Goal: Task Accomplishment & Management: Use online tool/utility

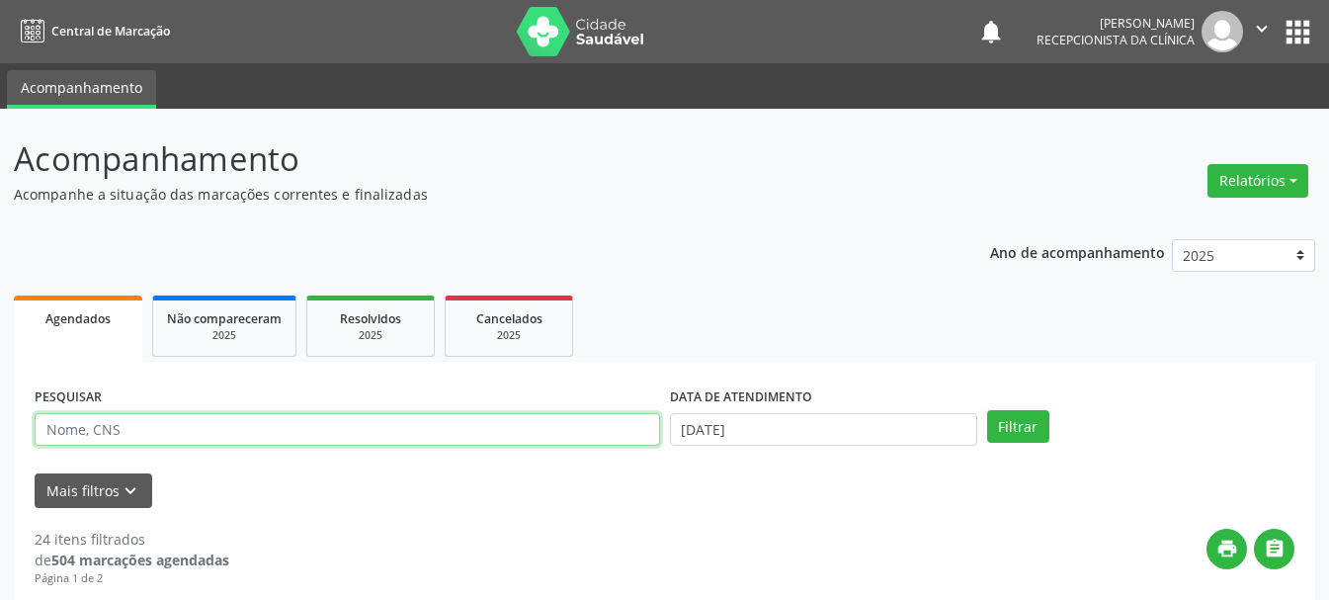
click at [474, 429] on input "text" at bounding box center [348, 430] width 626 height 34
type input "[PERSON_NAME]"
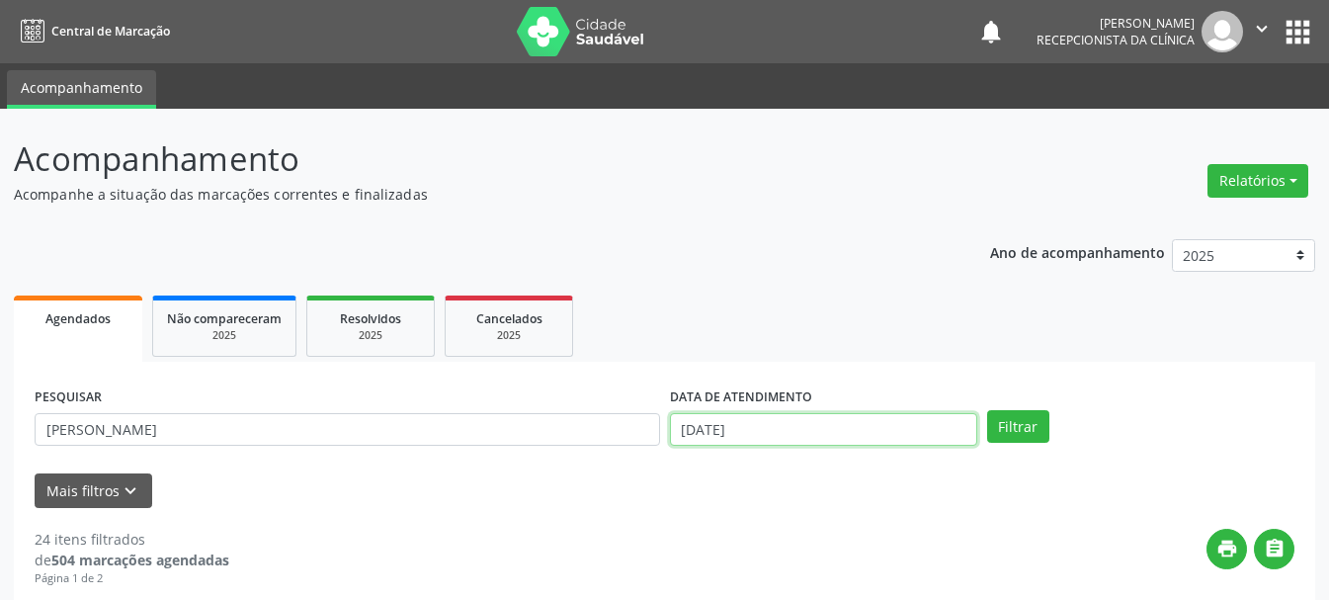
click at [719, 430] on input "[DATE]" at bounding box center [823, 430] width 307 height 34
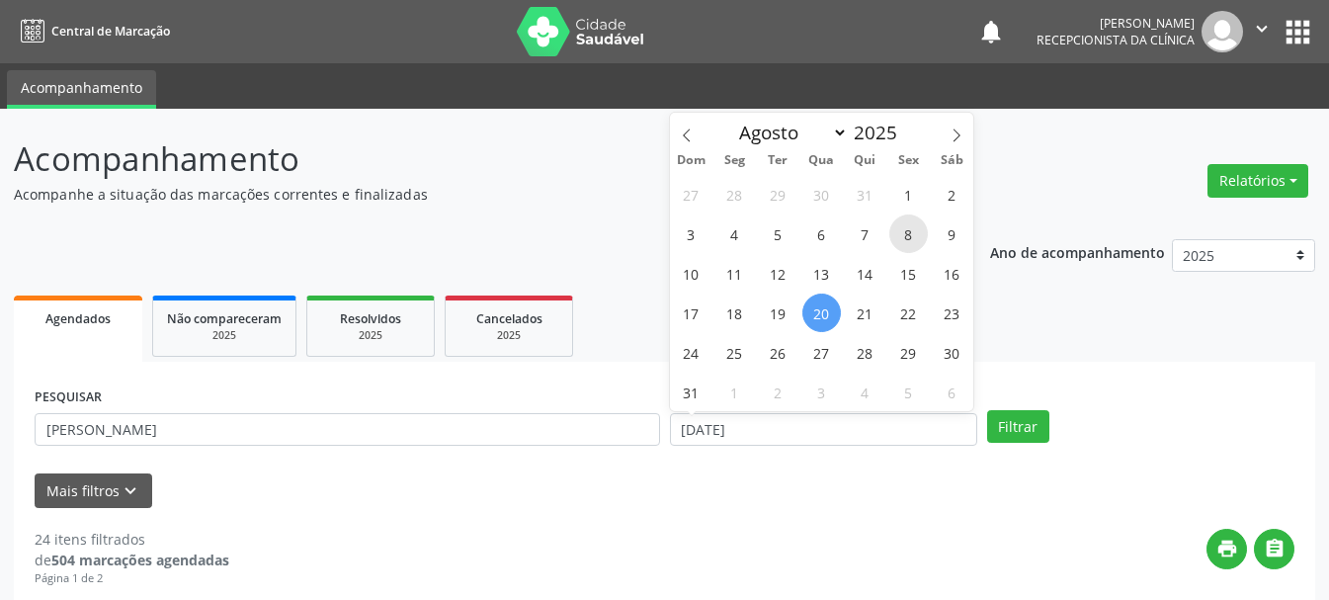
click at [909, 243] on span "8" at bounding box center [909, 233] width 39 height 39
type input "[DATE]"
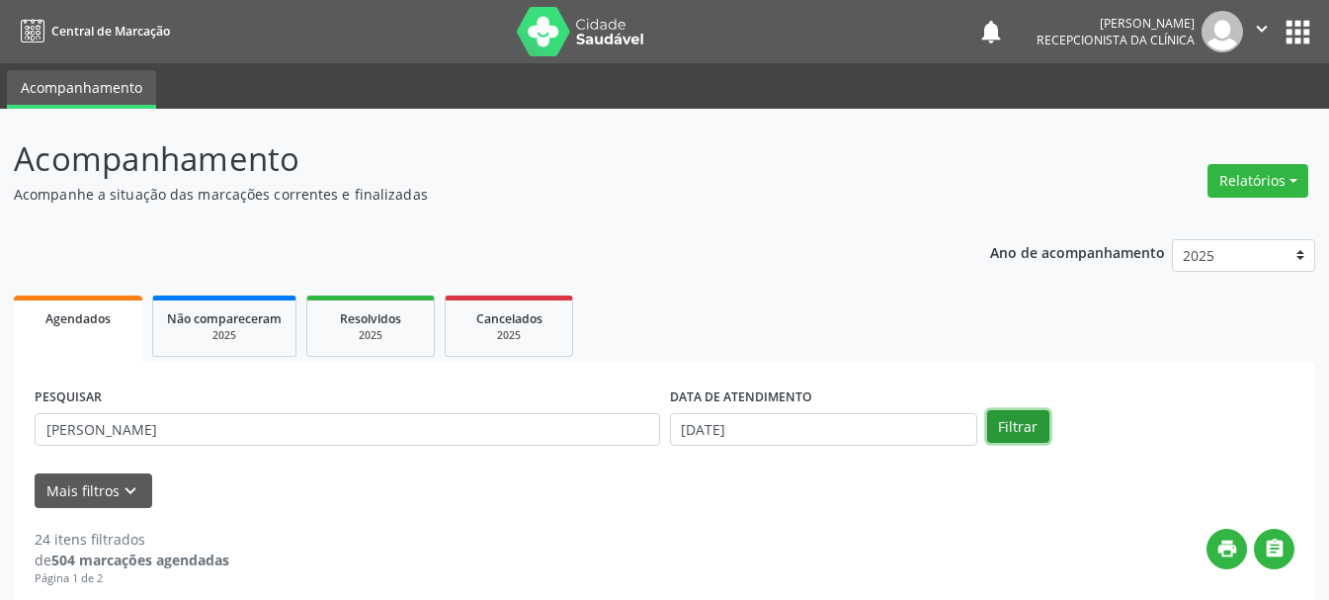
click at [1027, 433] on button "Filtrar" at bounding box center [1018, 427] width 62 height 34
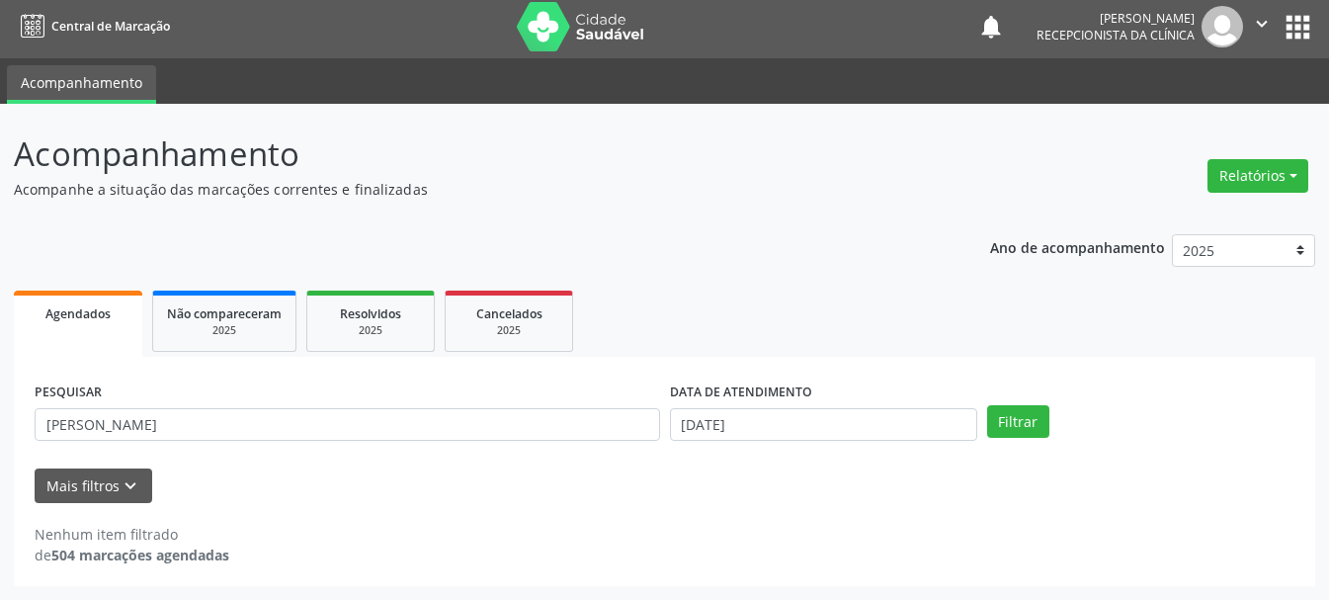
scroll to position [5, 0]
click at [390, 319] on span "Resolvidos" at bounding box center [370, 313] width 61 height 17
select select "7"
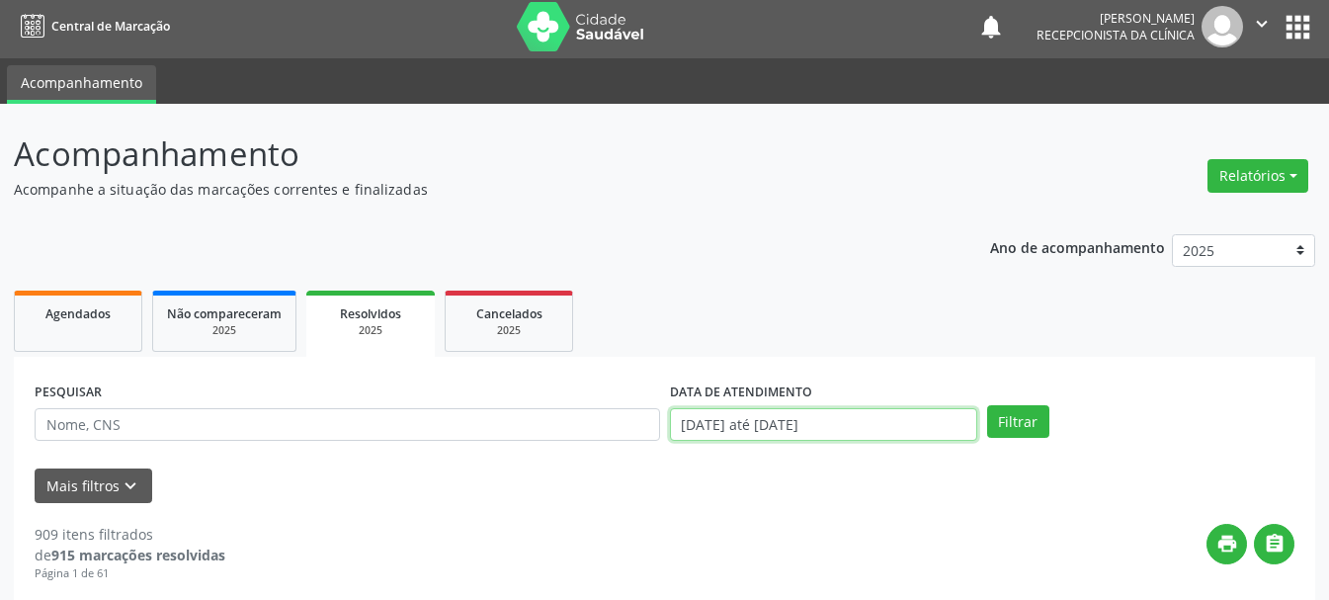
click at [720, 424] on input "[DATE] até [DATE]" at bounding box center [823, 425] width 307 height 34
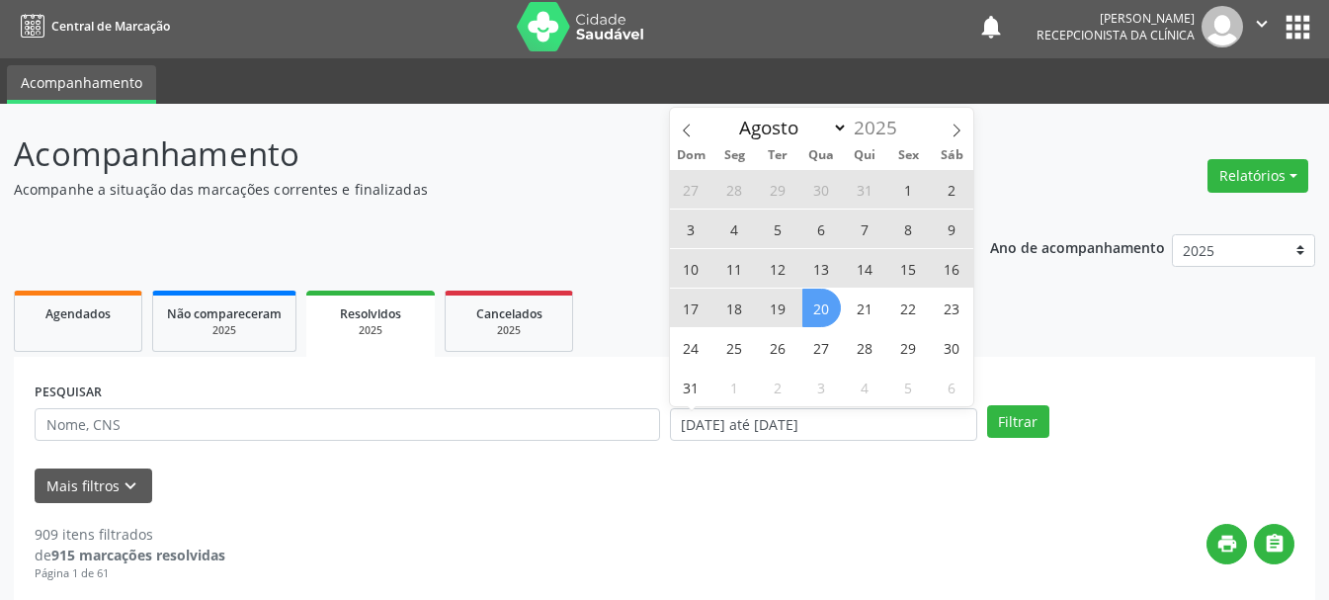
click at [908, 227] on span "8" at bounding box center [909, 229] width 39 height 39
type input "[DATE]"
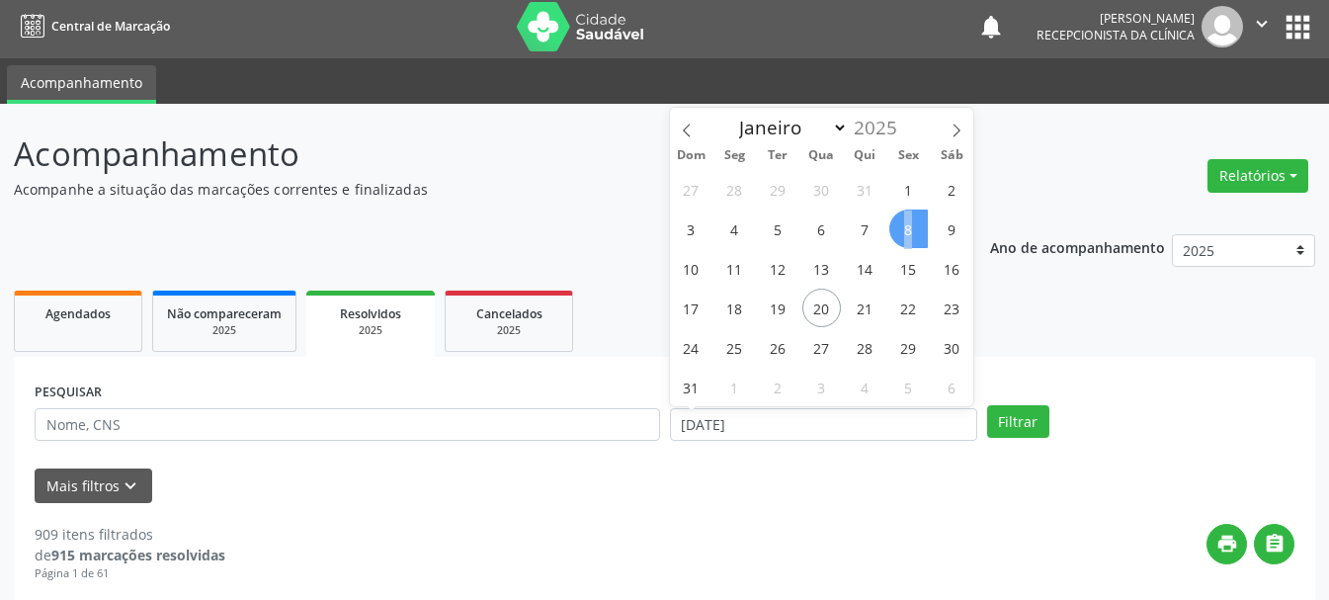
click at [908, 227] on span "8" at bounding box center [909, 229] width 39 height 39
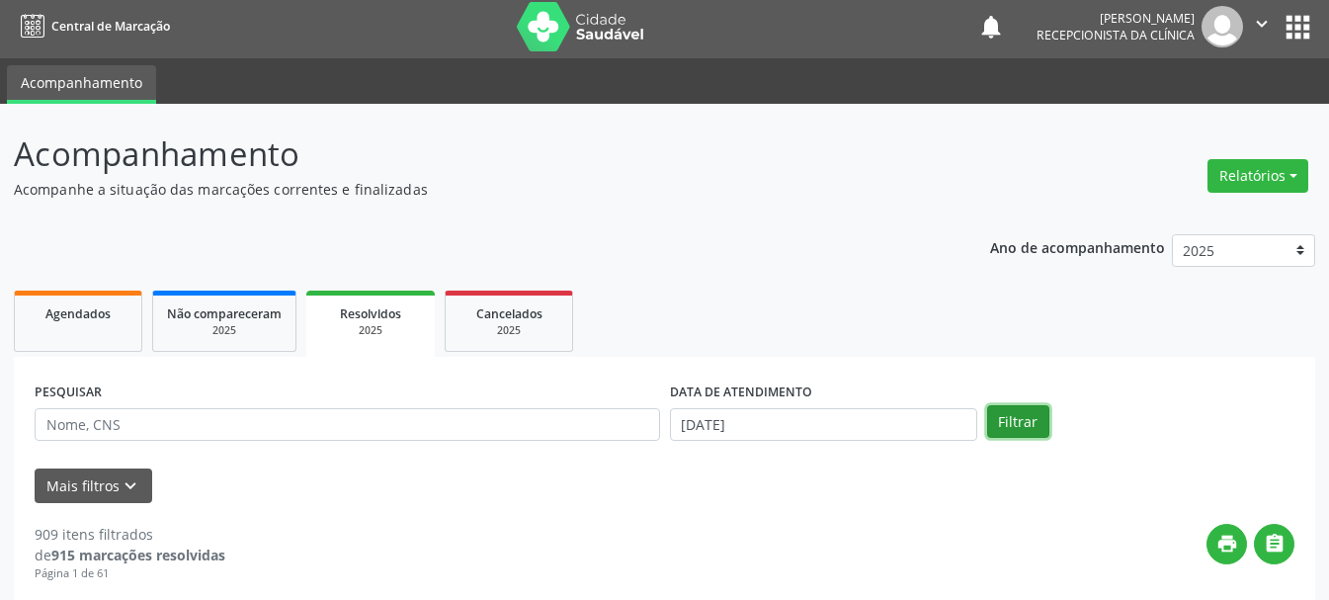
click at [1005, 411] on button "Filtrar" at bounding box center [1018, 422] width 62 height 34
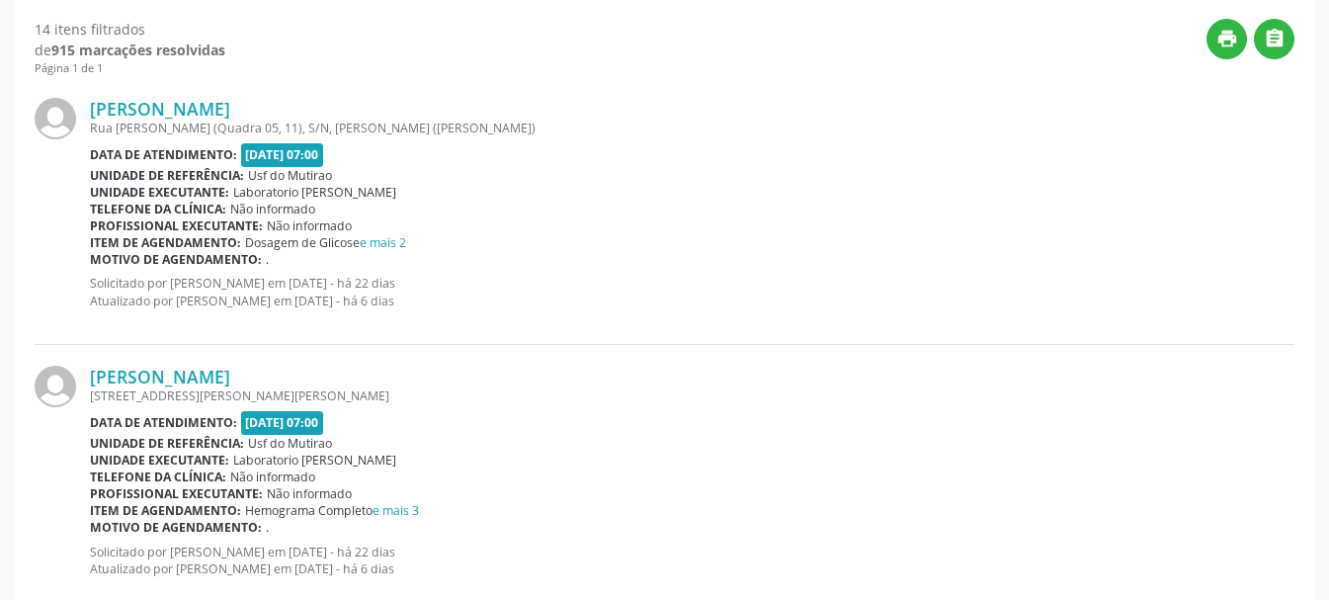
scroll to position [16, 0]
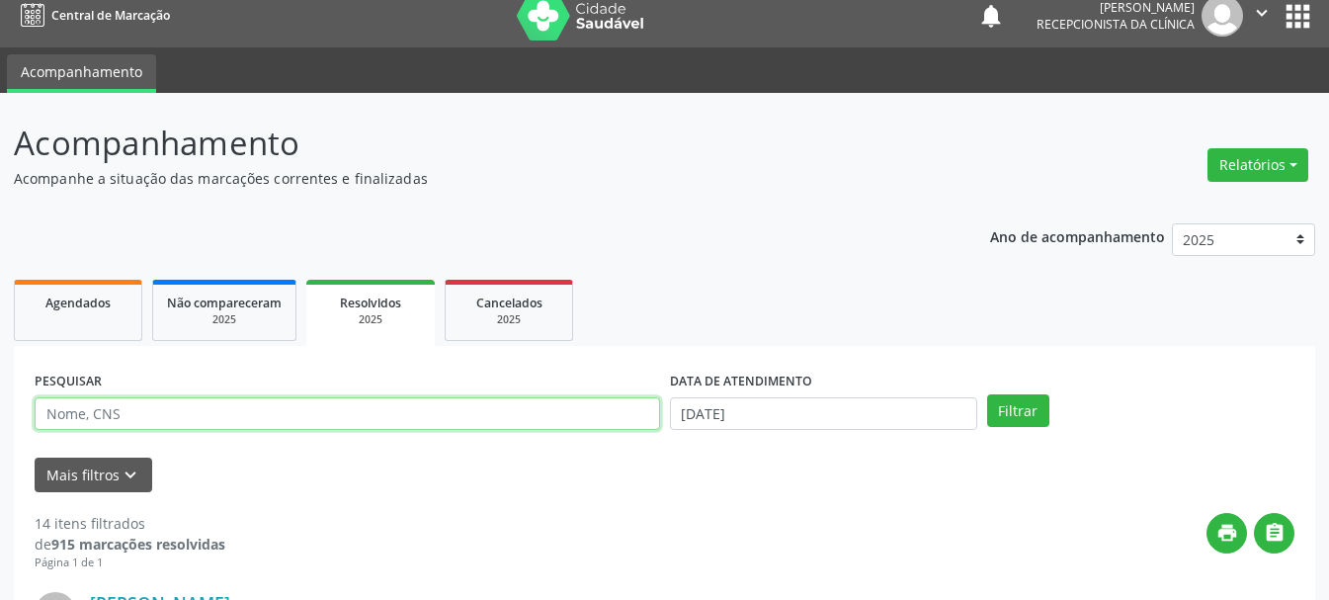
click at [528, 424] on input "text" at bounding box center [348, 414] width 626 height 34
type input "[PERSON_NAME]"
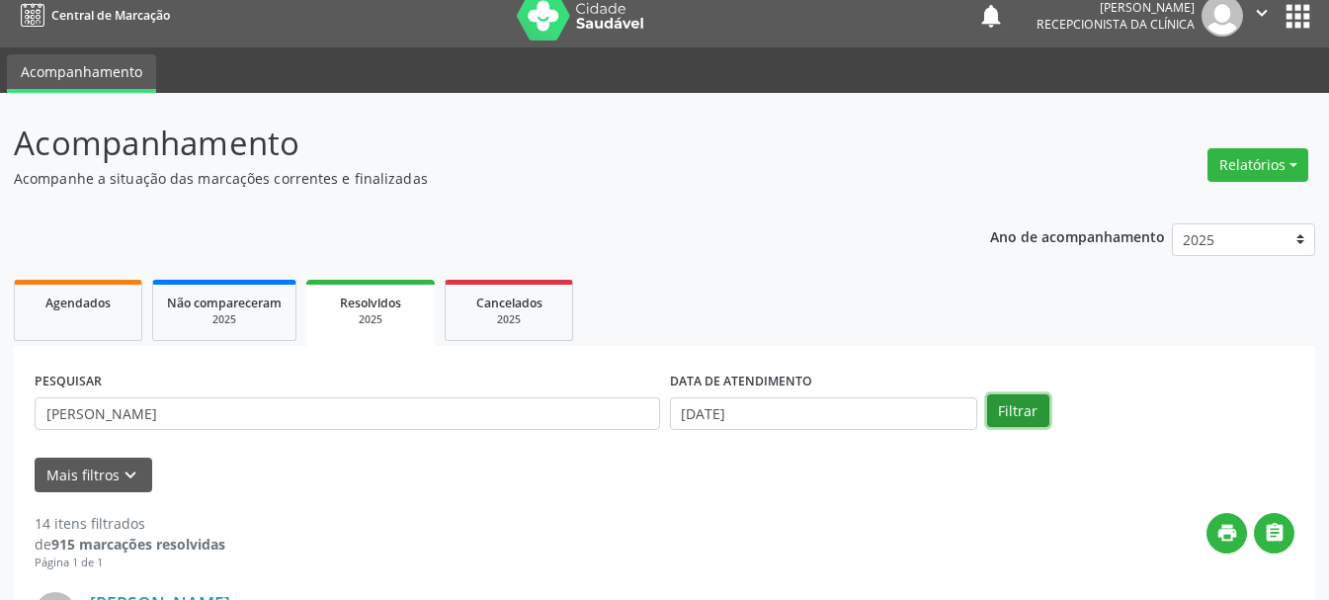
click at [1042, 400] on button "Filtrar" at bounding box center [1018, 411] width 62 height 34
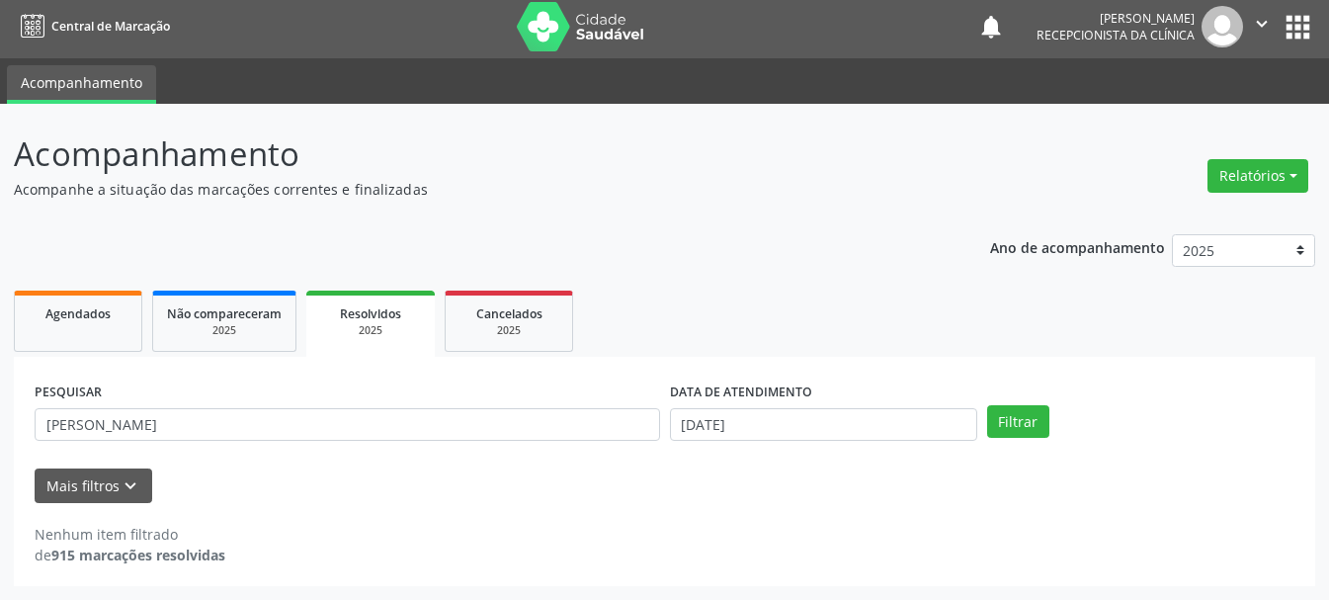
scroll to position [5, 0]
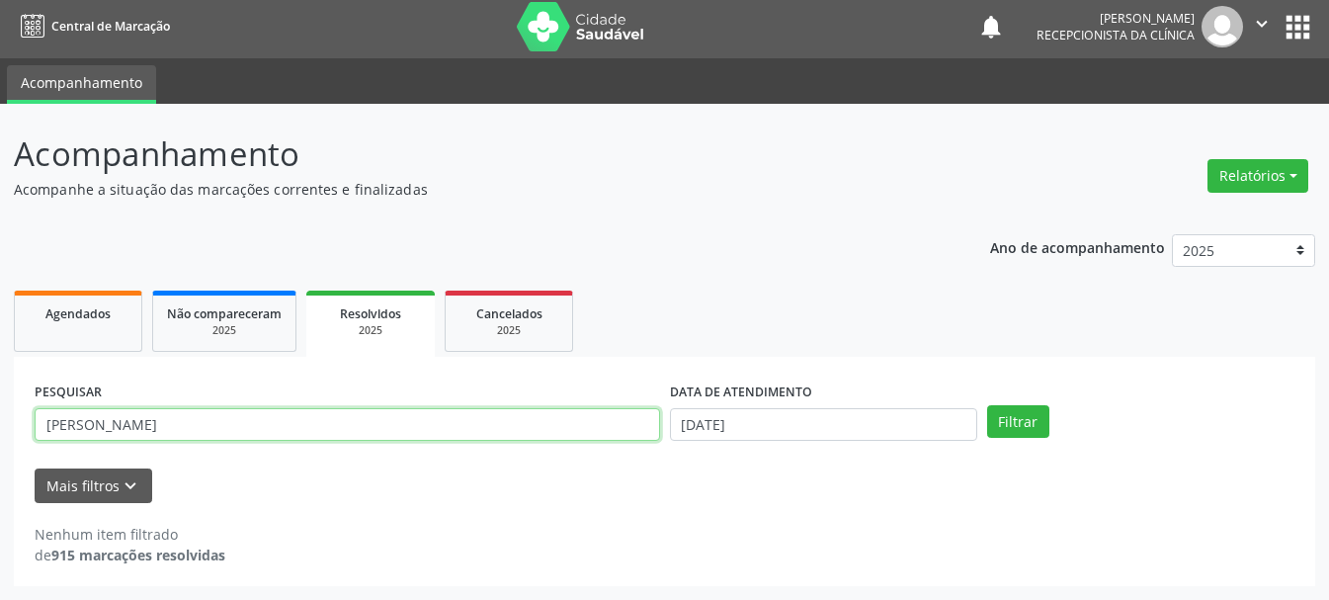
click at [180, 428] on input "[PERSON_NAME]" at bounding box center [348, 425] width 626 height 34
drag, startPoint x: 327, startPoint y: 447, endPoint x: 43, endPoint y: 443, distance: 283.7
click at [43, 443] on div "PESQUISAR [PERSON_NAME]" at bounding box center [348, 416] width 636 height 77
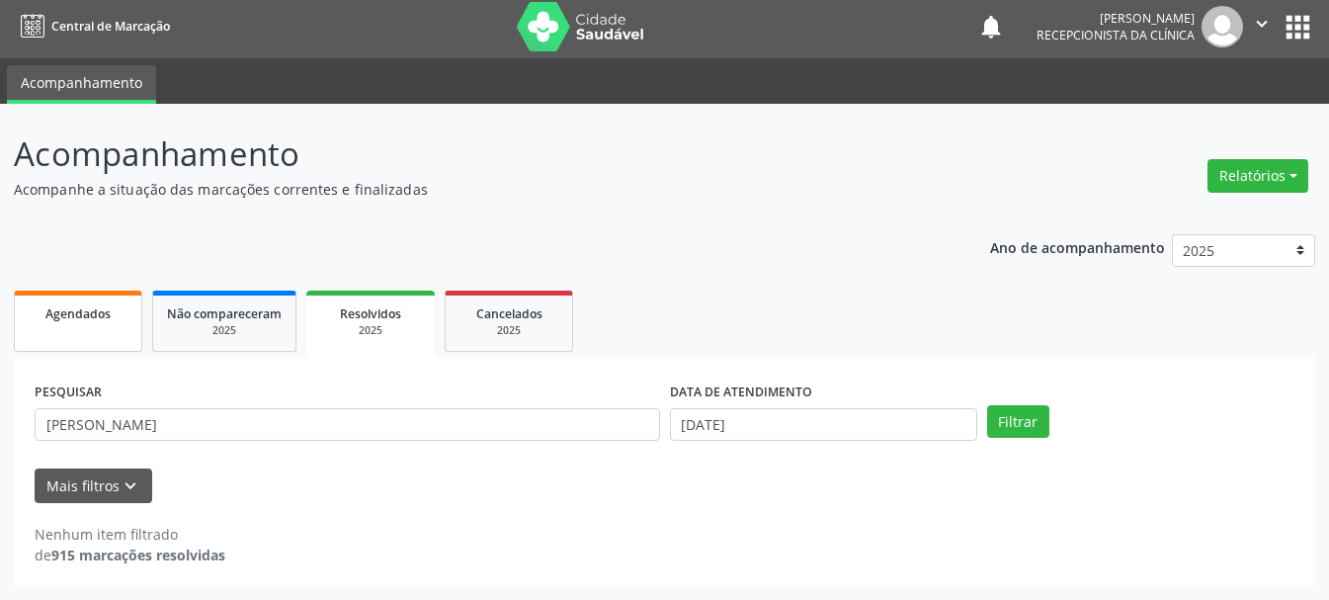
click at [69, 319] on span "Agendados" at bounding box center [77, 313] width 65 height 17
click at [723, 427] on input "[DATE]" at bounding box center [823, 425] width 307 height 34
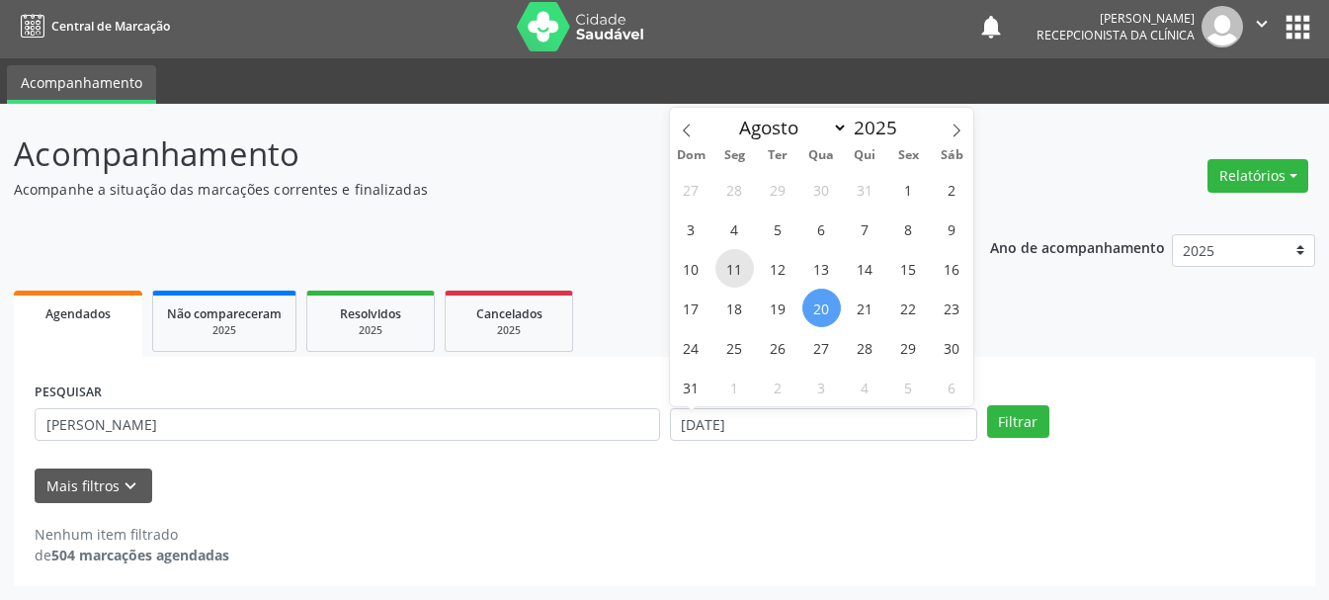
click at [737, 276] on span "11" at bounding box center [735, 268] width 39 height 39
type input "[DATE]"
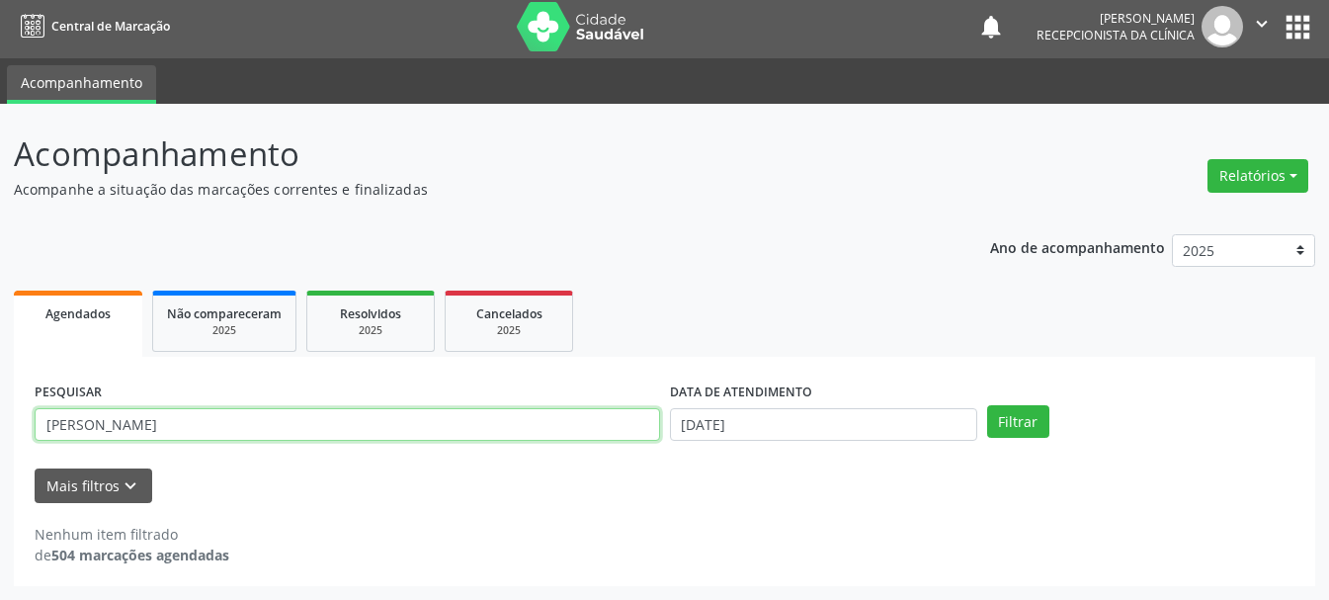
click at [475, 429] on input "[PERSON_NAME]" at bounding box center [348, 425] width 626 height 34
type input "A"
type input "701806238641970"
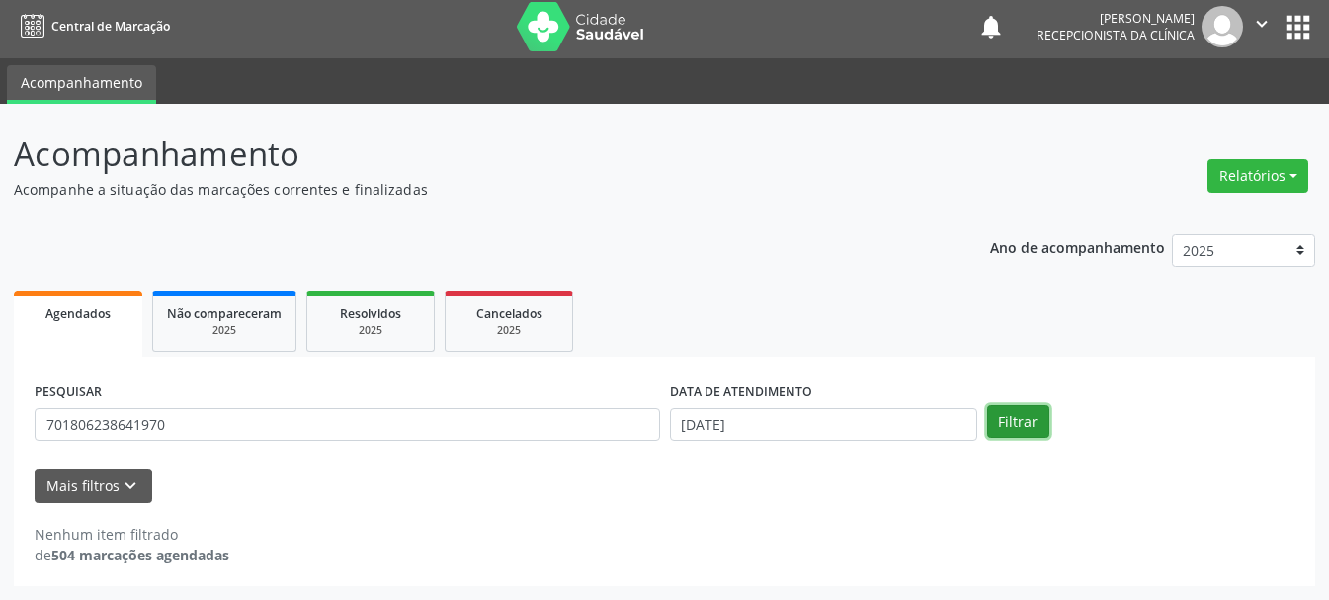
click at [1012, 418] on button "Filtrar" at bounding box center [1018, 422] width 62 height 34
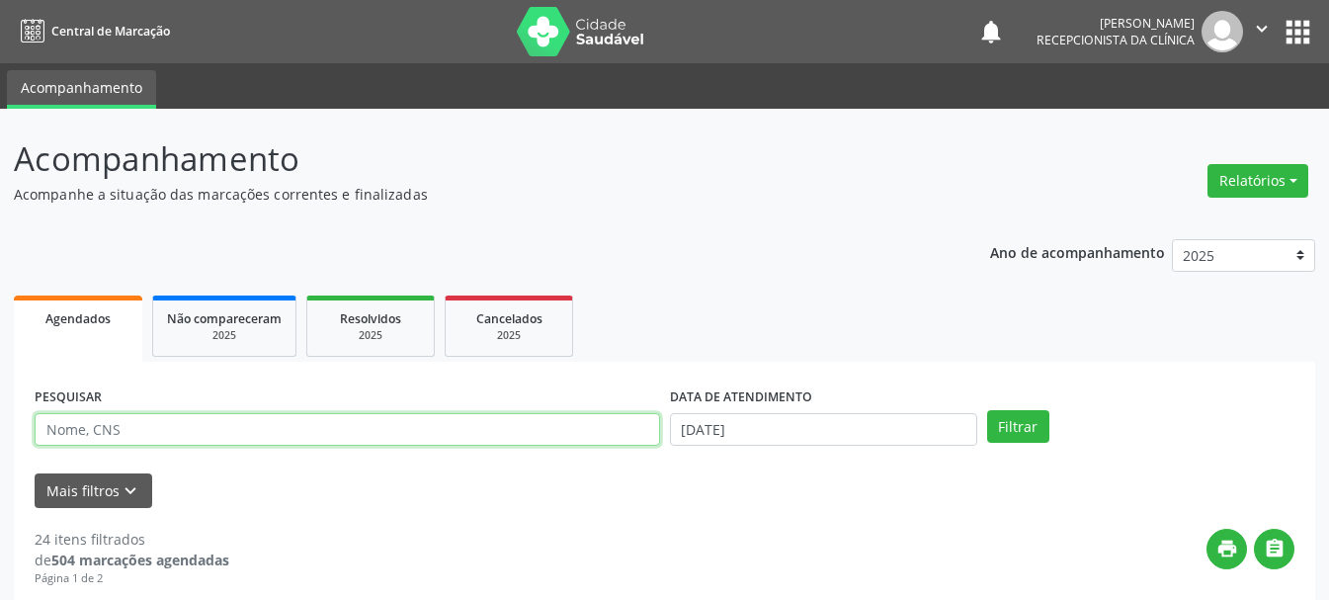
click at [284, 431] on input "text" at bounding box center [348, 430] width 626 height 34
type input "701806238641970"
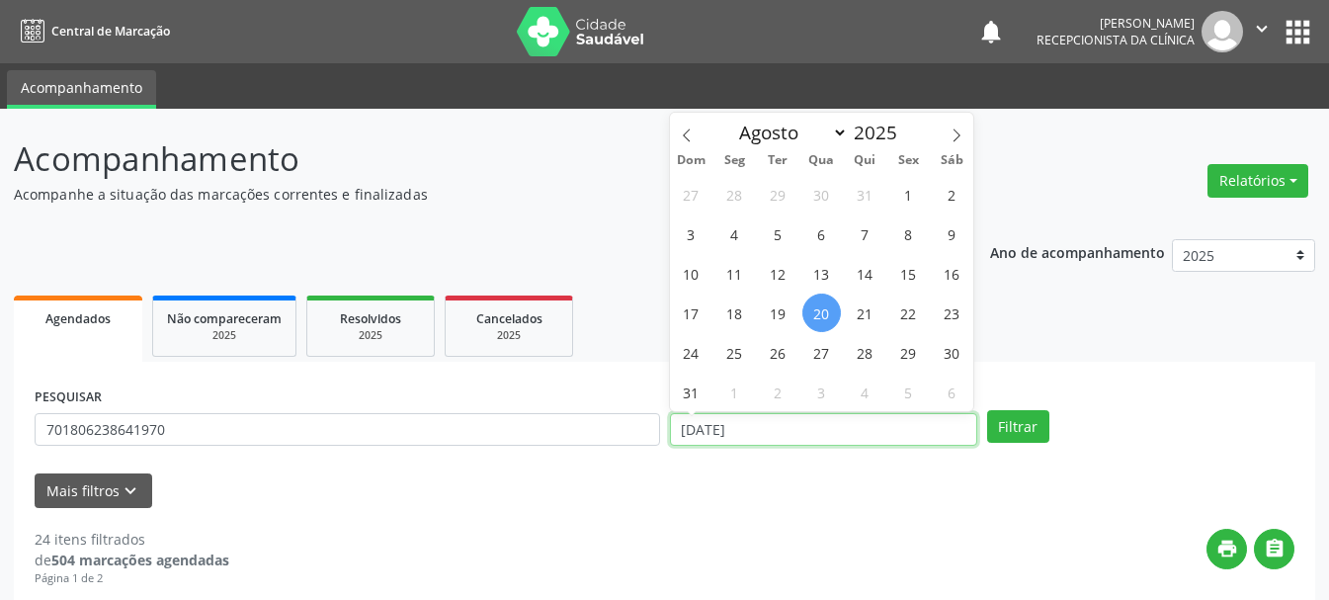
click at [799, 437] on input "[DATE]" at bounding box center [823, 430] width 307 height 34
click at [717, 278] on span "11" at bounding box center [735, 273] width 39 height 39
type input "[DATE]"
click at [727, 278] on span "11" at bounding box center [735, 273] width 39 height 39
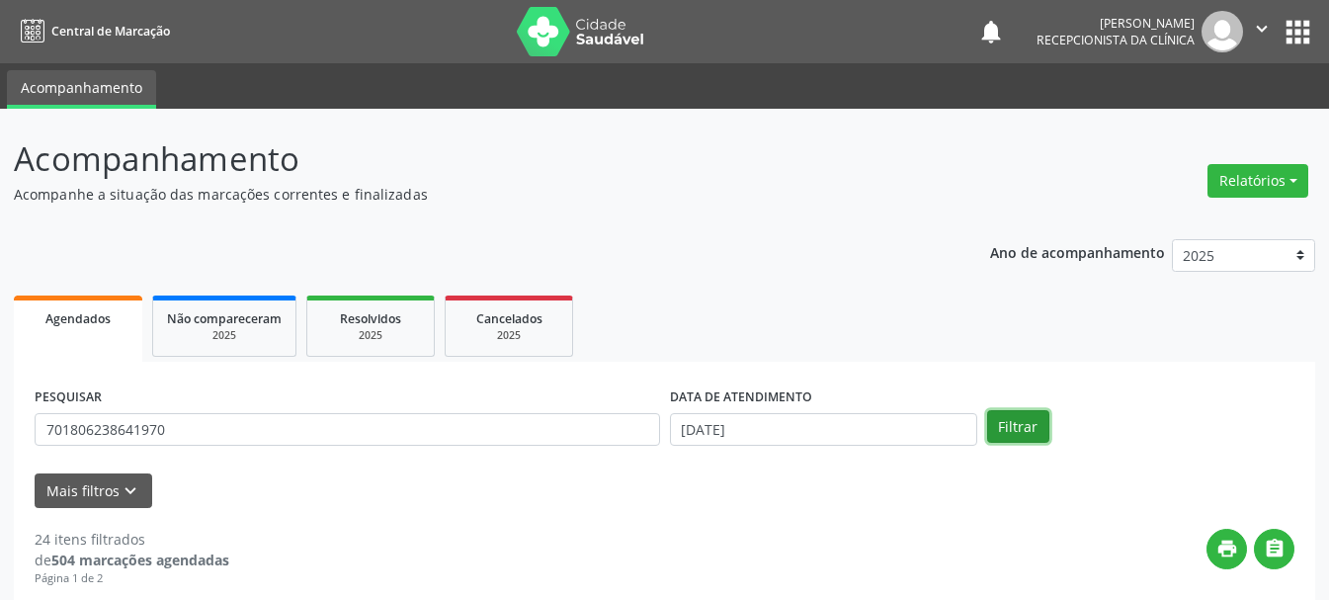
click at [1000, 424] on button "Filtrar" at bounding box center [1018, 427] width 62 height 34
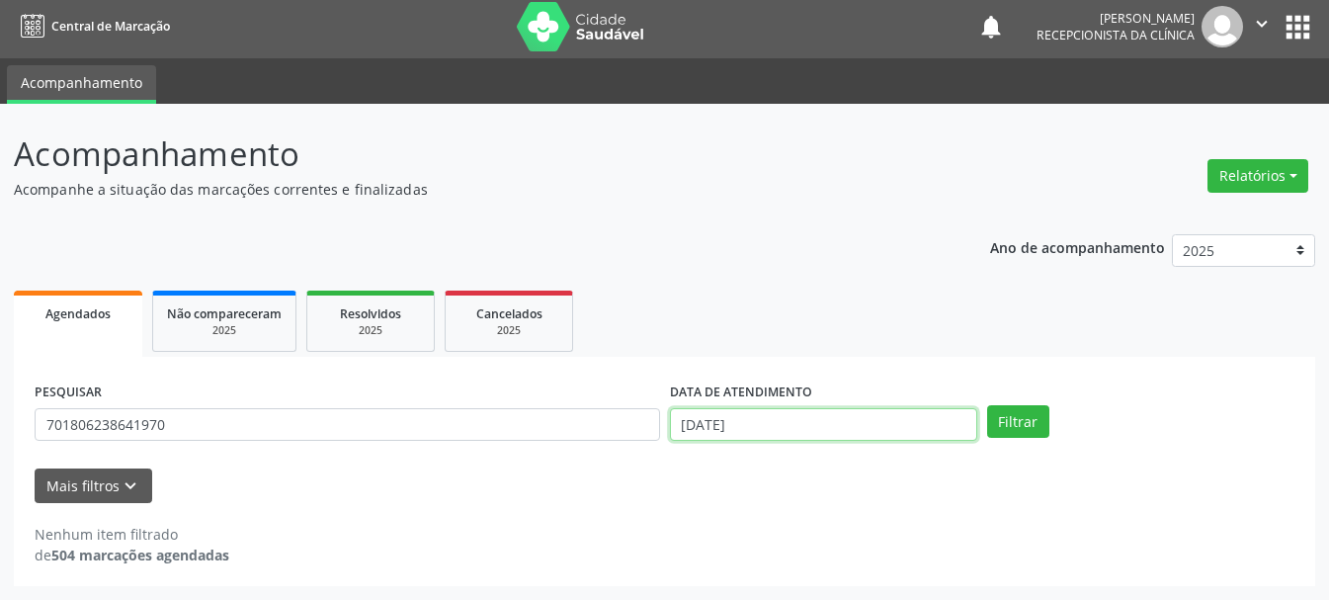
click at [759, 432] on input "[DATE]" at bounding box center [823, 425] width 307 height 34
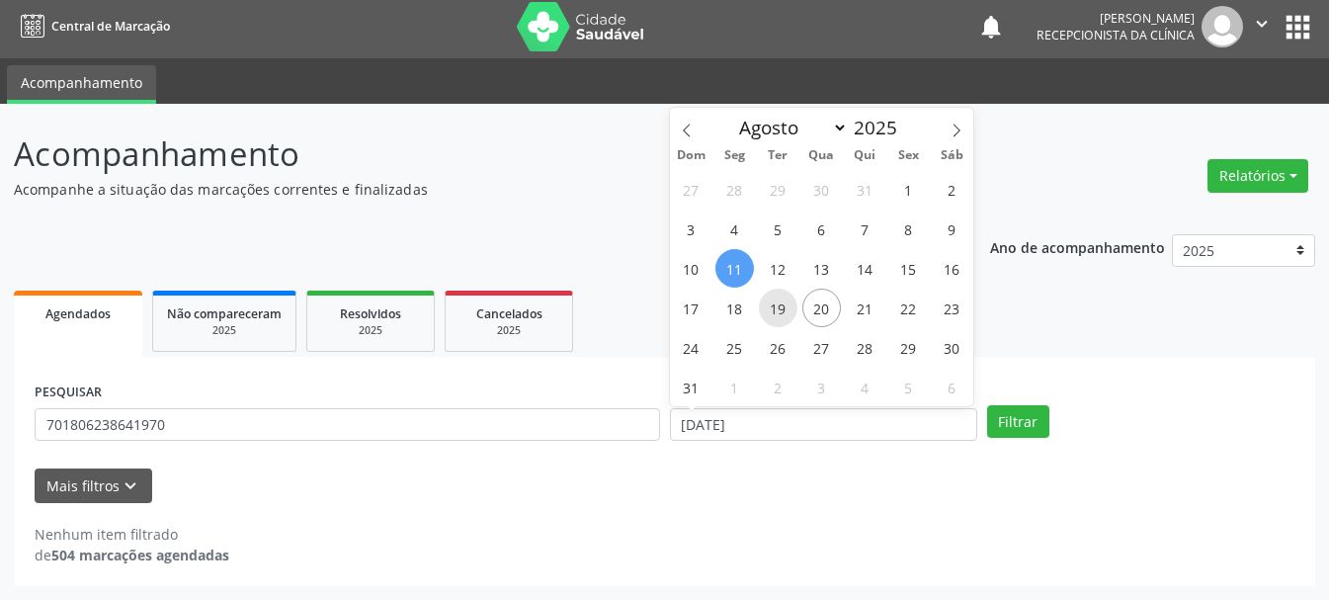
click at [780, 299] on span "19" at bounding box center [778, 308] width 39 height 39
type input "19/08/2025"
click at [780, 299] on span "19" at bounding box center [778, 308] width 39 height 39
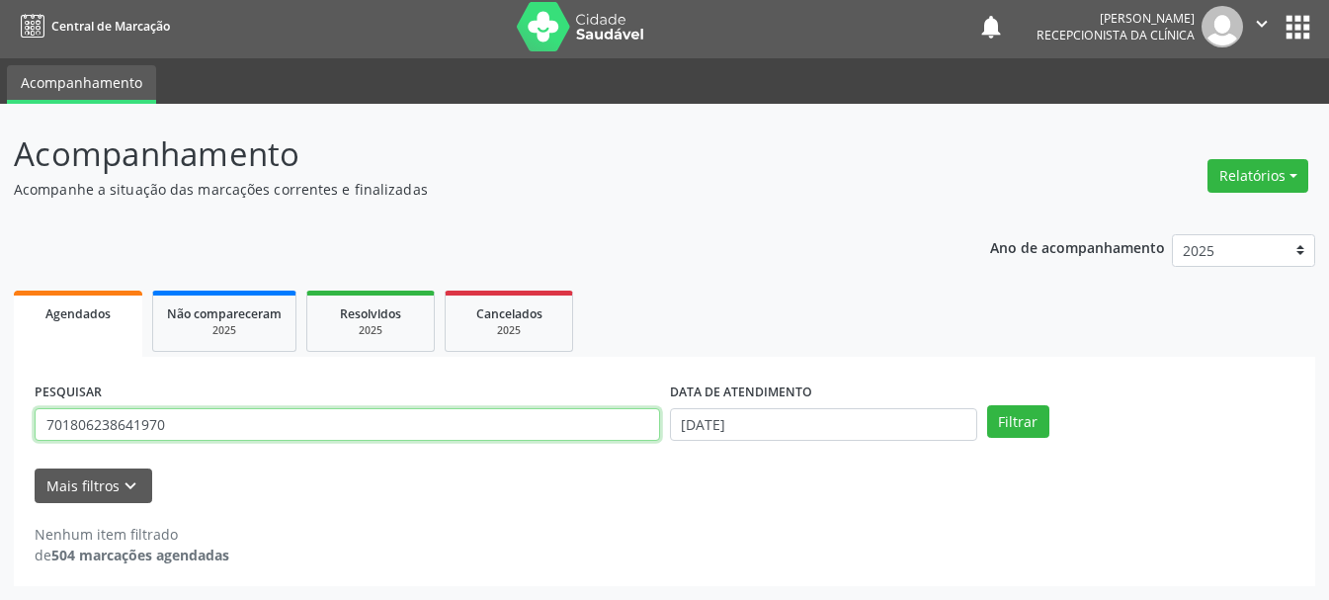
click at [575, 432] on input "701806238641970" at bounding box center [348, 425] width 626 height 34
type input "702601292897843"
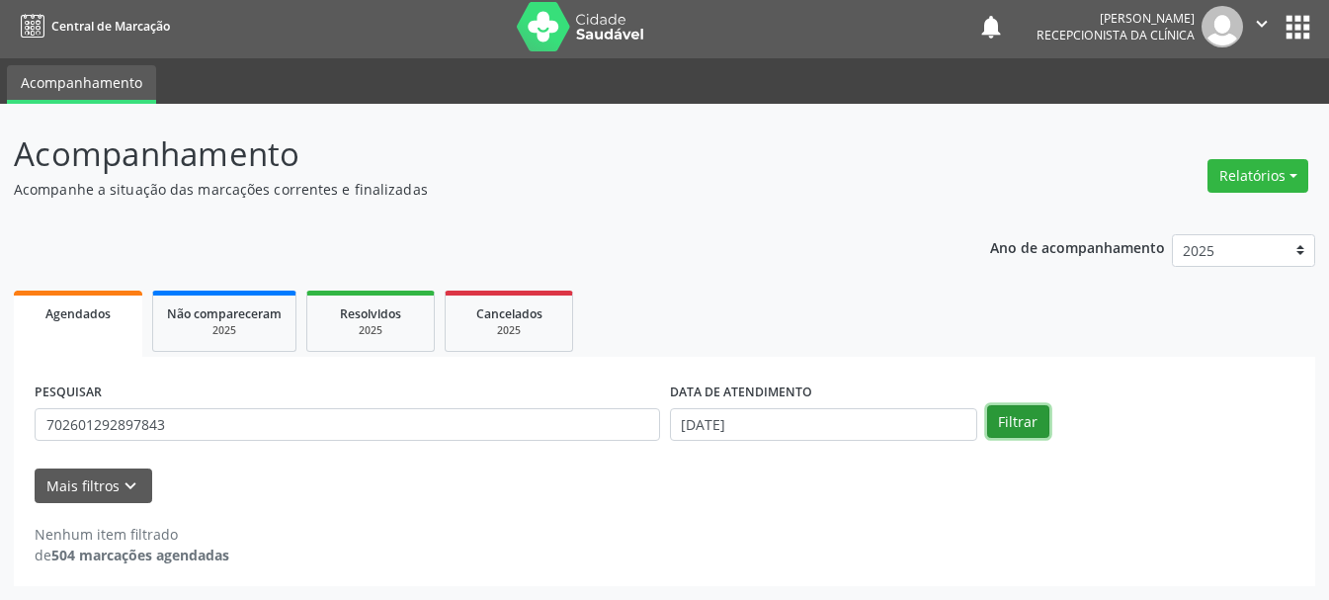
click at [1034, 428] on button "Filtrar" at bounding box center [1018, 422] width 62 height 34
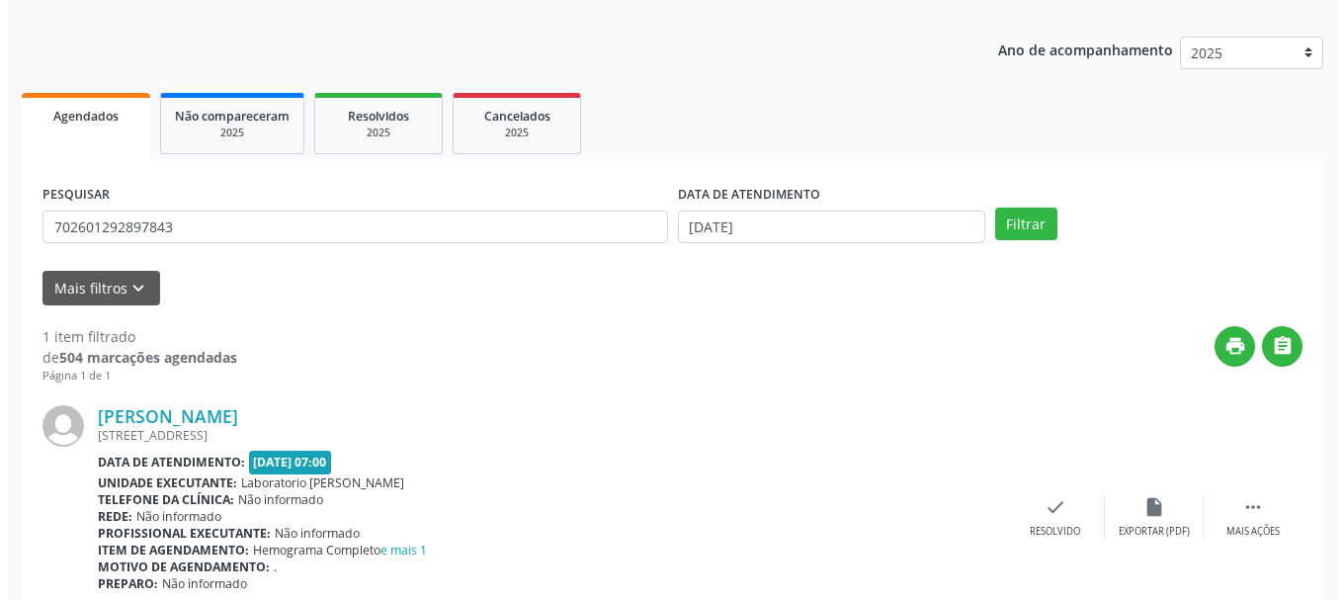
scroll to position [289, 0]
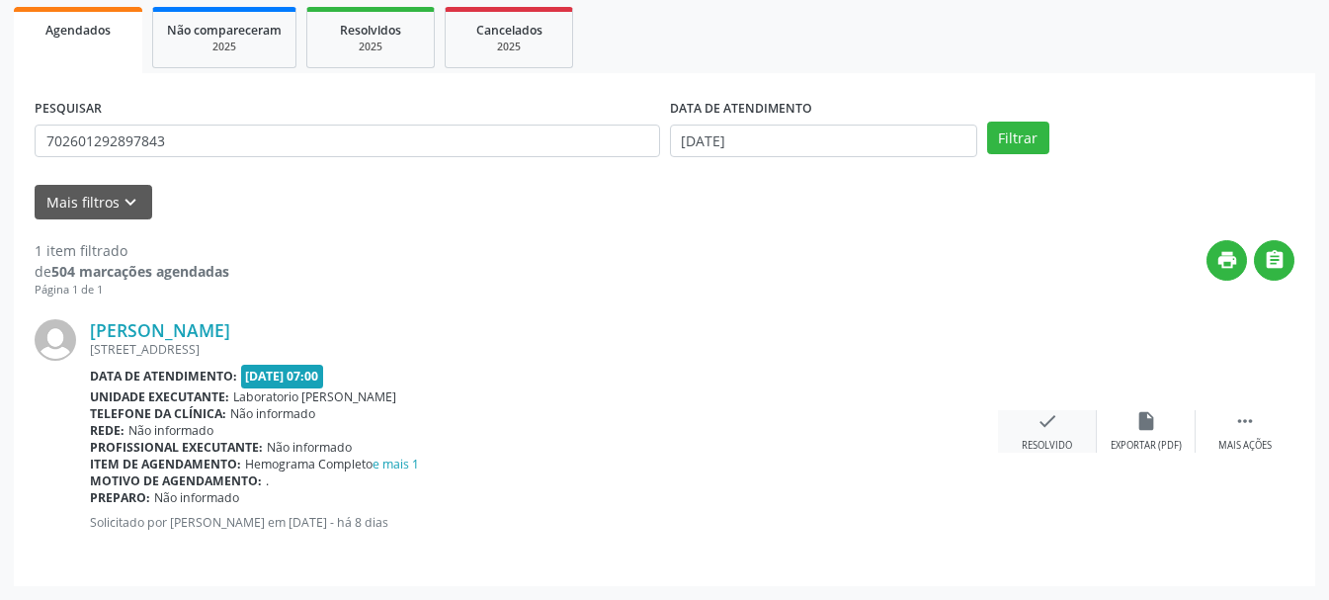
click at [1054, 434] on div "check Resolvido" at bounding box center [1047, 431] width 99 height 43
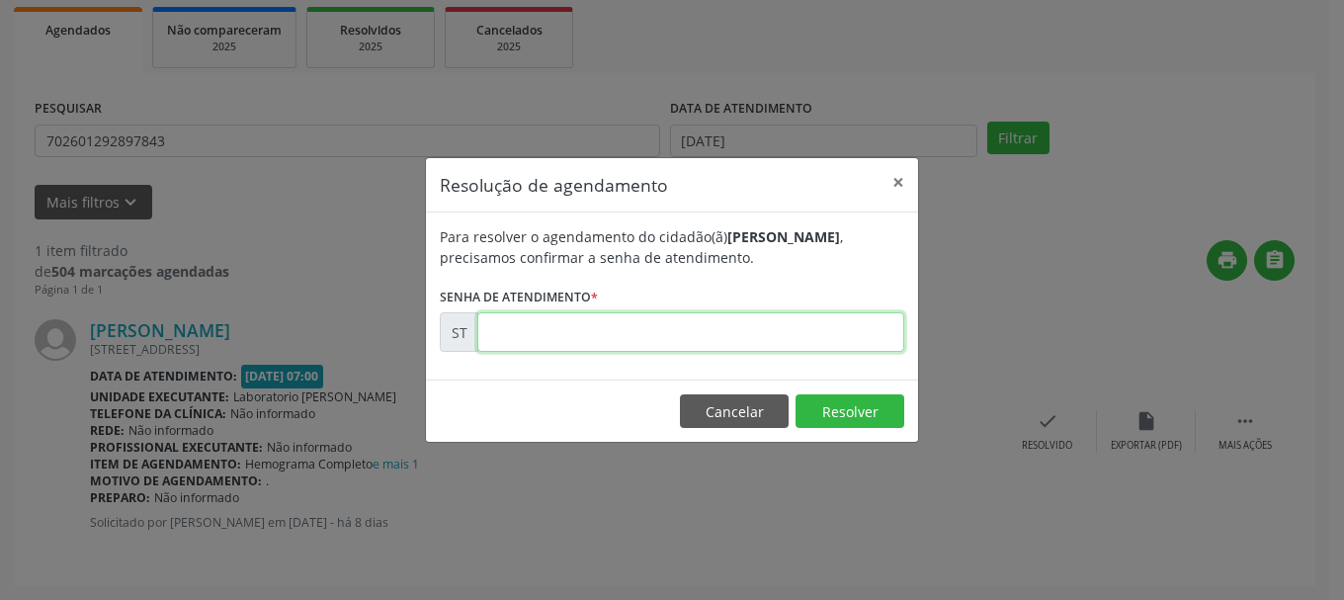
click at [866, 335] on input "text" at bounding box center [690, 332] width 427 height 40
type input "00015904"
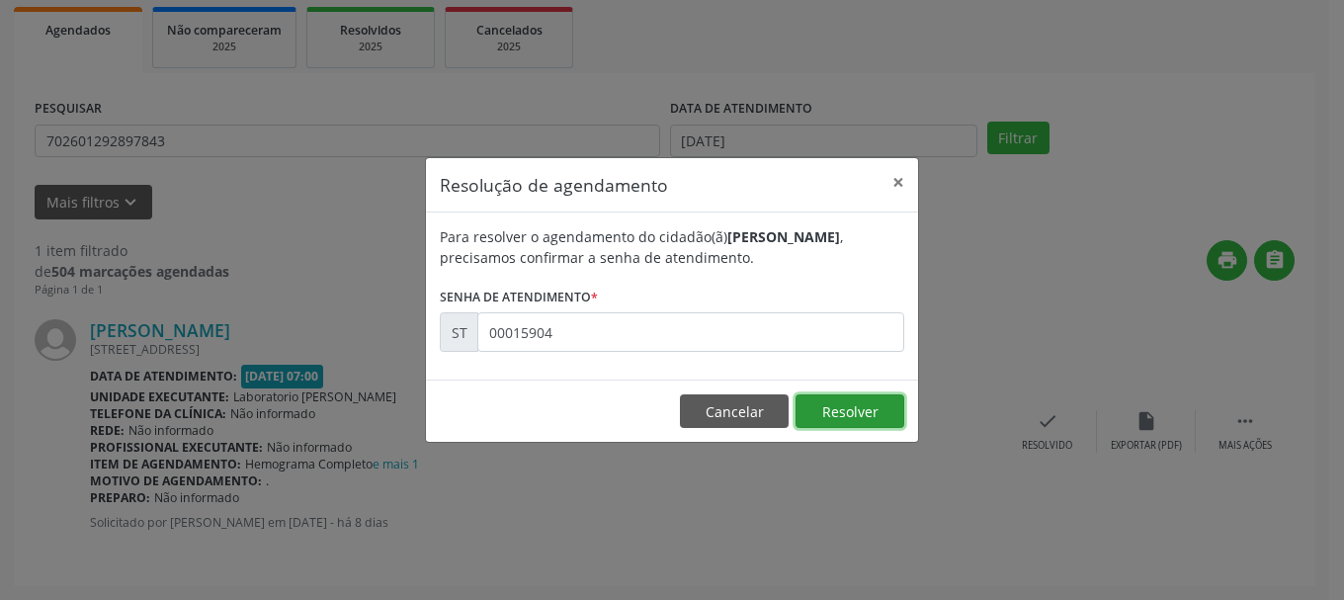
click at [881, 410] on button "Resolver" at bounding box center [850, 411] width 109 height 34
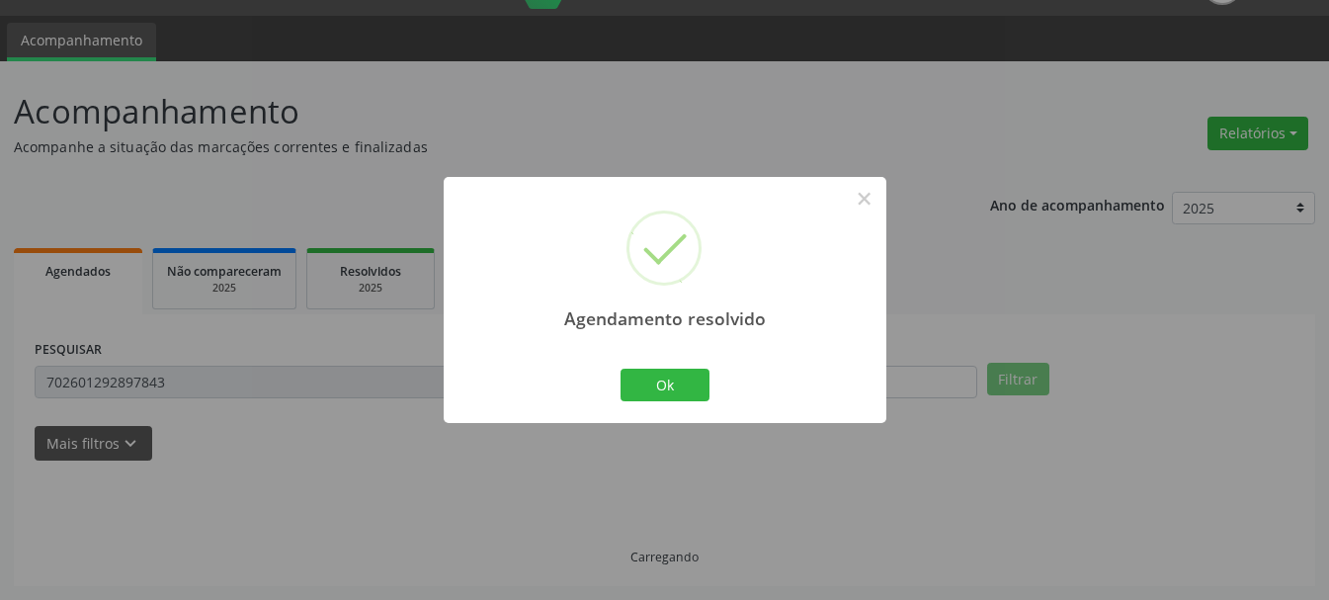
scroll to position [5, 0]
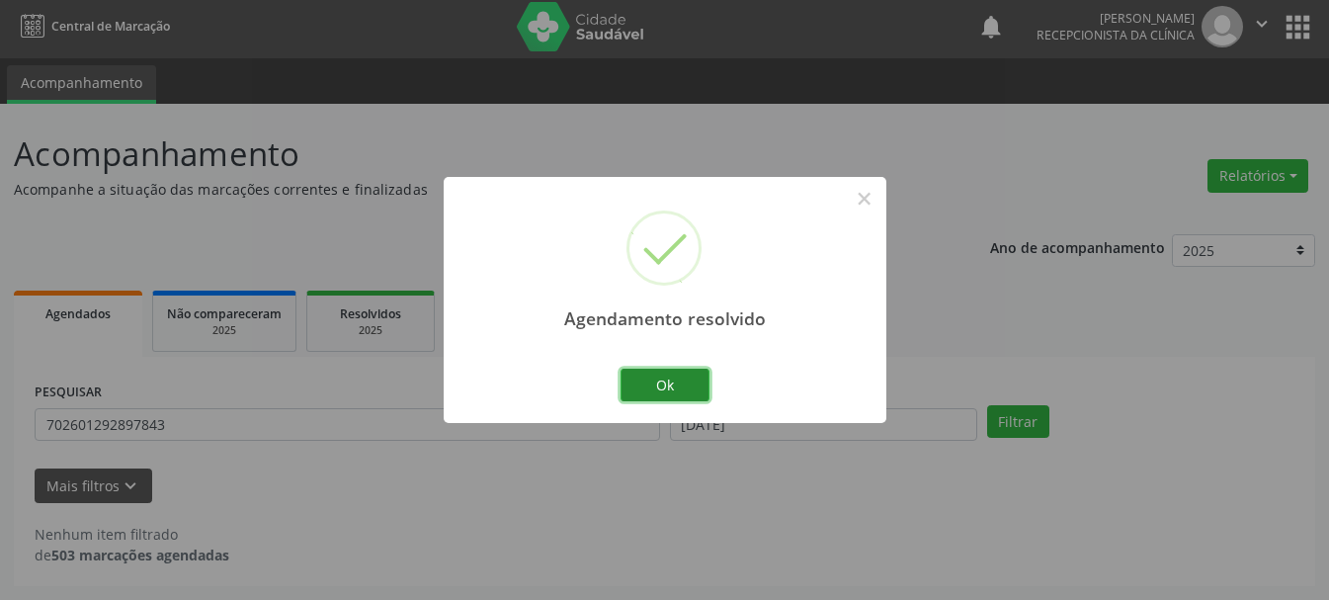
click at [703, 380] on button "Ok" at bounding box center [665, 386] width 89 height 34
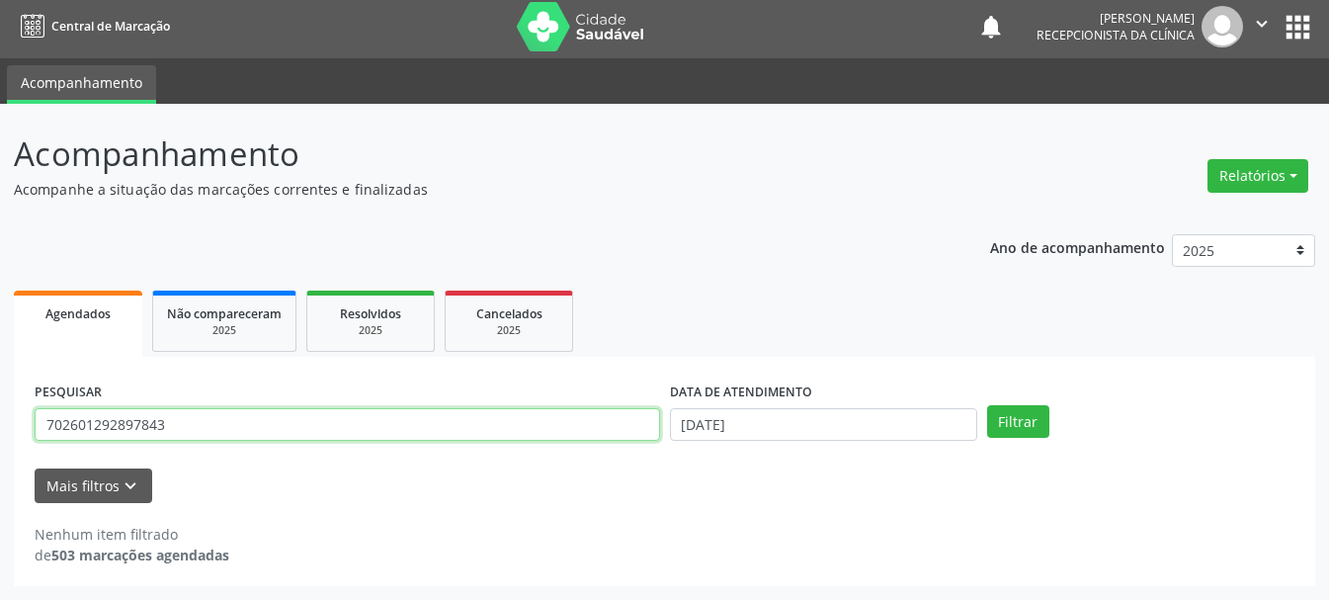
click at [483, 434] on input "702601292897843" at bounding box center [348, 425] width 626 height 34
type input "700501344103251"
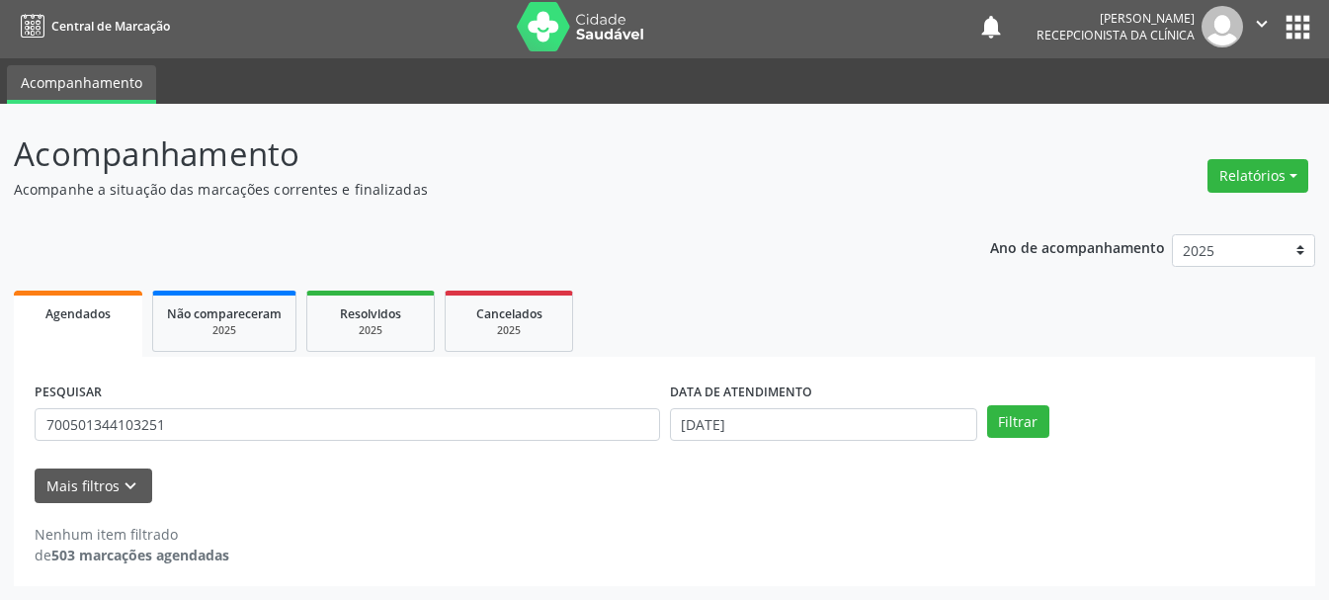
click at [1035, 439] on div "PESQUISAR 700501344103251 DATA DE ATENDIMENTO 19/08/2025 Filtrar" at bounding box center [665, 416] width 1270 height 77
click at [1028, 418] on button "Filtrar" at bounding box center [1018, 422] width 62 height 34
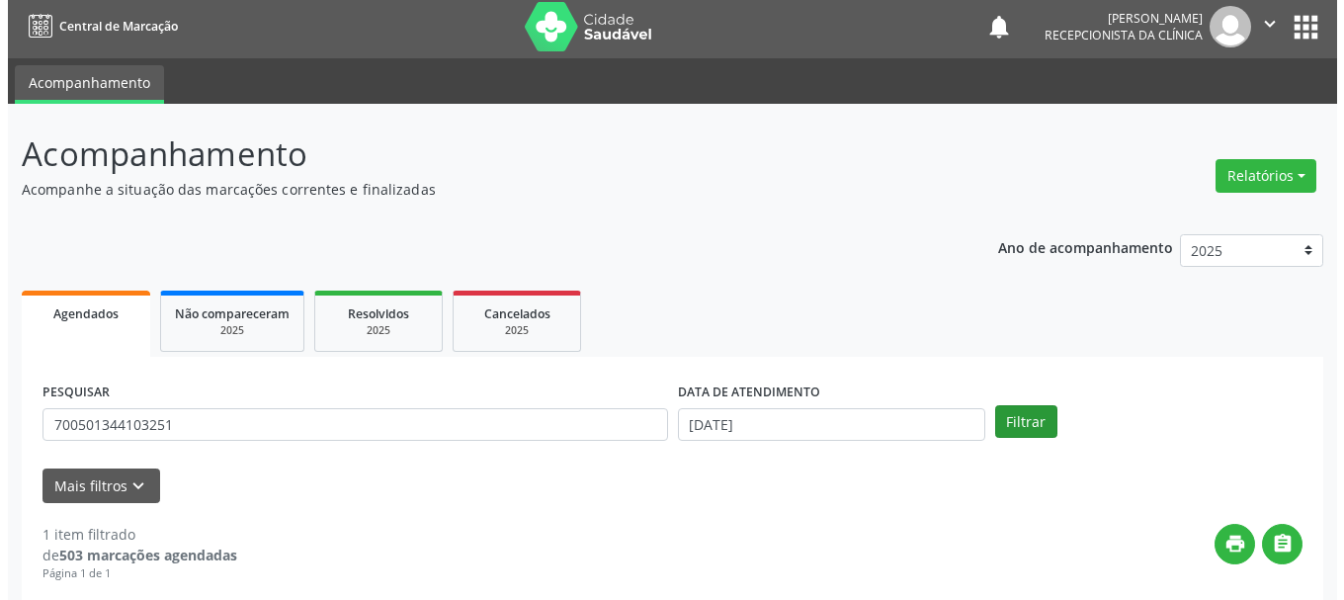
scroll to position [289, 0]
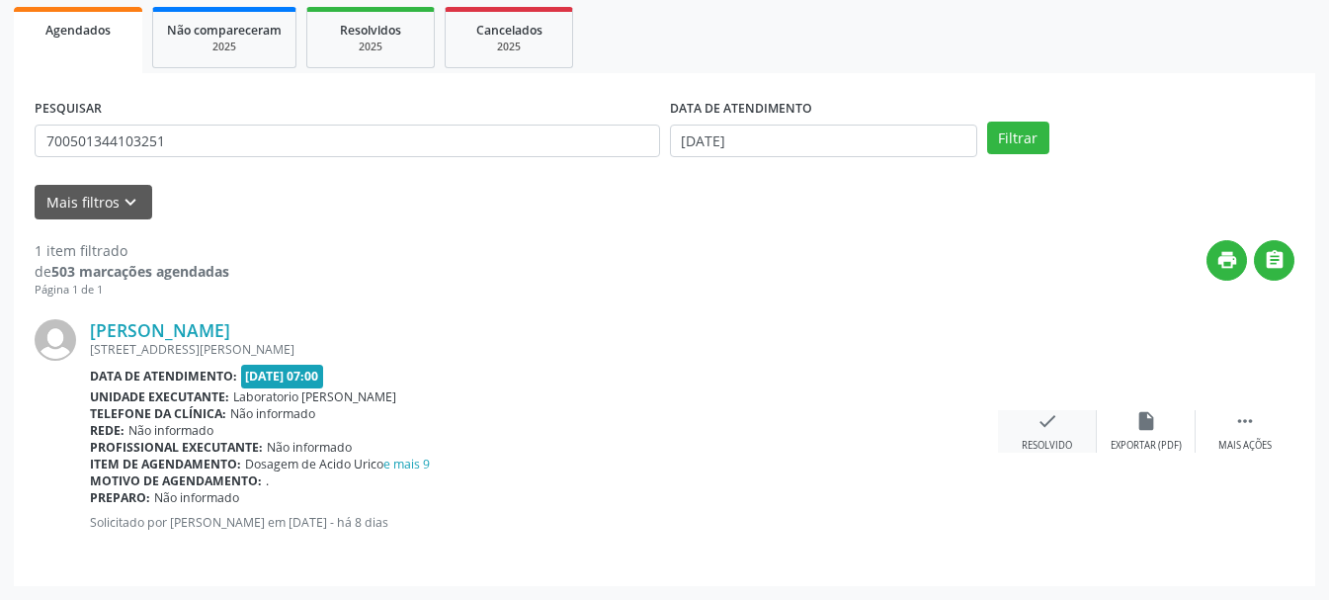
click at [1050, 427] on icon "check" at bounding box center [1048, 421] width 22 height 22
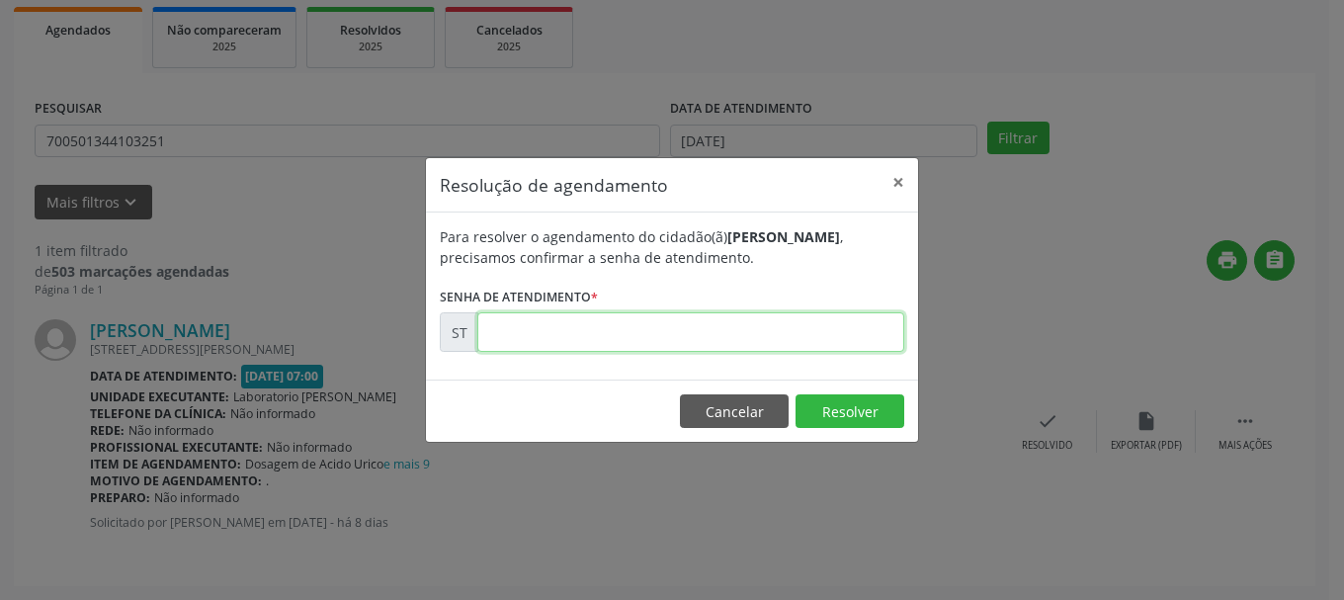
click at [593, 325] on input "text" at bounding box center [690, 332] width 427 height 40
type input "00015927"
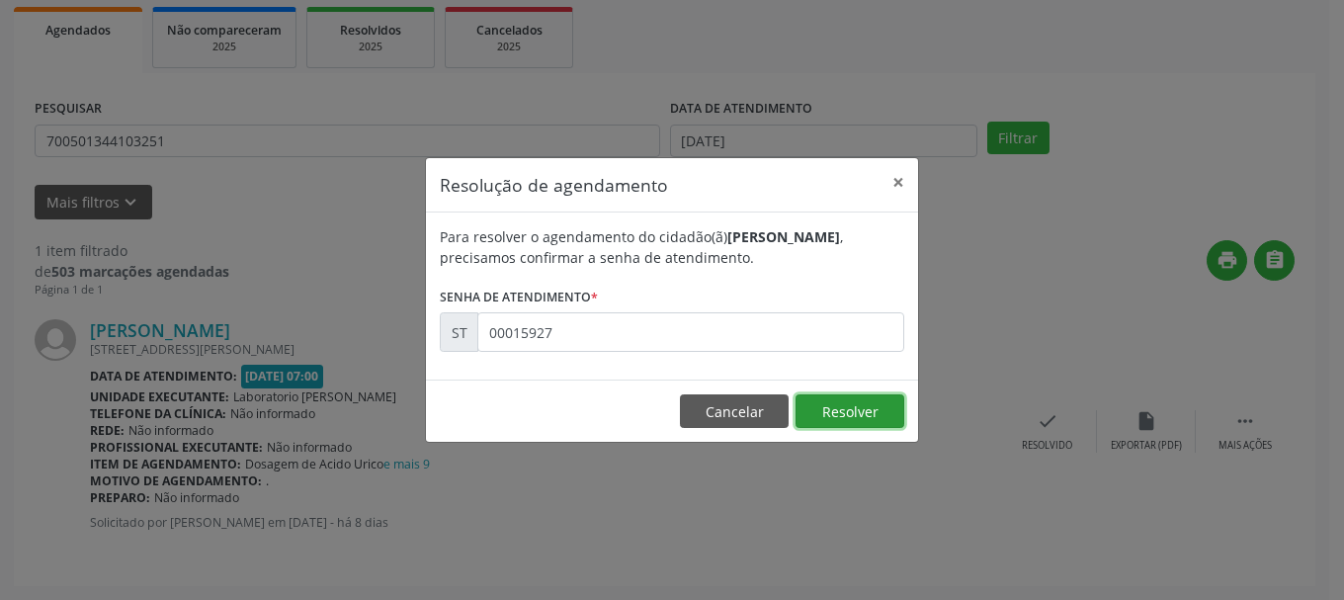
click at [829, 417] on button "Resolver" at bounding box center [850, 411] width 109 height 34
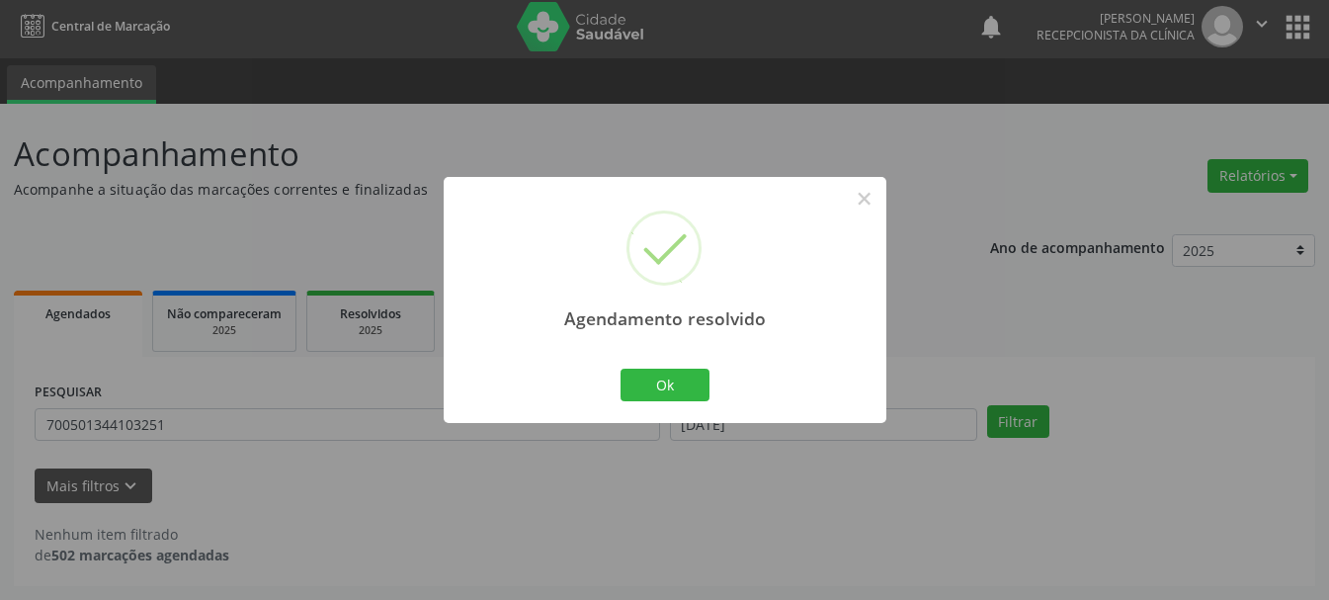
scroll to position [5, 0]
click at [705, 397] on button "Ok" at bounding box center [665, 386] width 89 height 34
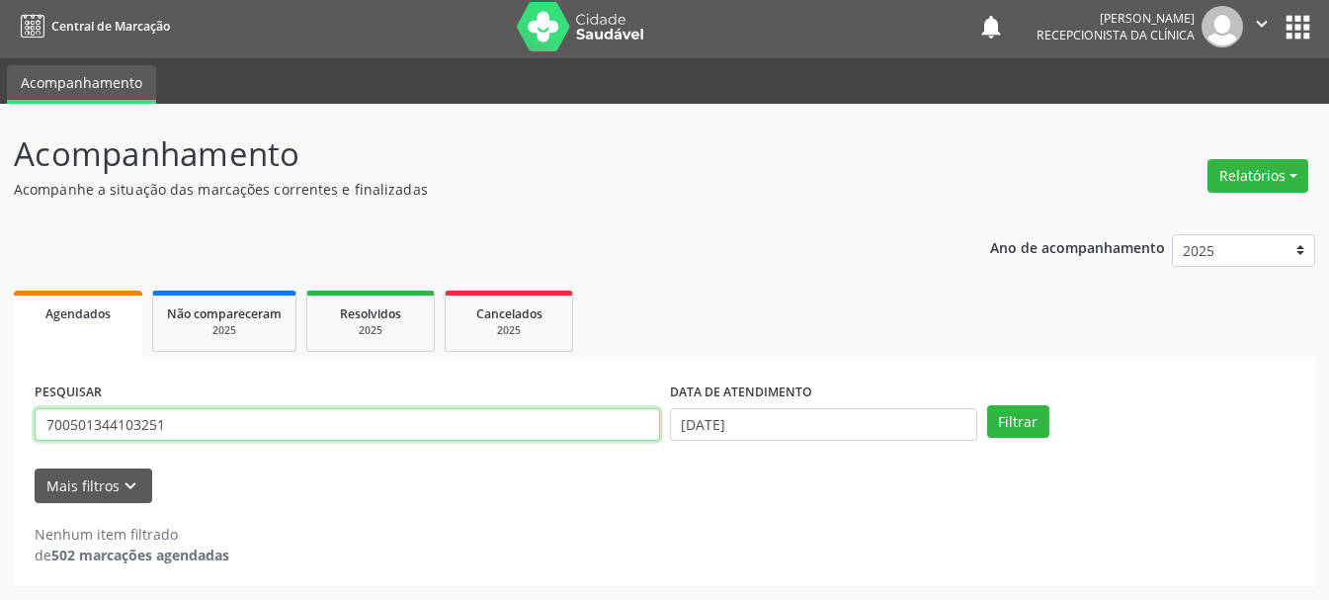
click at [594, 418] on input "700501344103251" at bounding box center [348, 425] width 626 height 34
type input "7"
type input "166018771320007"
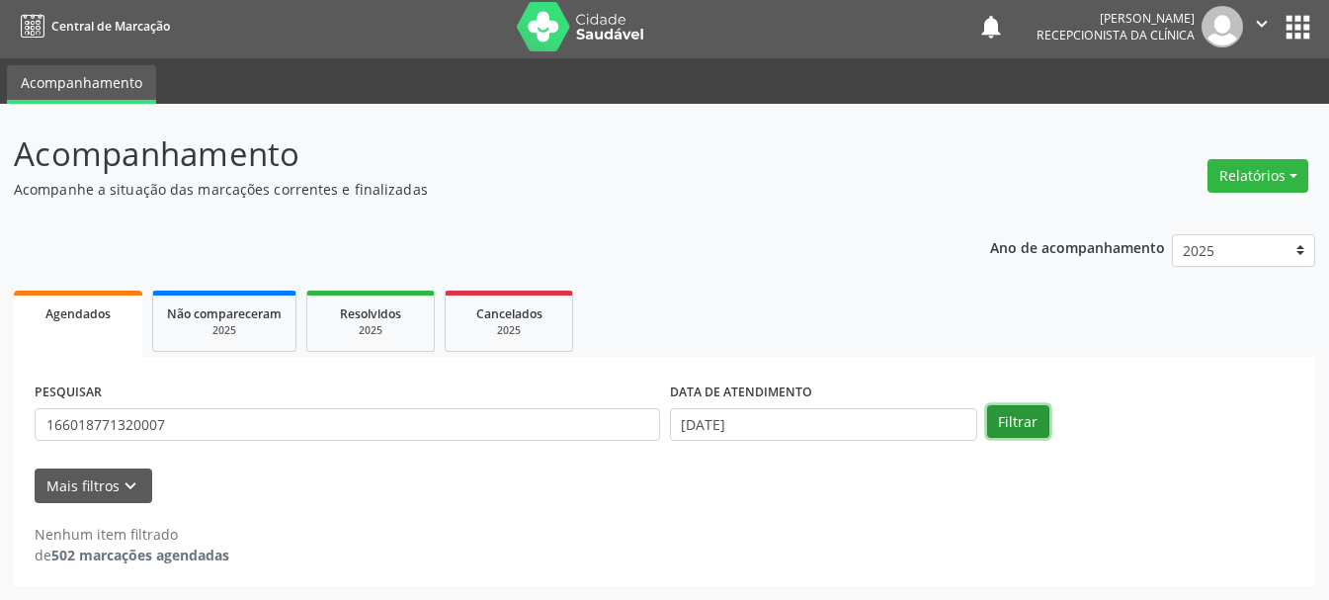
click at [1036, 436] on button "Filtrar" at bounding box center [1018, 422] width 62 height 34
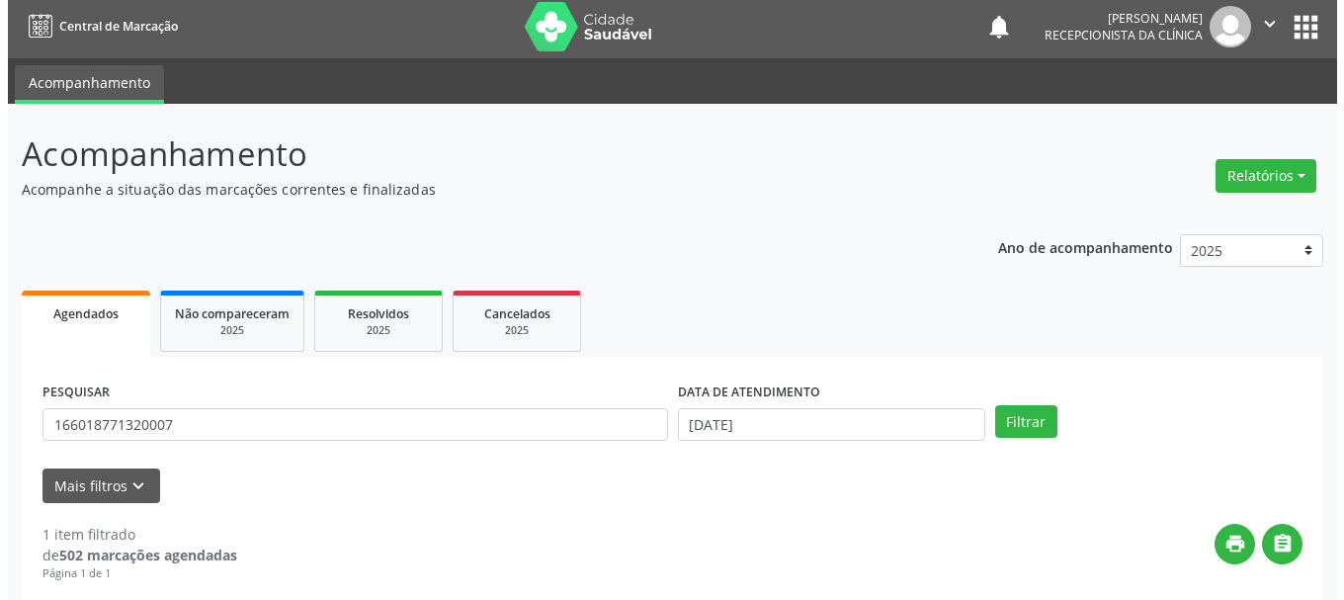
scroll to position [289, 0]
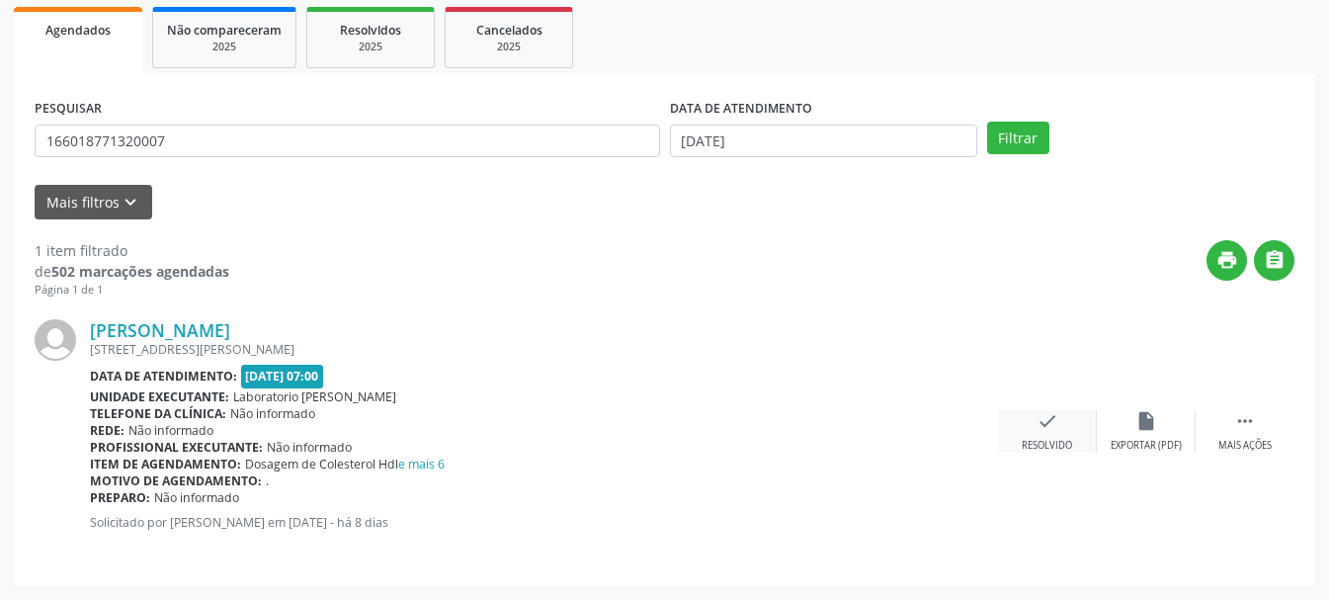
click at [1040, 429] on icon "check" at bounding box center [1048, 421] width 22 height 22
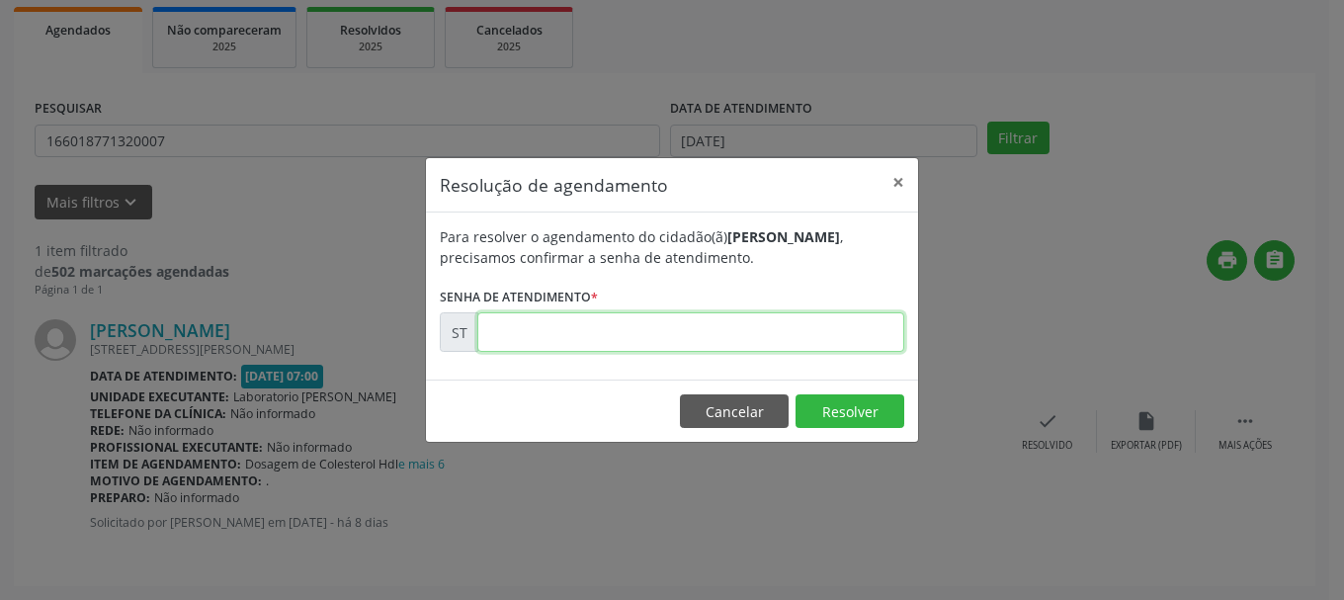
click at [691, 339] on input "text" at bounding box center [690, 332] width 427 height 40
type input "00015936"
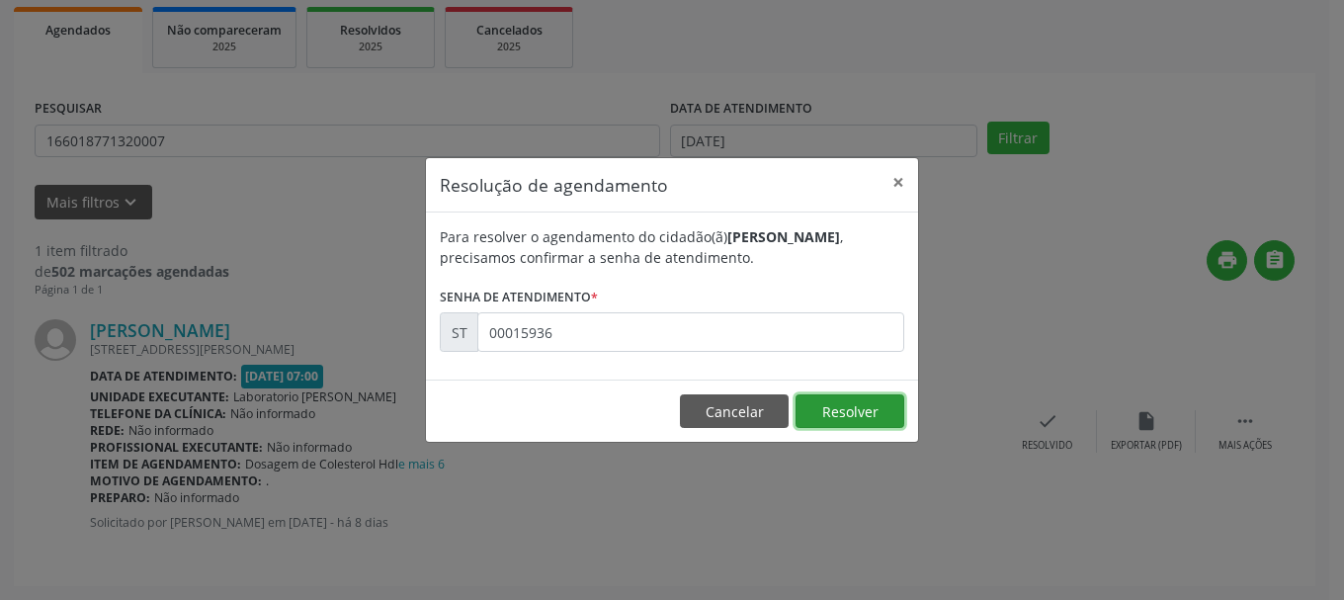
click at [833, 408] on button "Resolver" at bounding box center [850, 411] width 109 height 34
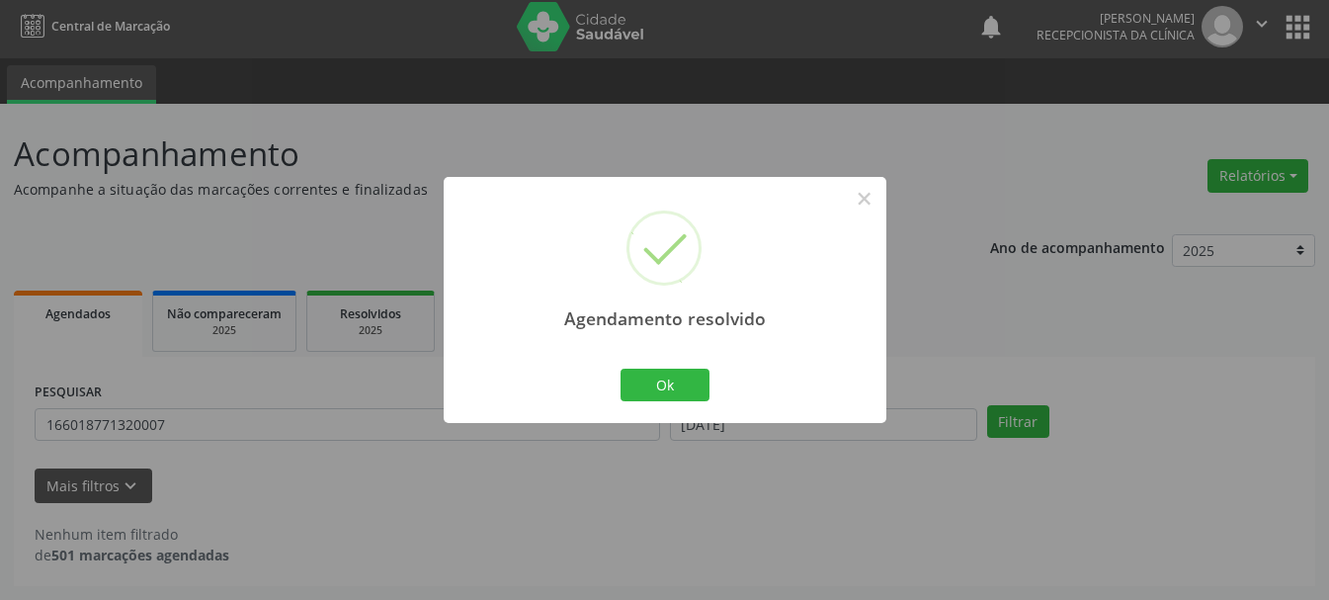
scroll to position [5, 0]
click at [703, 381] on button "Ok" at bounding box center [665, 386] width 89 height 34
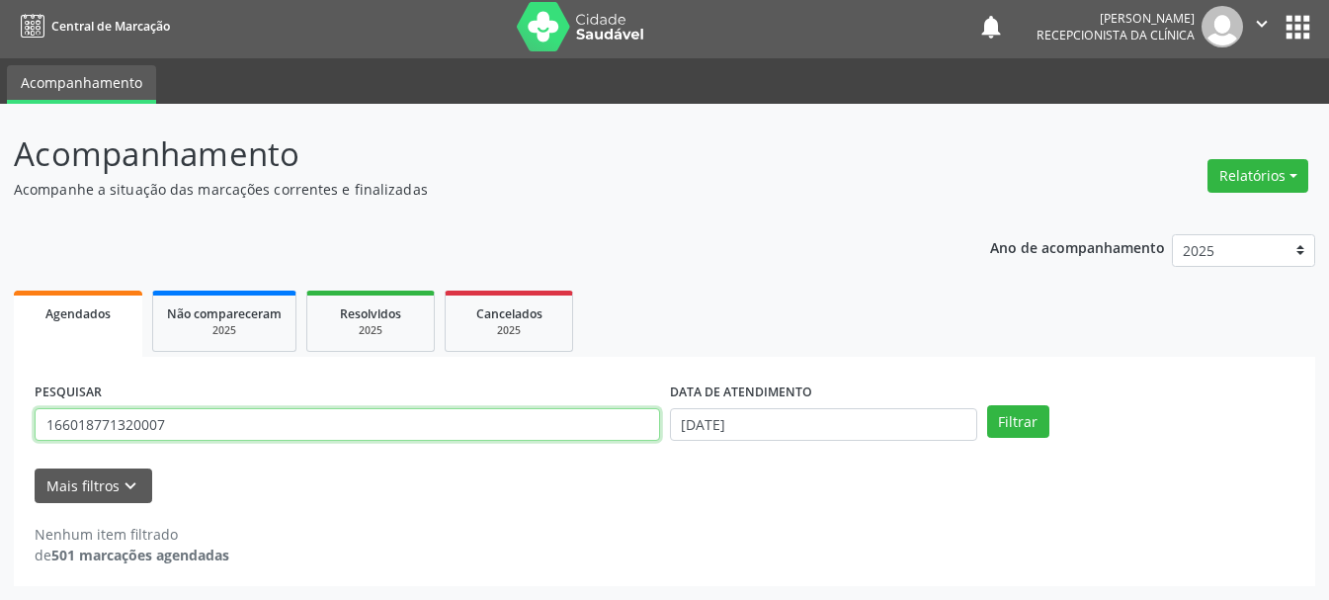
click at [557, 427] on input "166018771320007" at bounding box center [348, 425] width 626 height 34
type input "163981654470003"
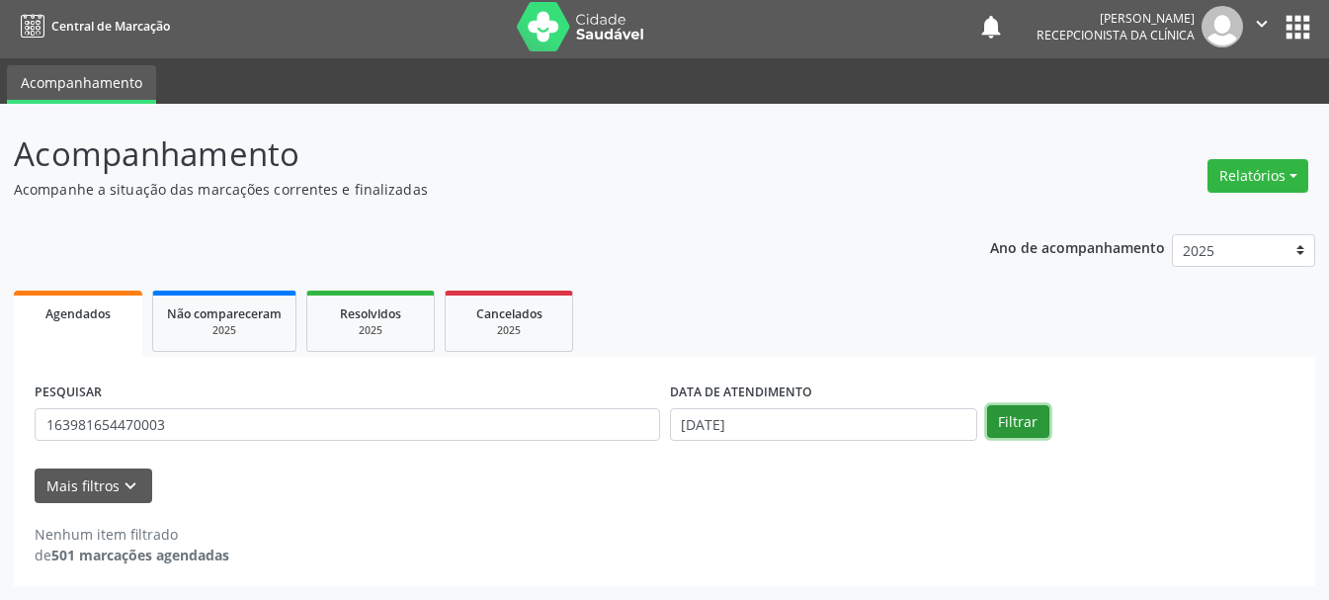
click at [1024, 418] on button "Filtrar" at bounding box center [1018, 422] width 62 height 34
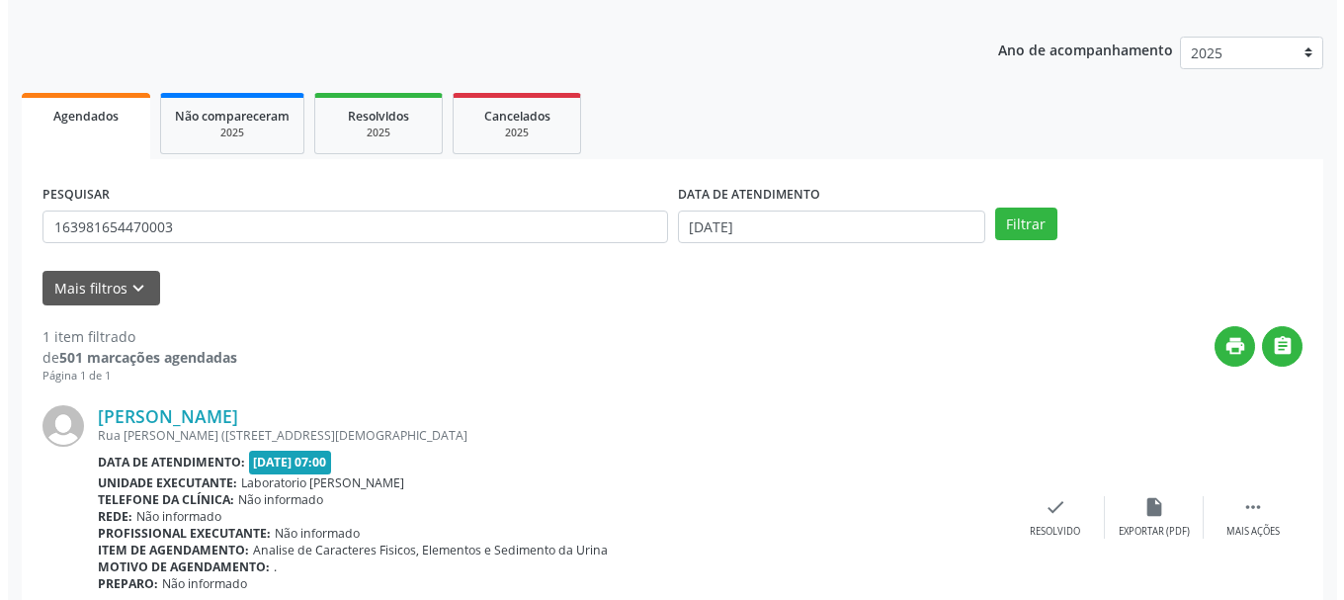
scroll to position [289, 0]
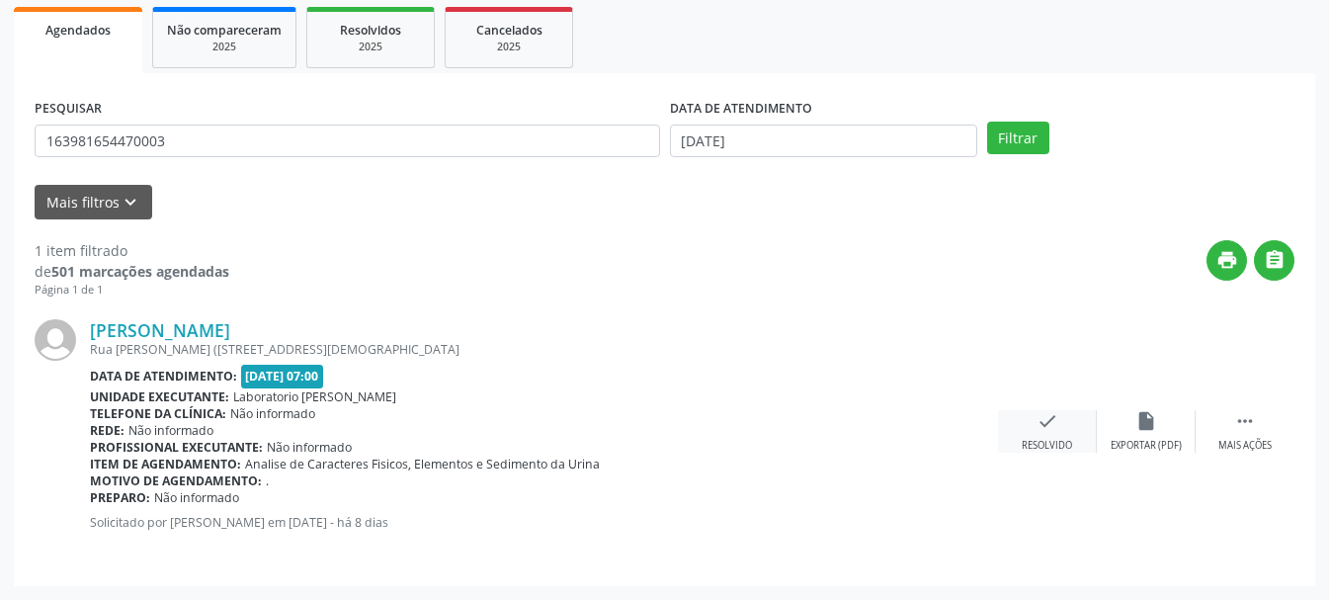
click at [1045, 430] on icon "check" at bounding box center [1048, 421] width 22 height 22
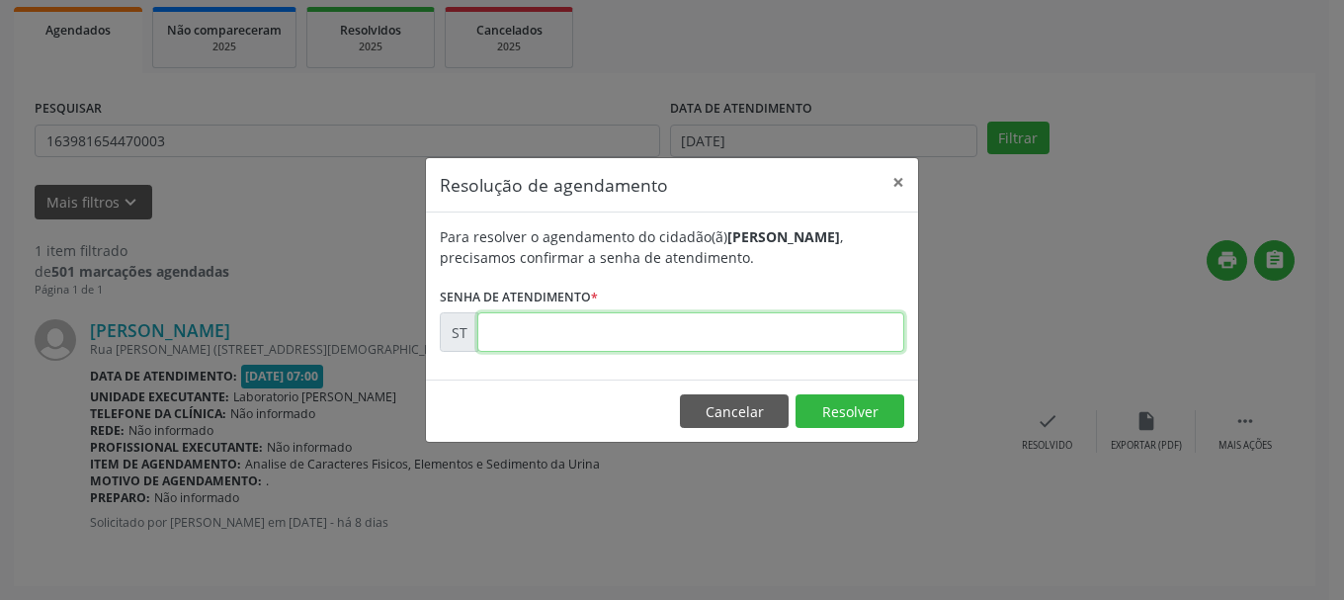
click at [680, 327] on input "text" at bounding box center [690, 332] width 427 height 40
type input "00015921"
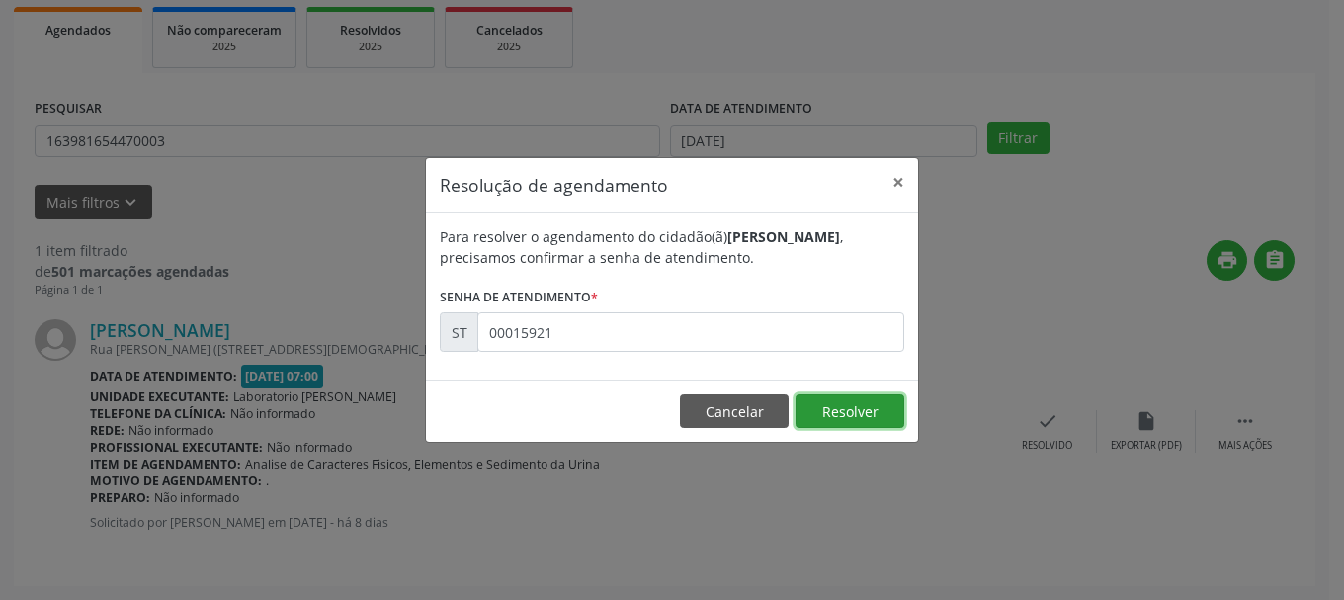
click at [850, 408] on button "Resolver" at bounding box center [850, 411] width 109 height 34
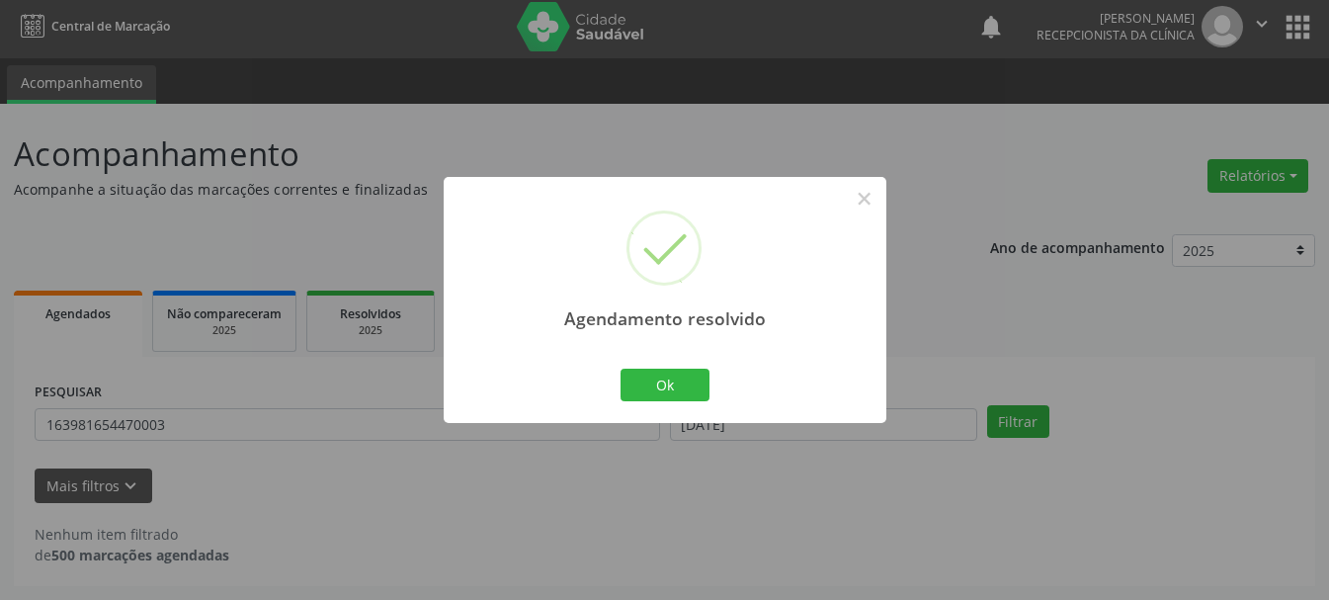
scroll to position [5, 0]
click at [658, 384] on button "Ok" at bounding box center [665, 386] width 89 height 34
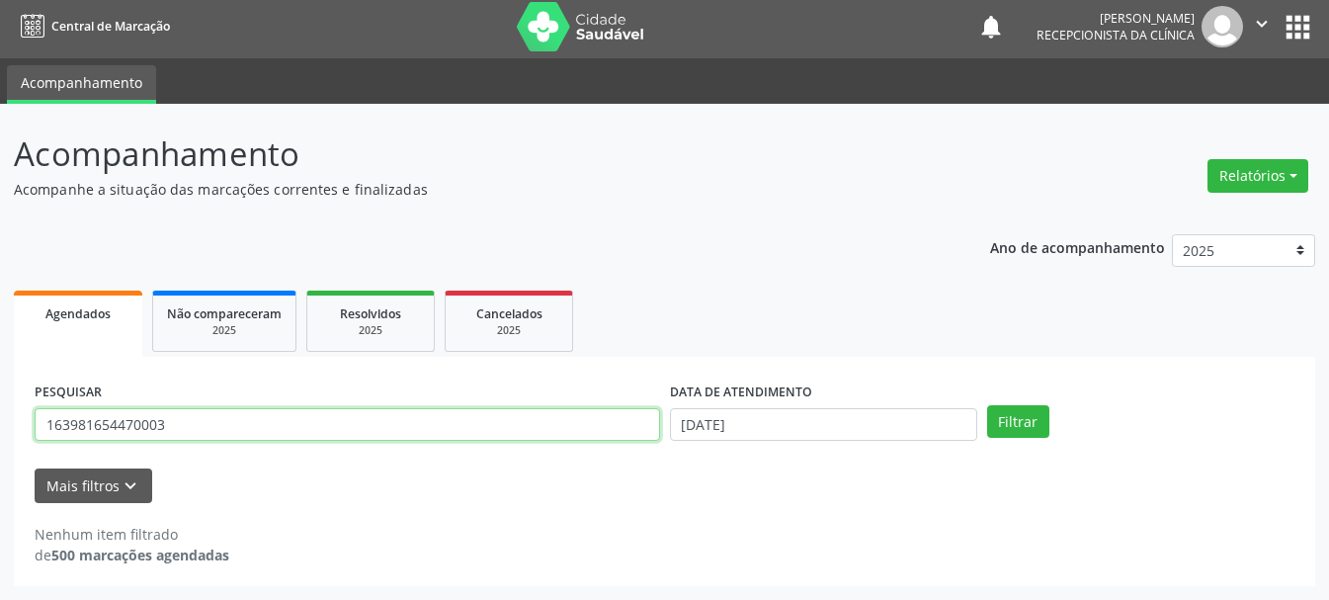
click at [570, 409] on input "163981654470003" at bounding box center [348, 425] width 626 height 34
type input "1"
type input "702409038619623"
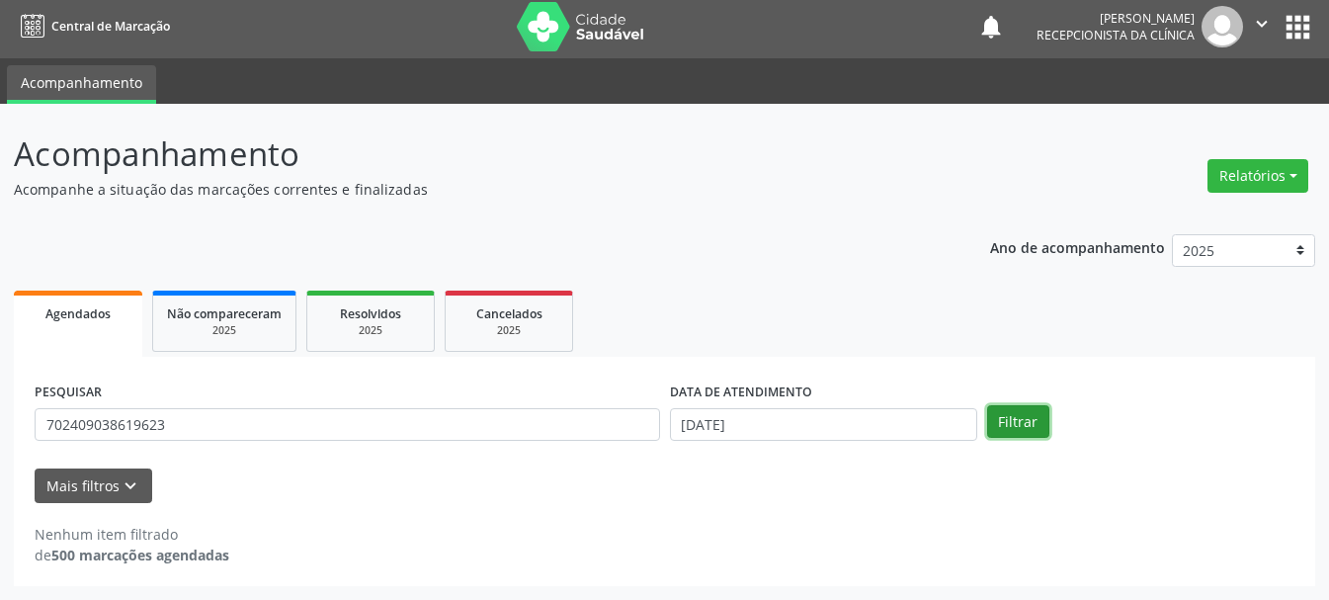
click at [1013, 427] on button "Filtrar" at bounding box center [1018, 422] width 62 height 34
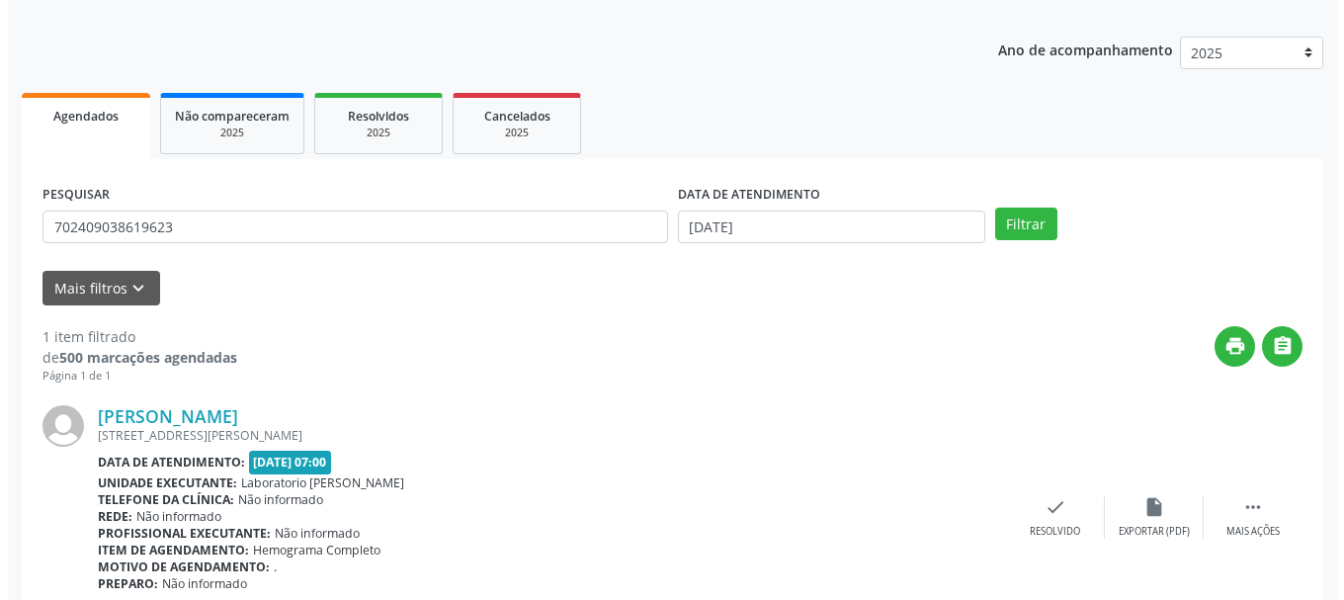
scroll to position [289, 0]
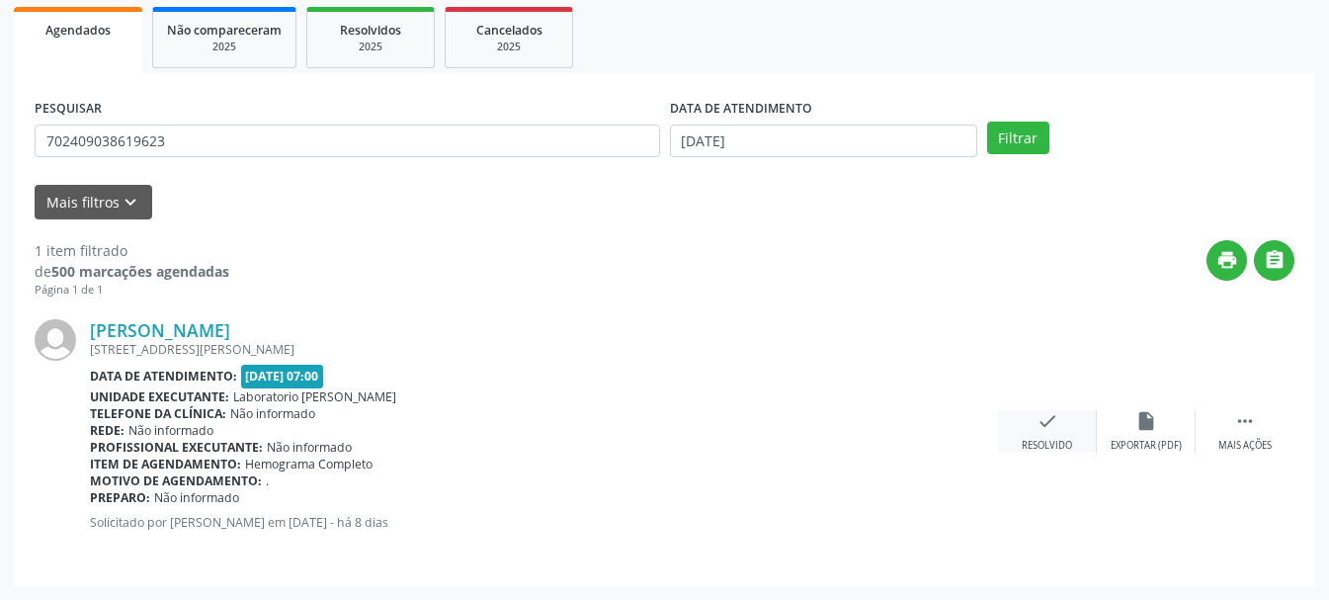
click at [1039, 432] on icon "check" at bounding box center [1048, 421] width 22 height 22
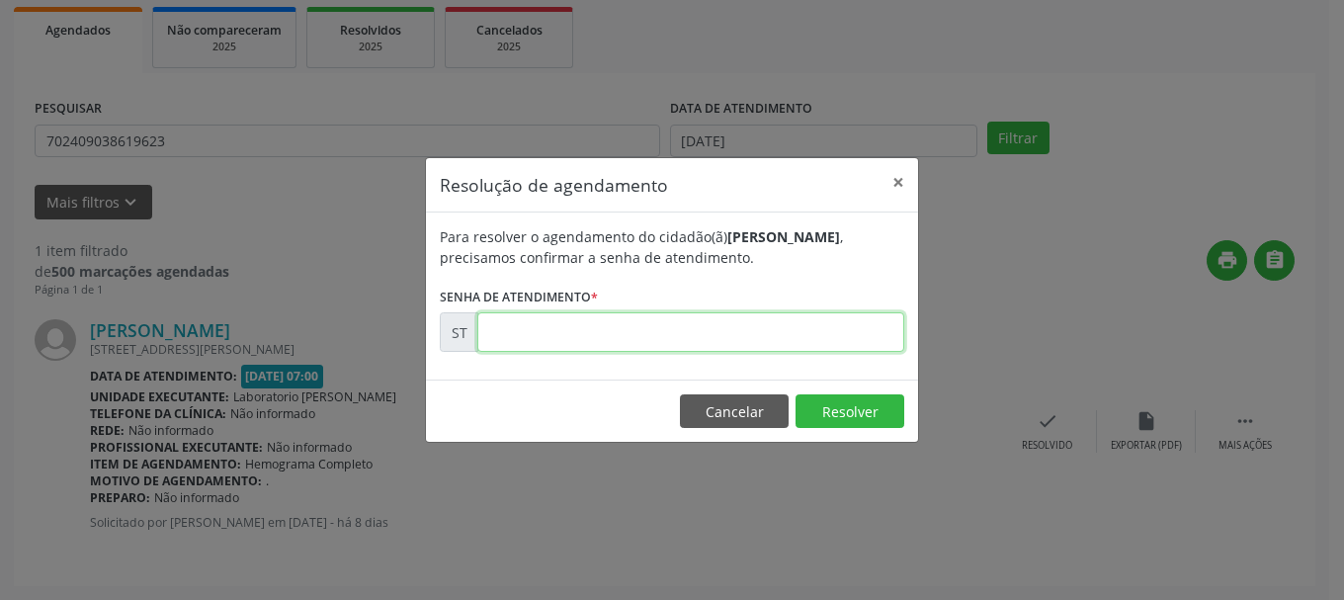
click at [609, 323] on input "text" at bounding box center [690, 332] width 427 height 40
type input "00015930"
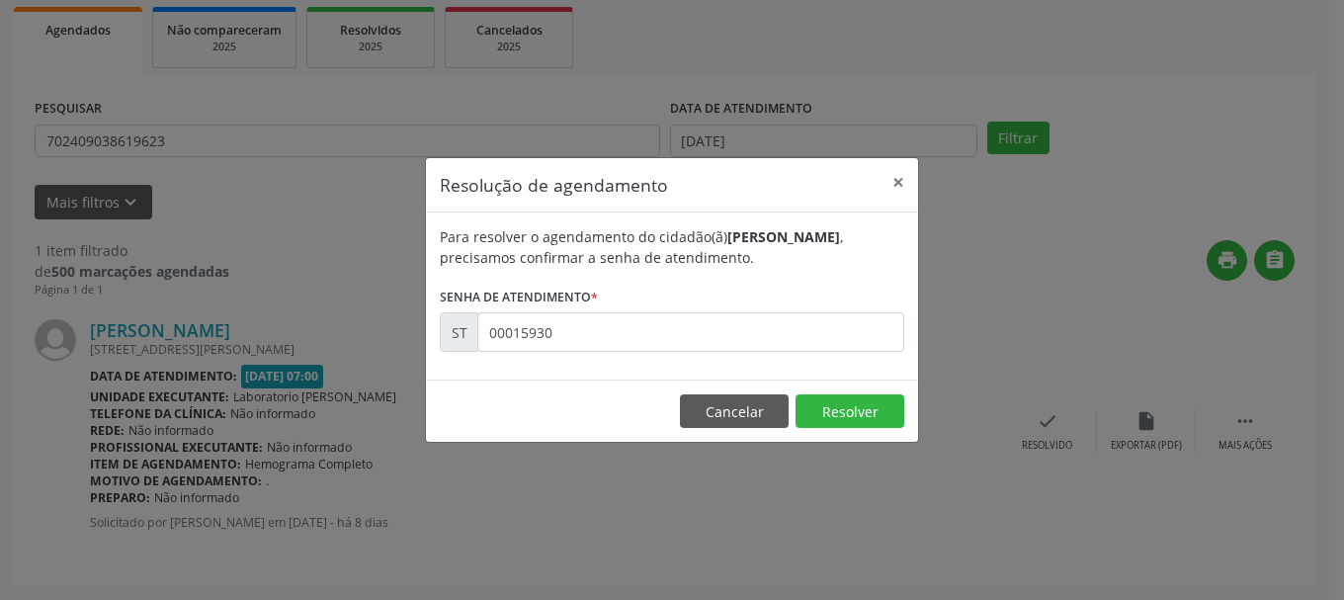
click at [836, 430] on footer "Cancelar Resolver" at bounding box center [672, 411] width 492 height 62
click at [844, 421] on button "Resolver" at bounding box center [850, 411] width 109 height 34
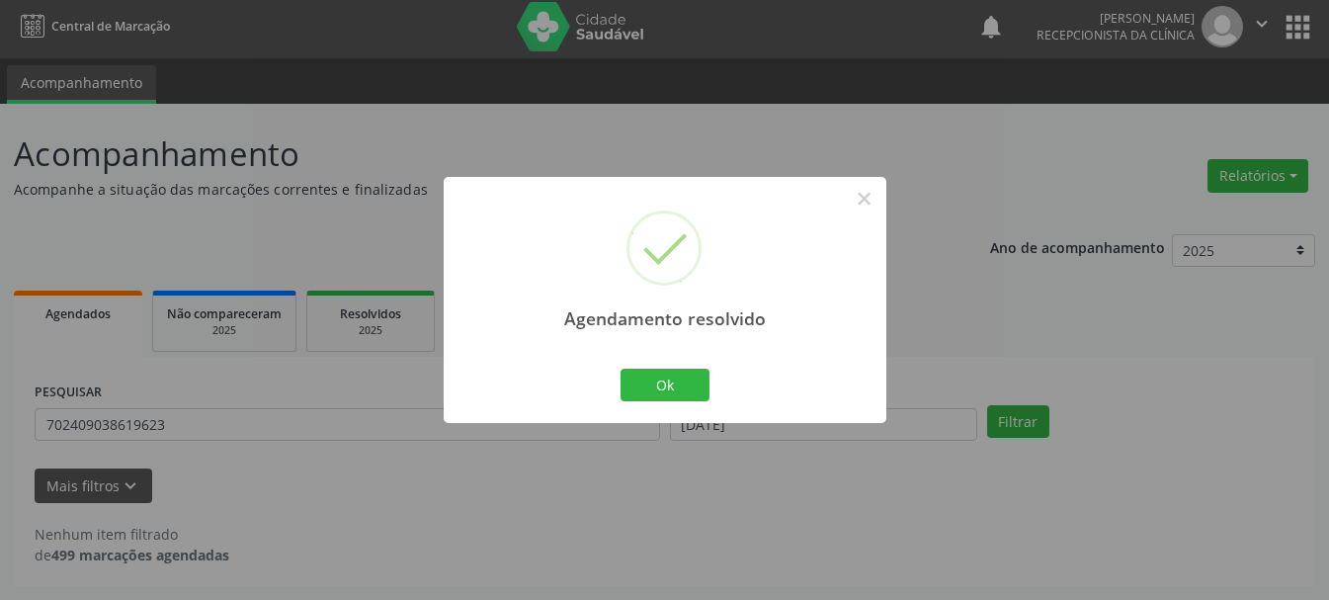
scroll to position [5, 0]
click at [697, 391] on button "Ok" at bounding box center [665, 386] width 89 height 34
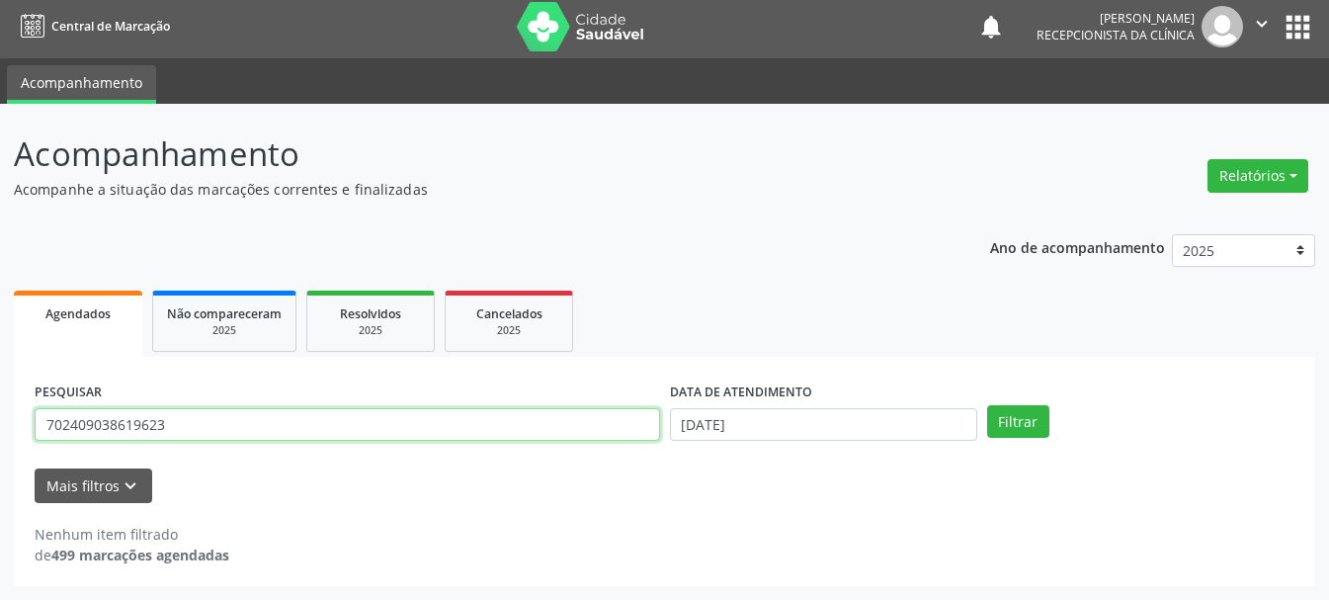
click at [392, 422] on input "702409038619623" at bounding box center [348, 425] width 626 height 34
type input "7"
type input "703407205687417"
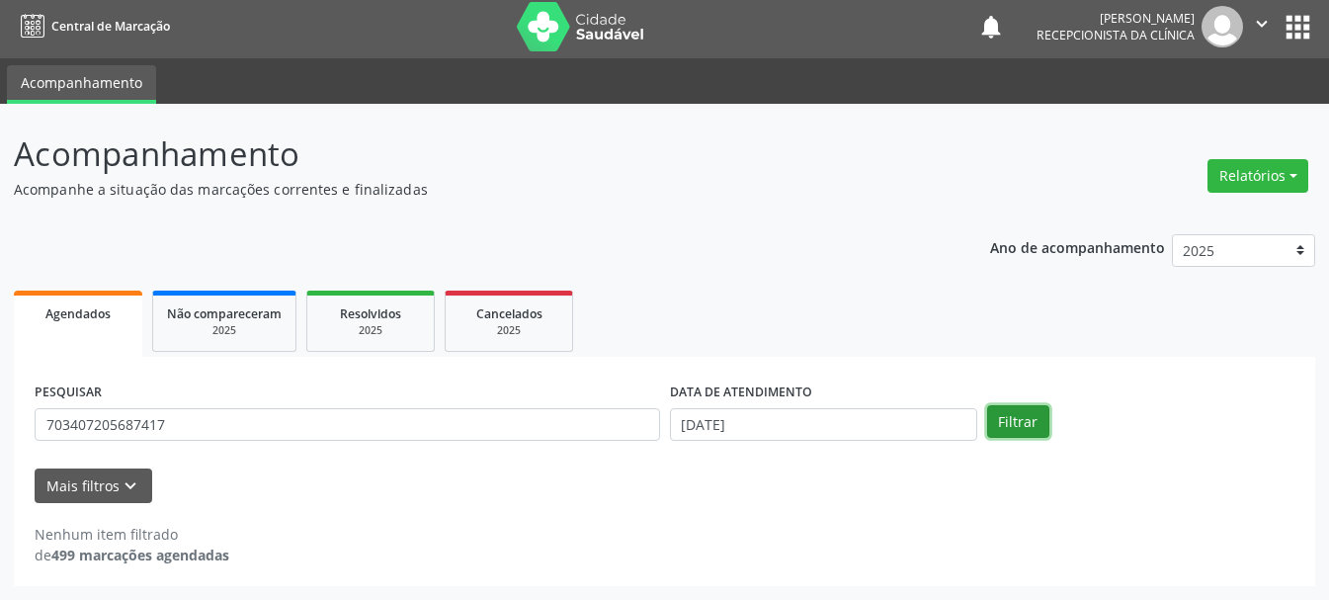
click at [1033, 427] on button "Filtrar" at bounding box center [1018, 422] width 62 height 34
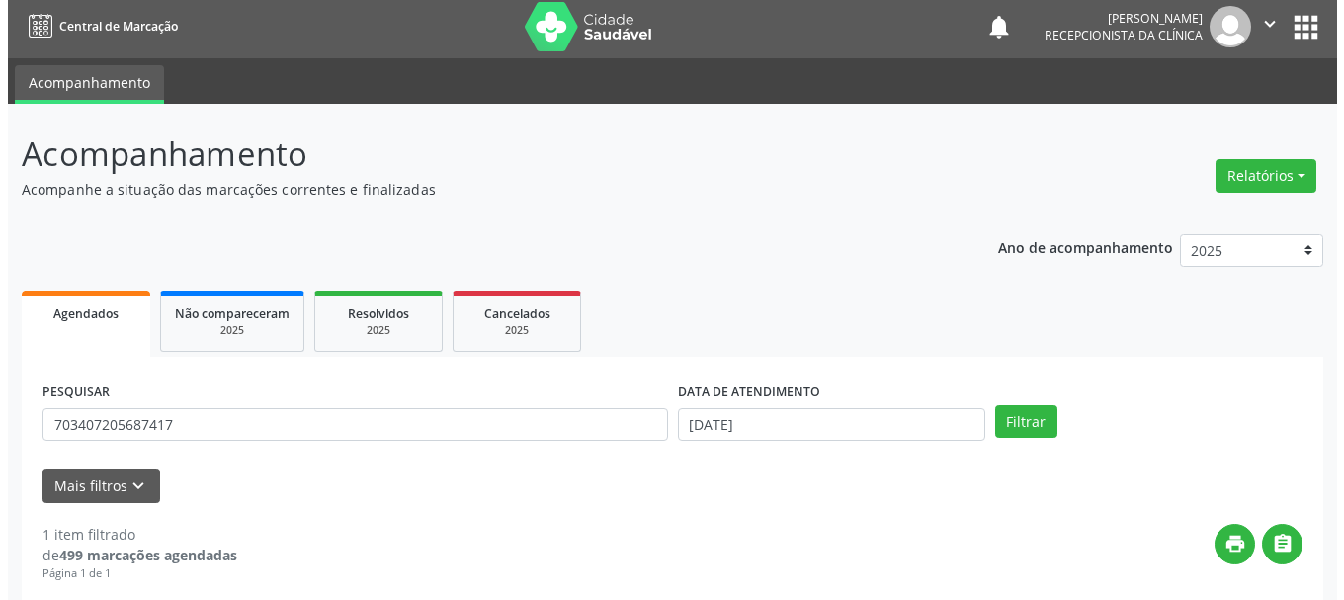
scroll to position [289, 0]
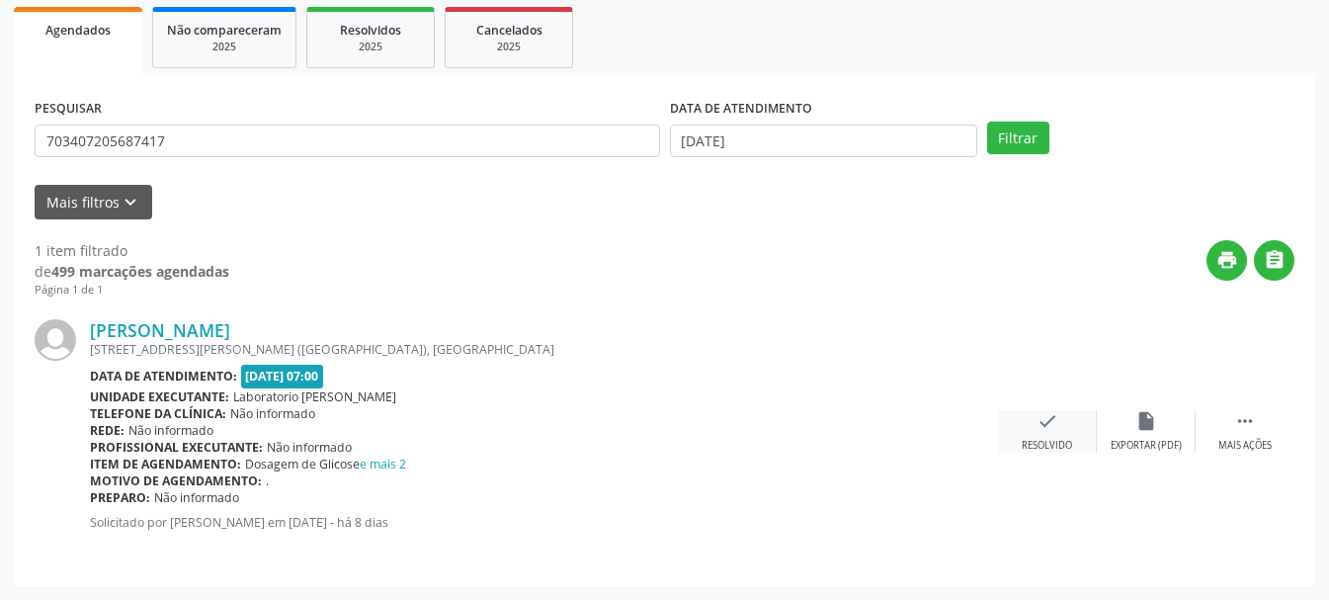
click at [1031, 428] on div "check Resolvido" at bounding box center [1047, 431] width 99 height 43
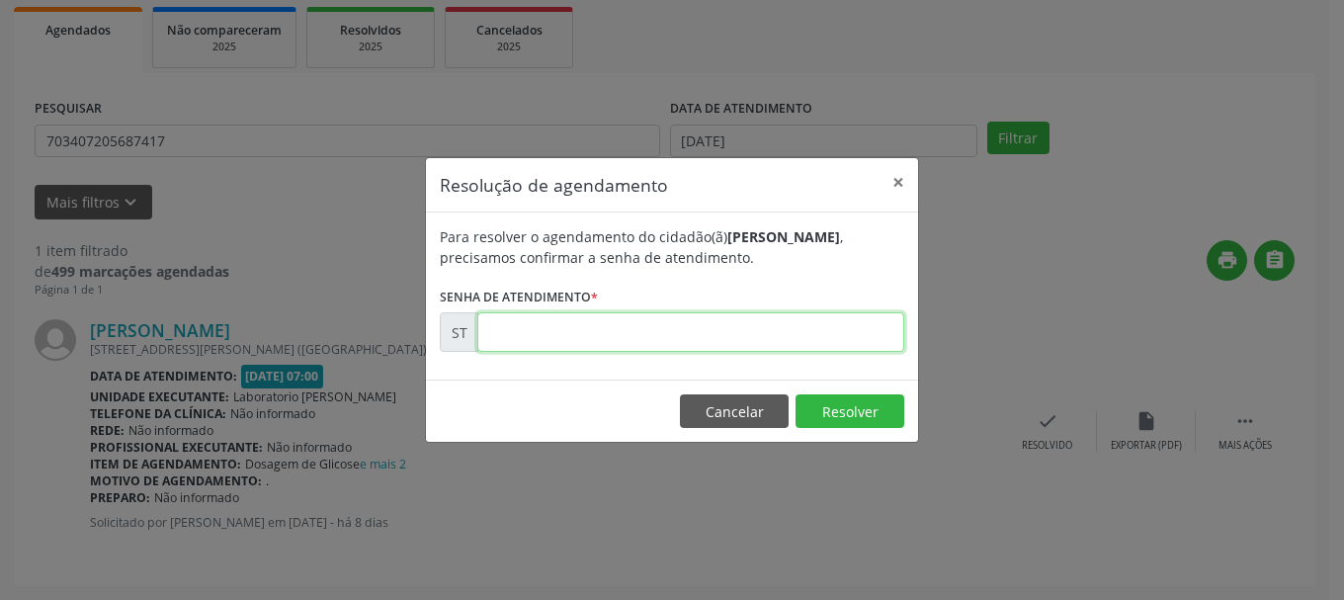
click at [791, 338] on input "text" at bounding box center [690, 332] width 427 height 40
type input "00015952"
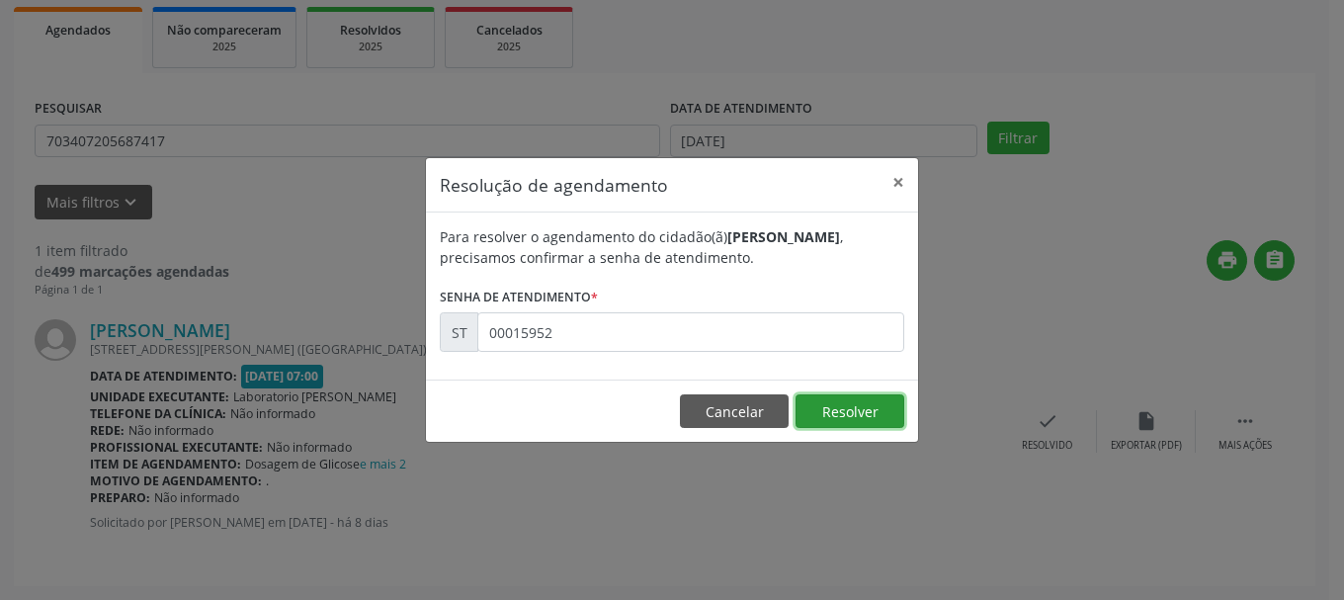
click at [854, 421] on button "Resolver" at bounding box center [850, 411] width 109 height 34
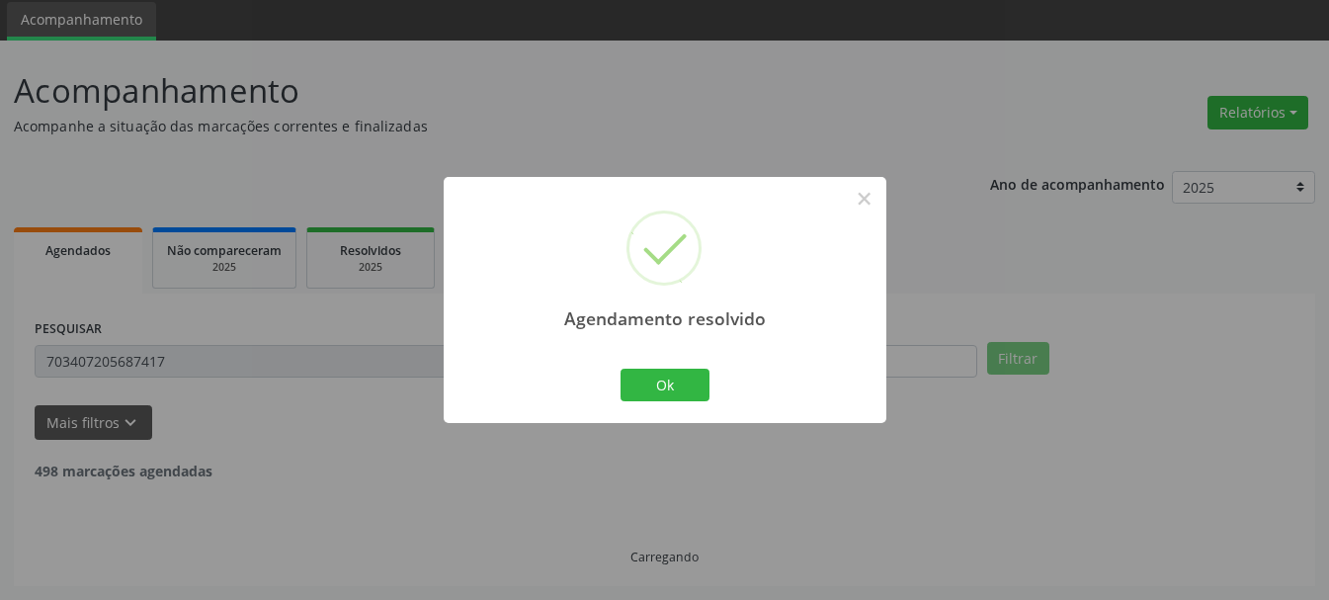
scroll to position [5, 0]
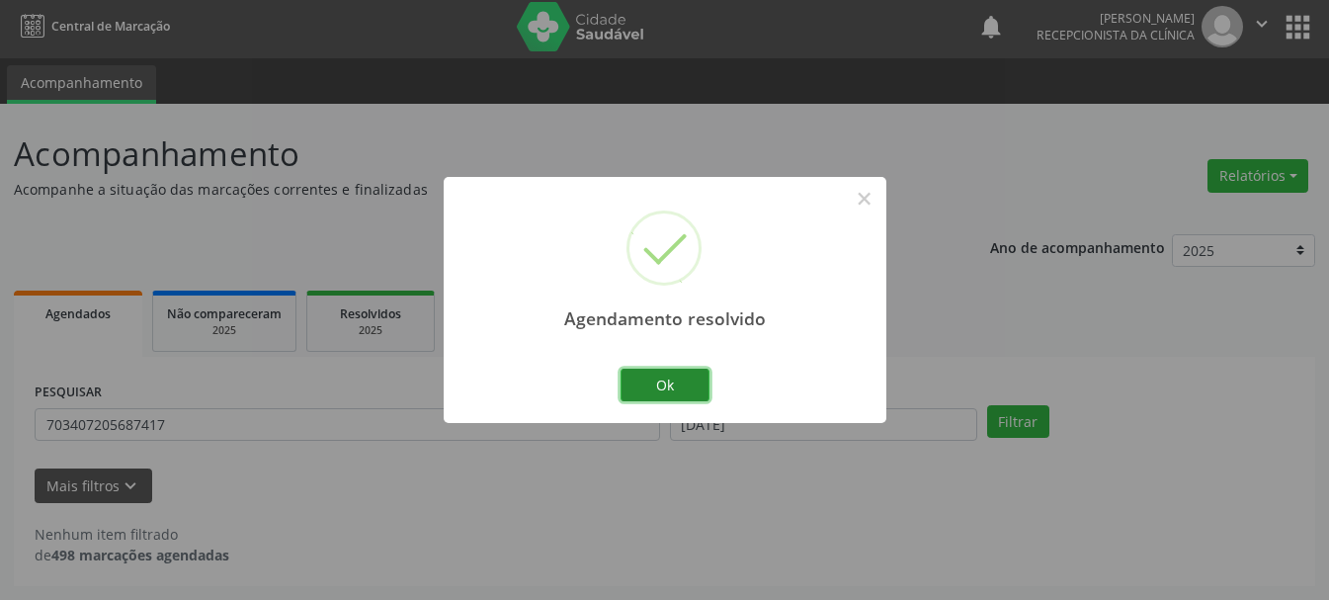
click at [645, 385] on button "Ok" at bounding box center [665, 386] width 89 height 34
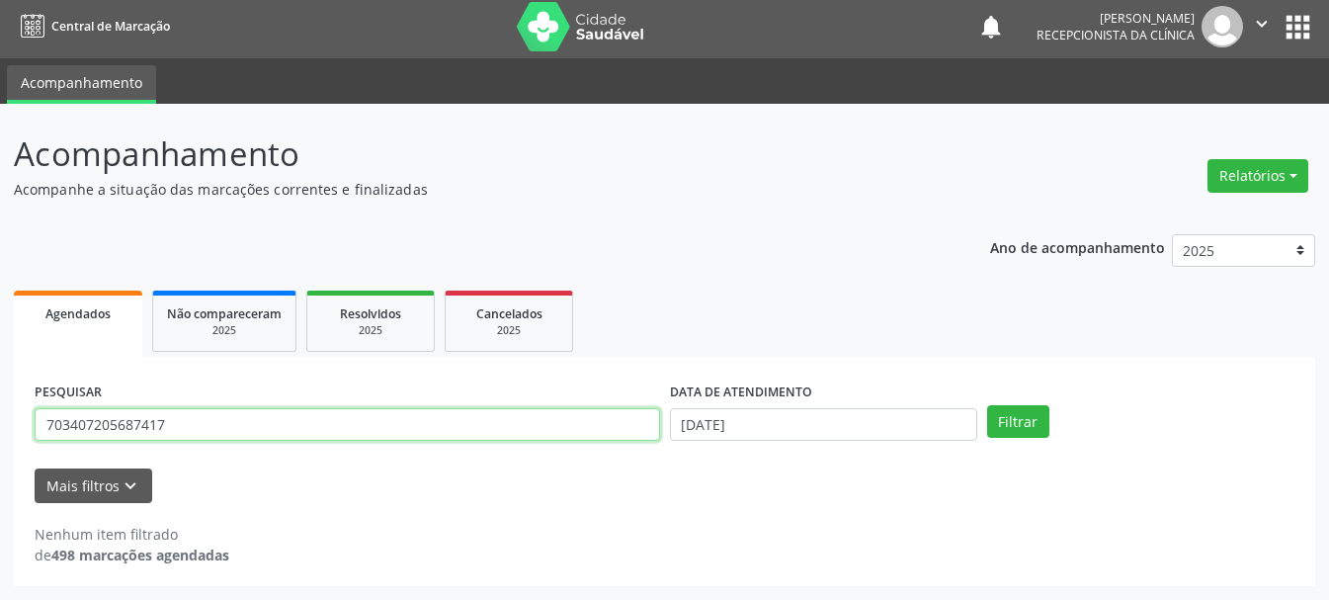
click at [409, 432] on input "703407205687417" at bounding box center [348, 425] width 626 height 34
type input "7"
type input "898003954657475"
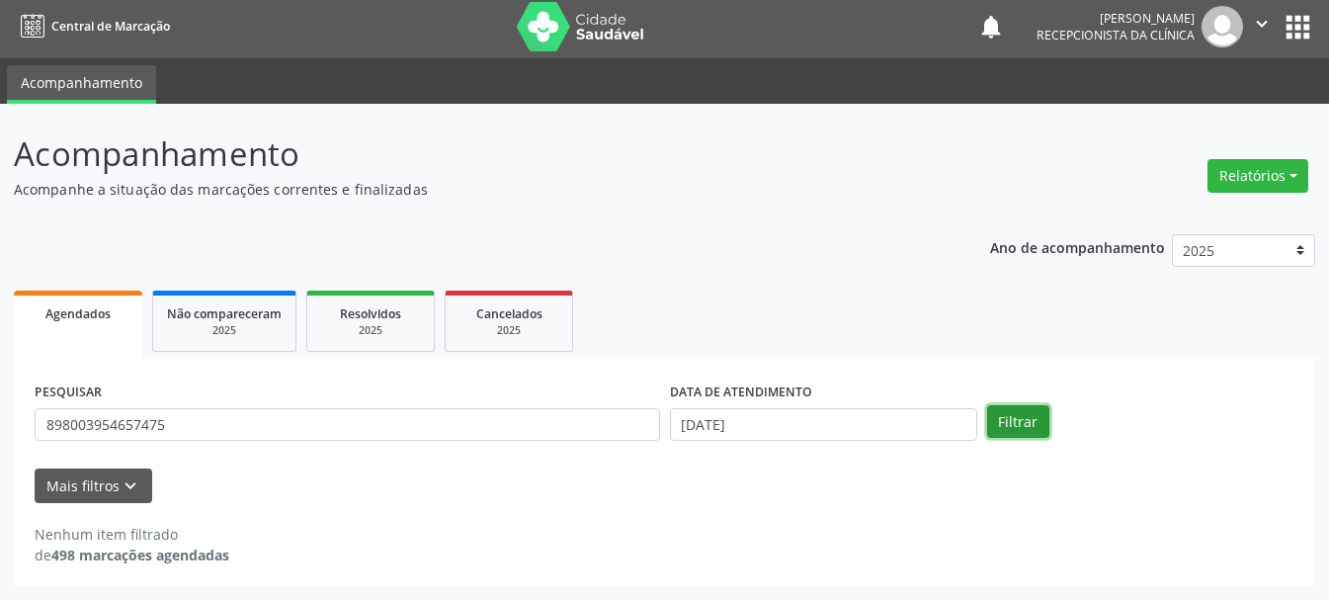
click at [1017, 431] on button "Filtrar" at bounding box center [1018, 422] width 62 height 34
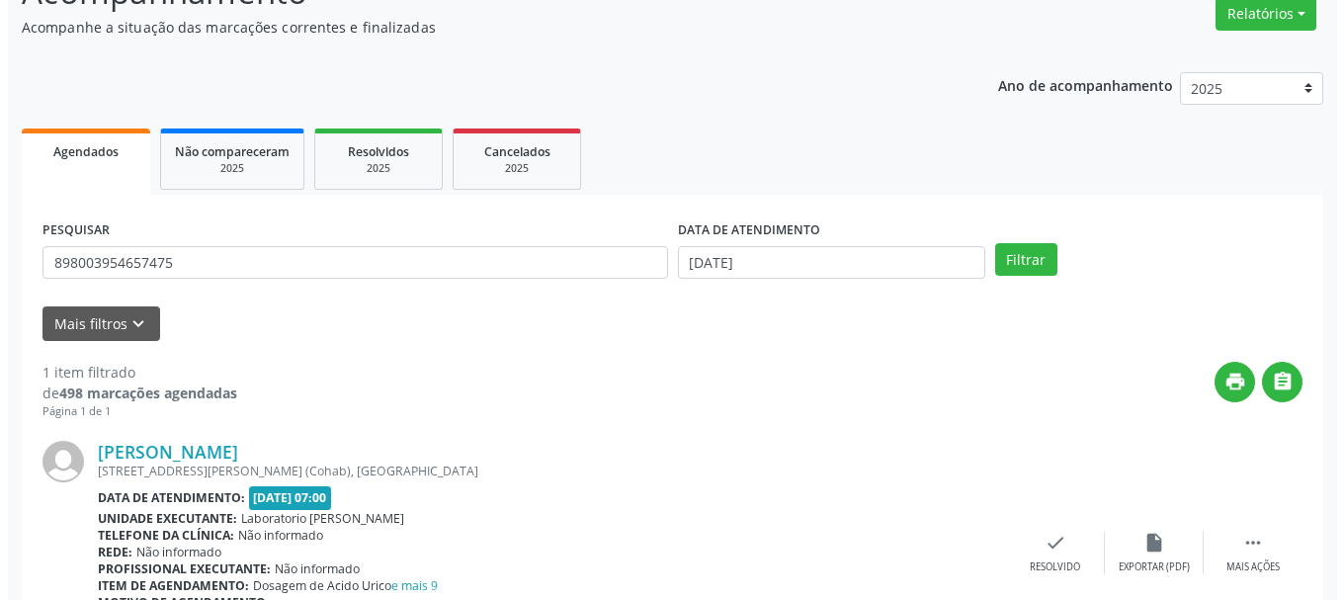
scroll to position [266, 0]
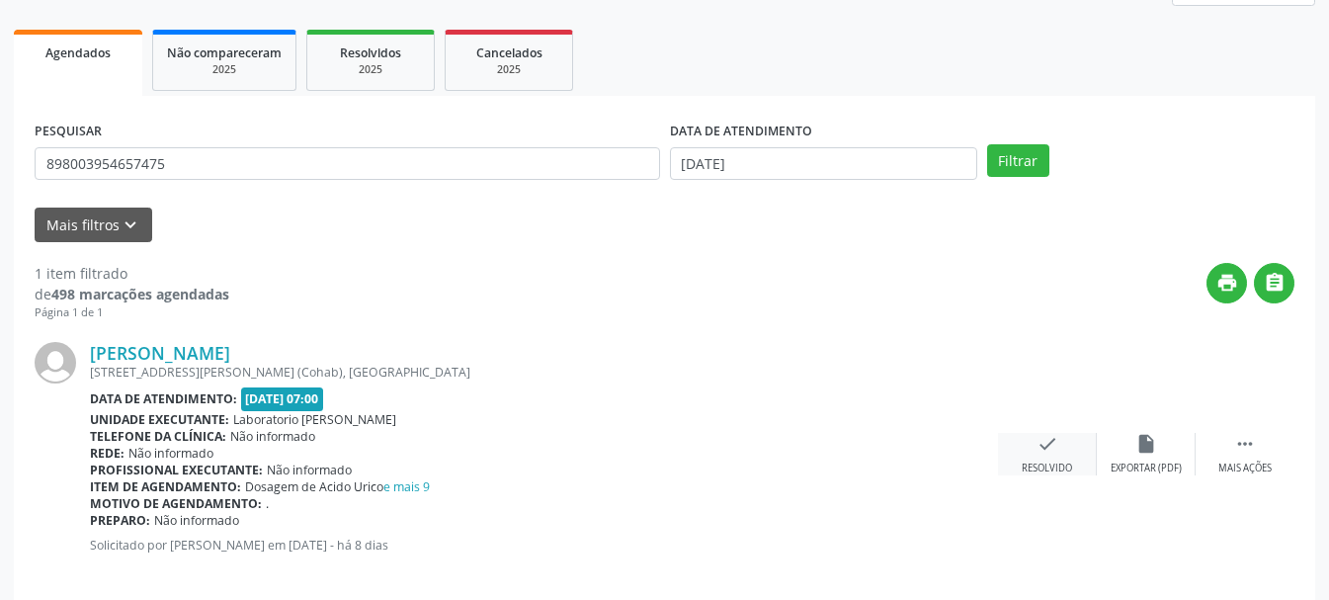
click at [1034, 463] on div "Resolvido" at bounding box center [1047, 469] width 50 height 14
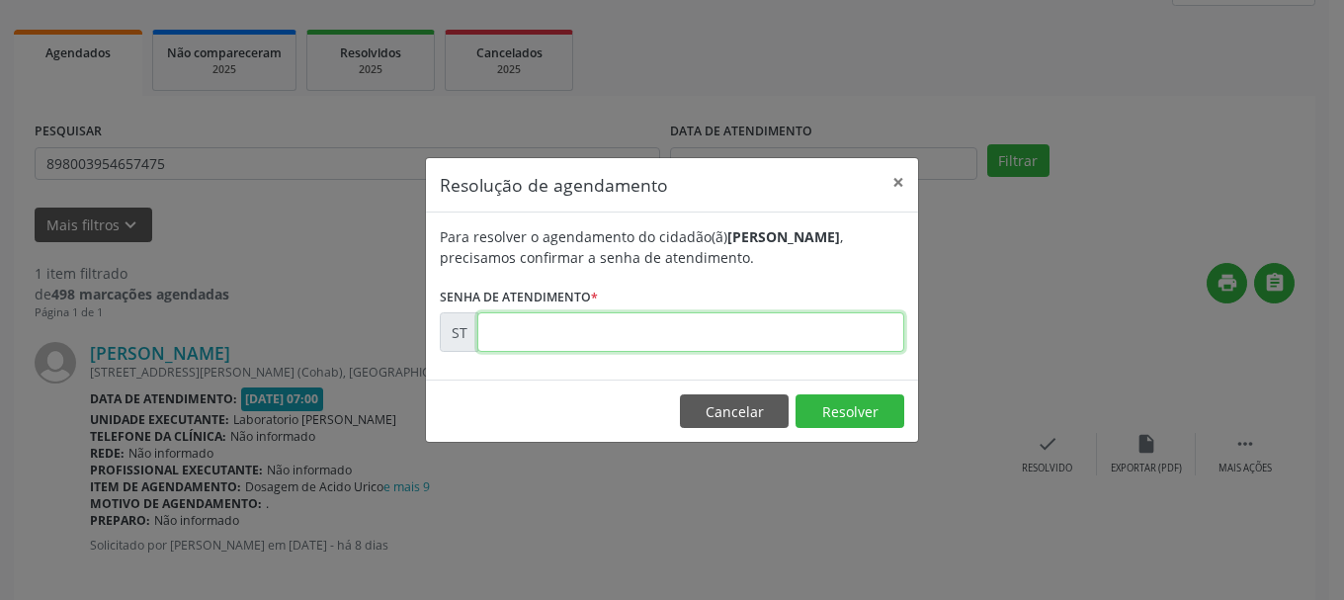
click at [575, 345] on input "text" at bounding box center [690, 332] width 427 height 40
type input "00015957"
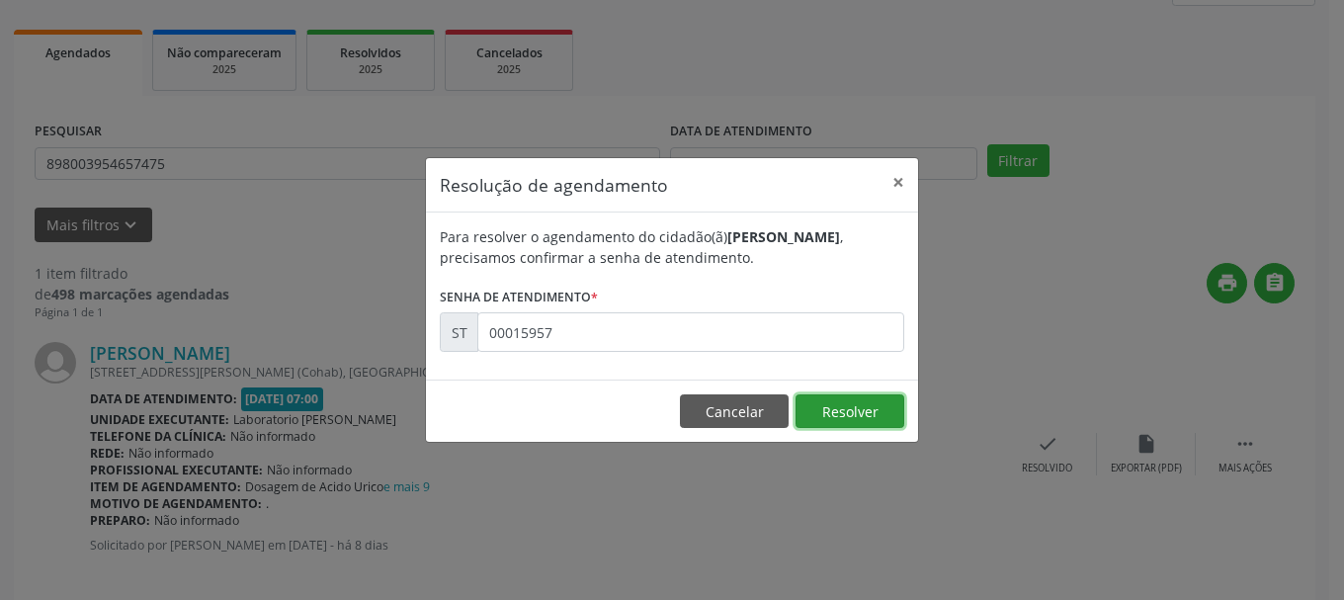
click at [877, 412] on button "Resolver" at bounding box center [850, 411] width 109 height 34
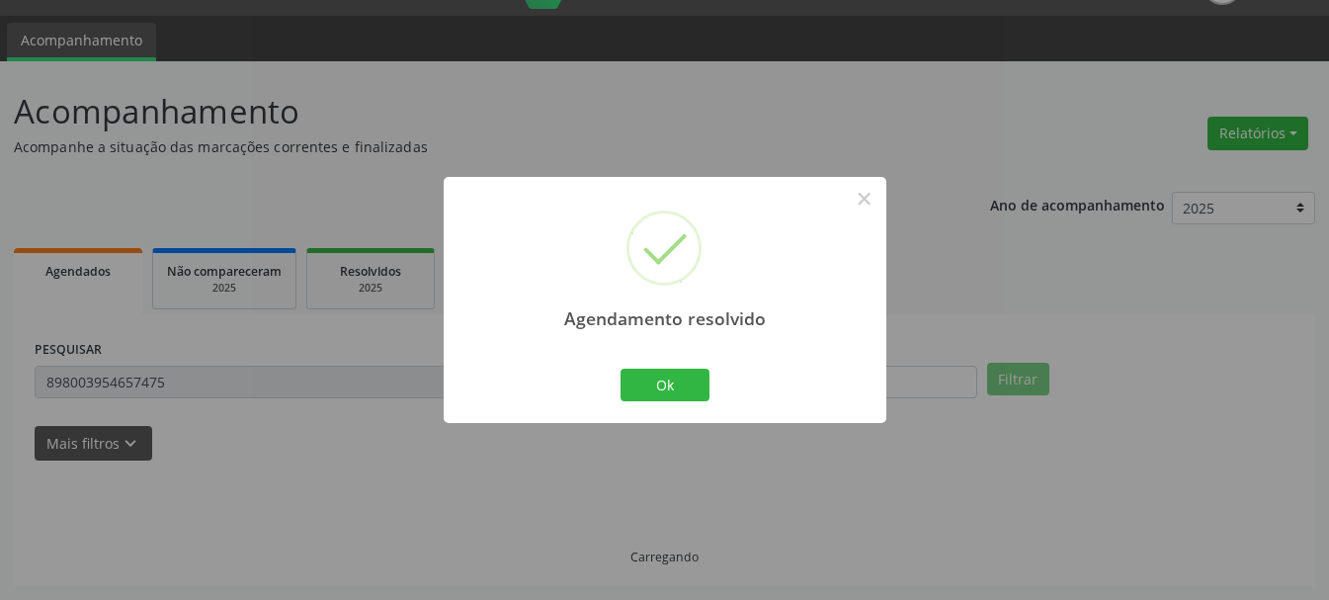
scroll to position [5, 0]
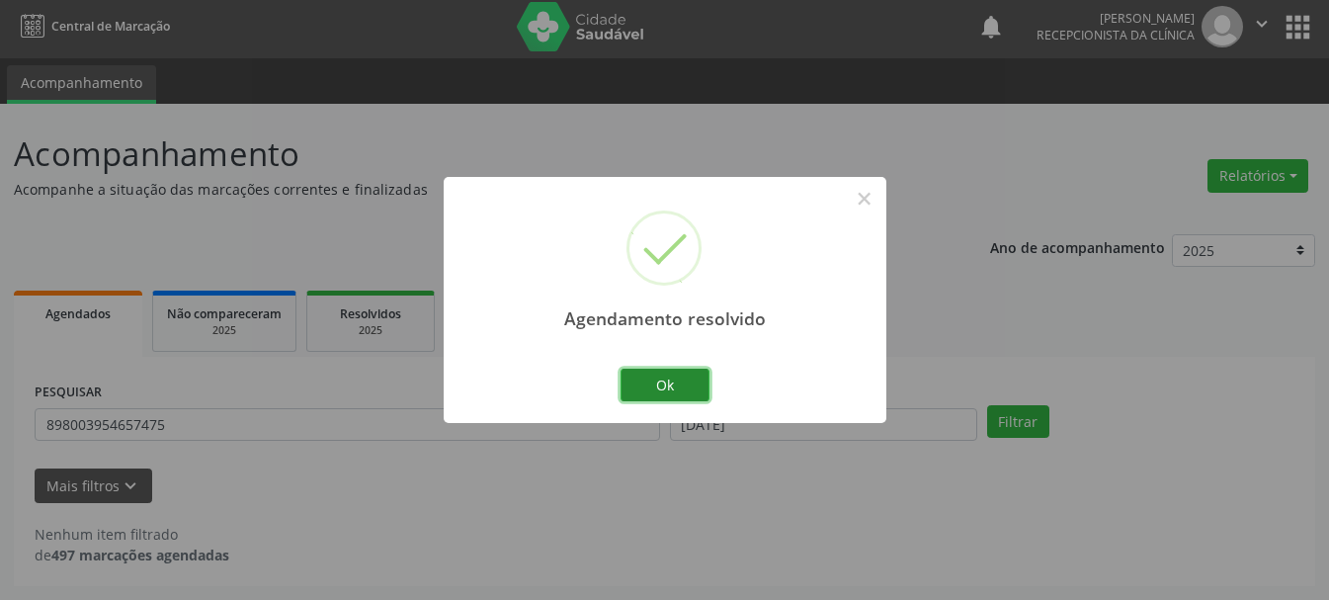
click at [680, 382] on button "Ok" at bounding box center [665, 386] width 89 height 34
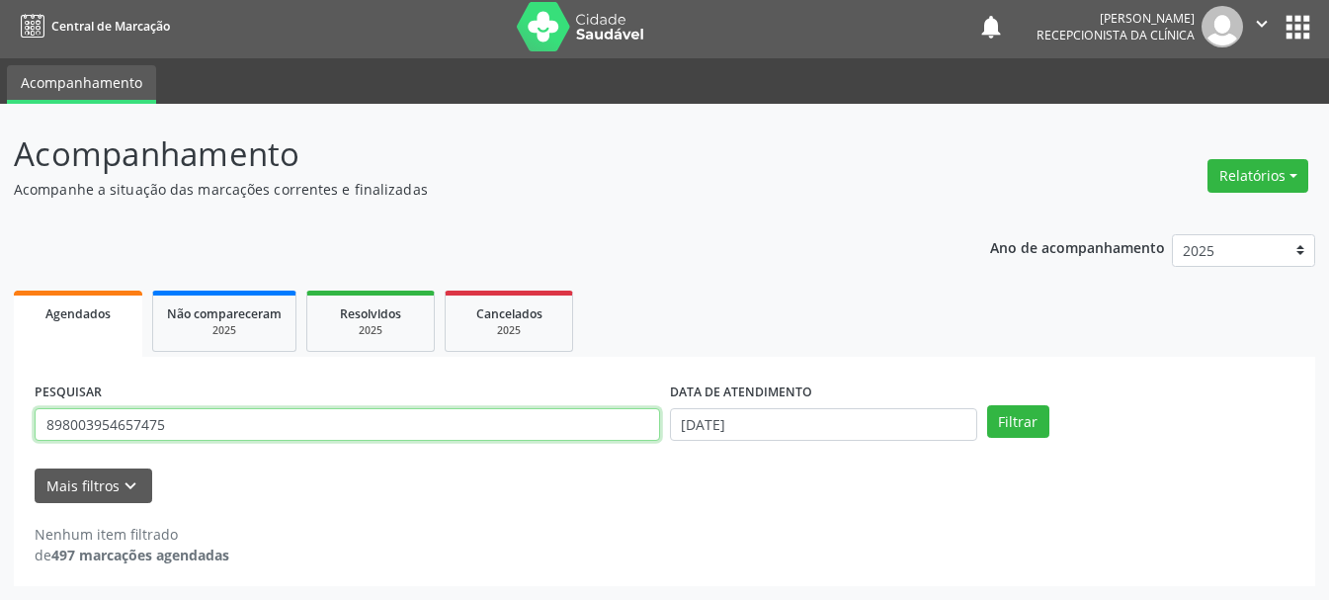
click at [381, 415] on input "898003954657475" at bounding box center [348, 425] width 626 height 34
type input "8"
type input "705004406617553"
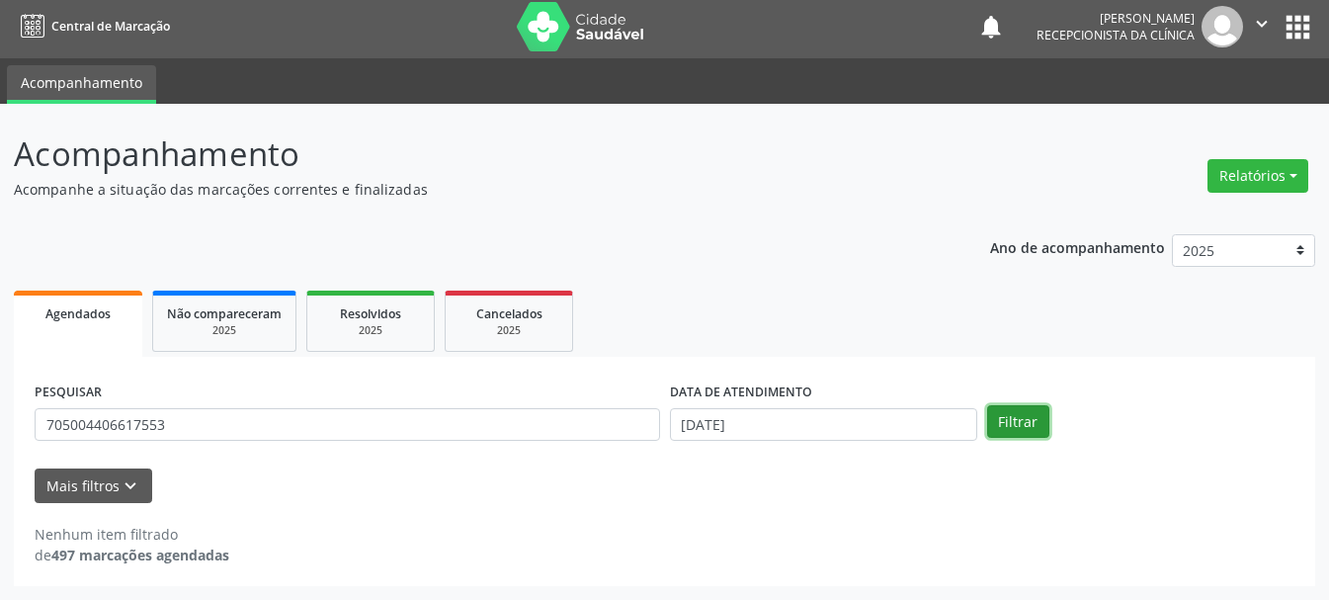
click at [1038, 429] on button "Filtrar" at bounding box center [1018, 422] width 62 height 34
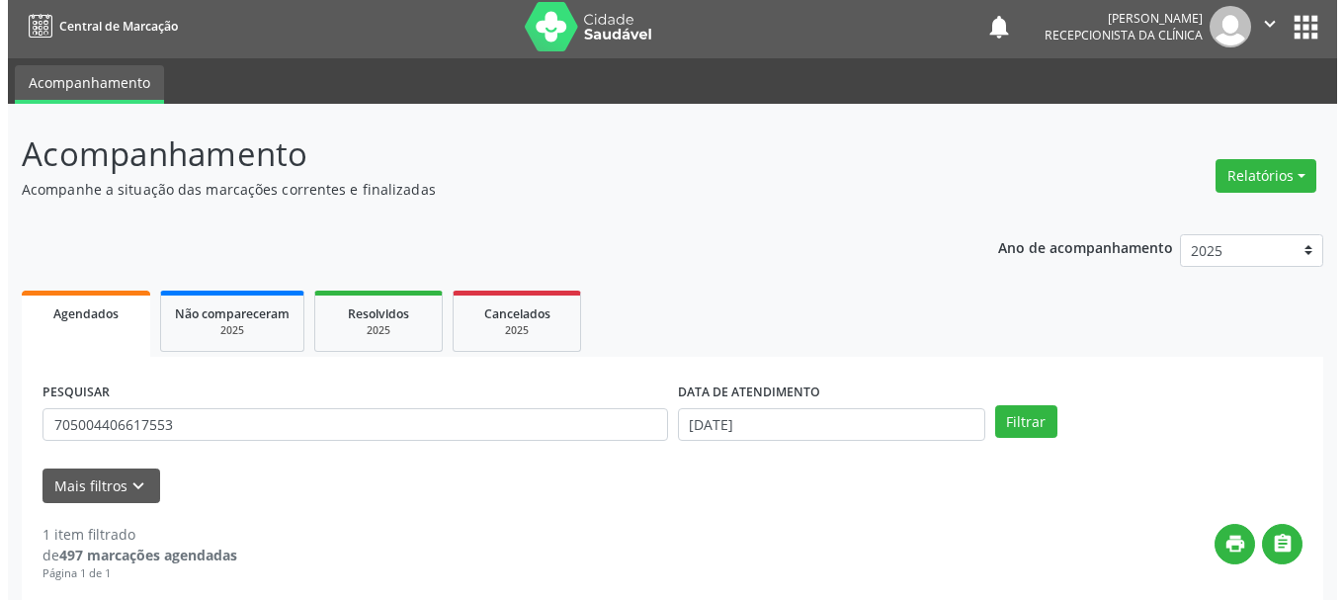
scroll to position [289, 0]
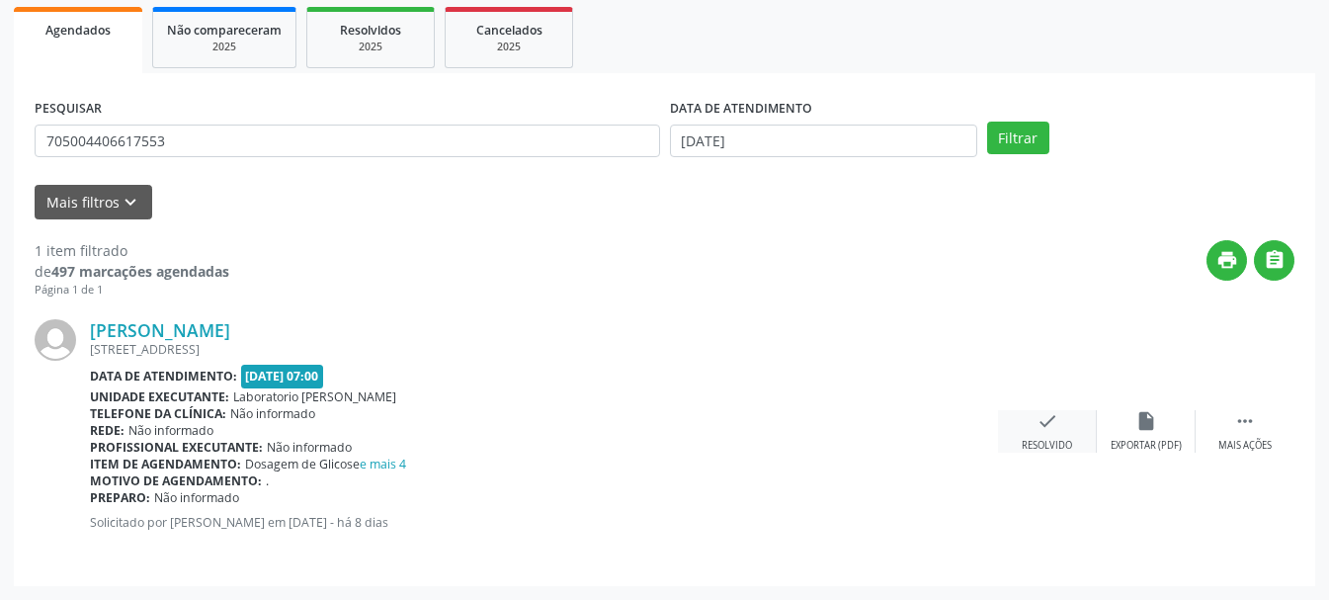
click at [1034, 429] on div "check Resolvido" at bounding box center [1047, 431] width 99 height 43
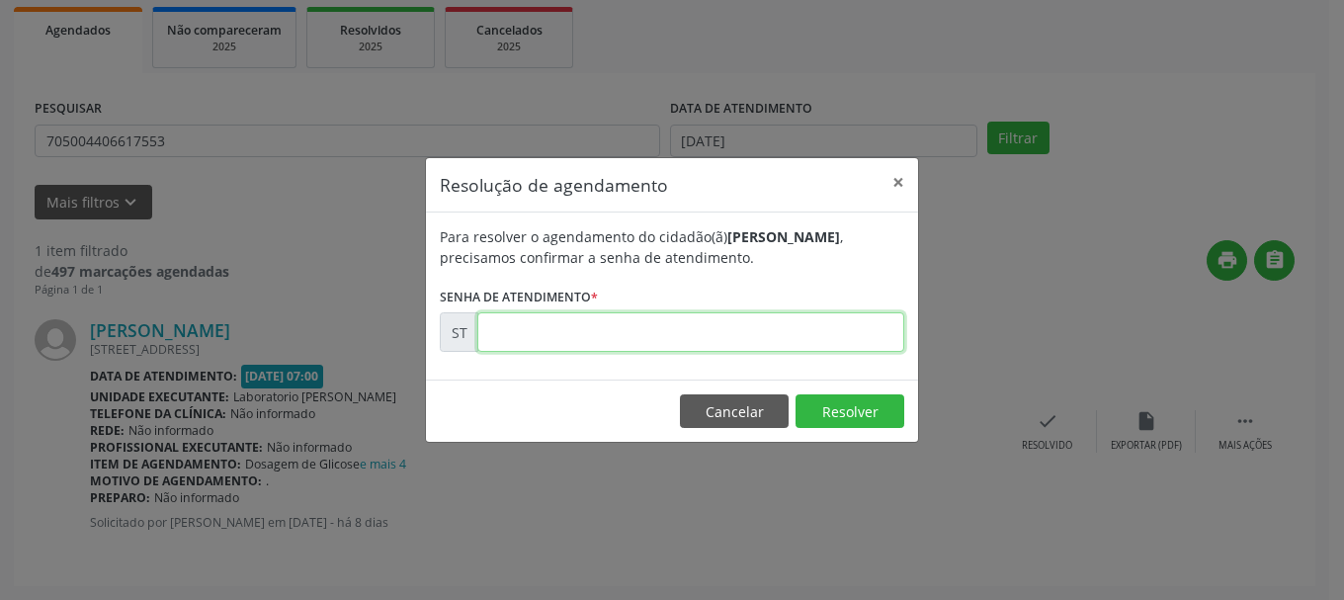
click at [718, 320] on input "text" at bounding box center [690, 332] width 427 height 40
type input "00015922"
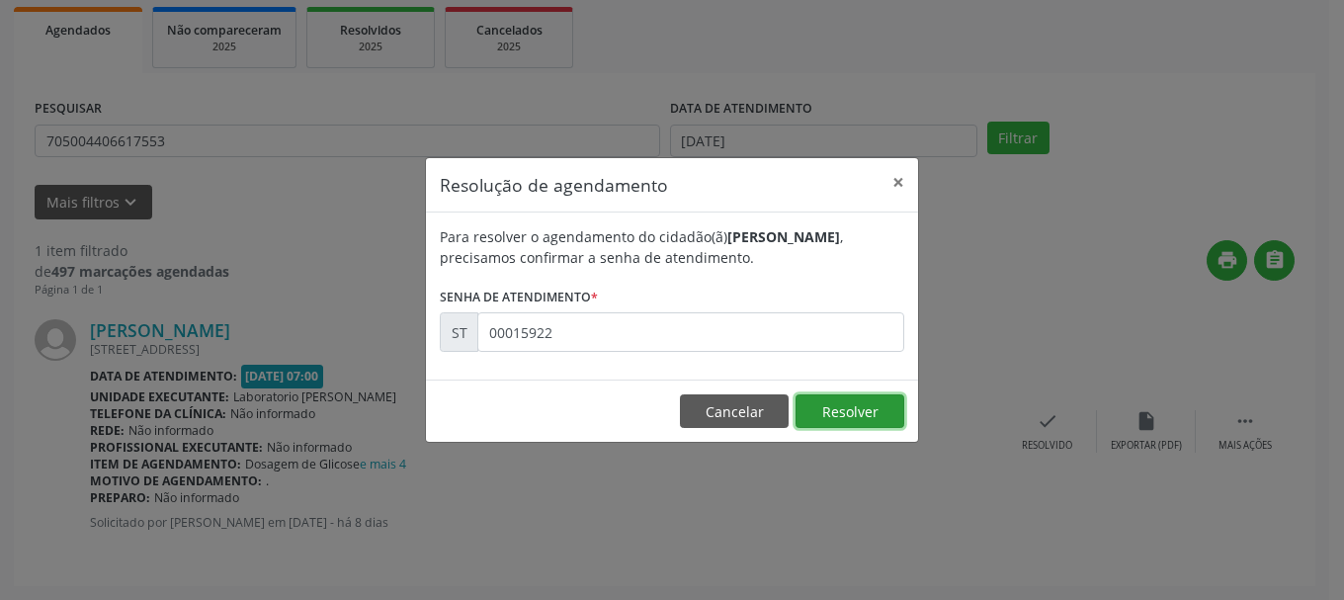
click at [859, 423] on button "Resolver" at bounding box center [850, 411] width 109 height 34
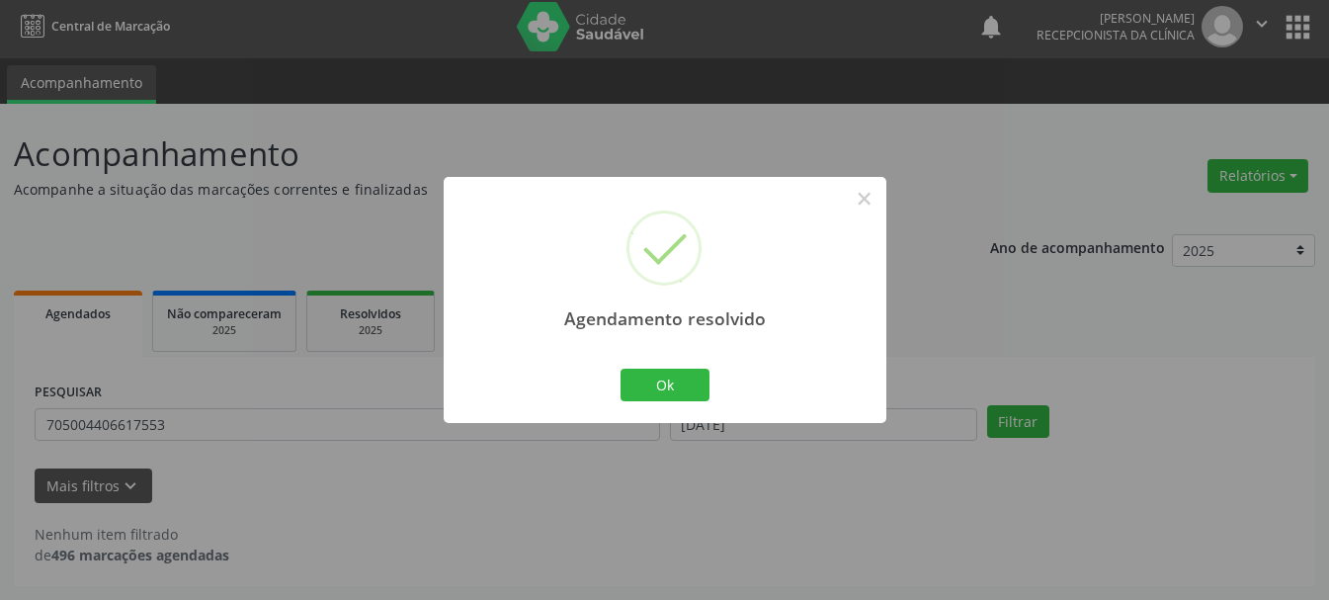
scroll to position [5, 0]
drag, startPoint x: 685, startPoint y: 394, endPoint x: 583, endPoint y: 416, distance: 104.1
click at [683, 392] on button "Ok" at bounding box center [665, 386] width 89 height 34
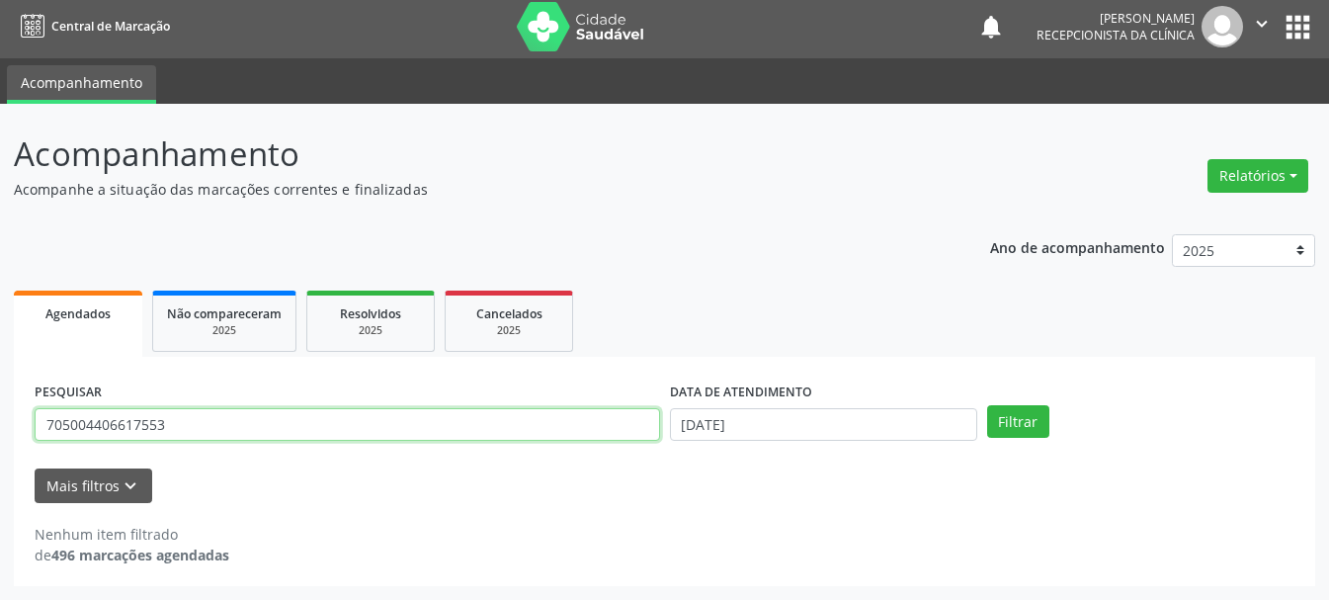
click at [404, 418] on input "705004406617553" at bounding box center [348, 425] width 626 height 34
type input "7"
type input "705208461795370"
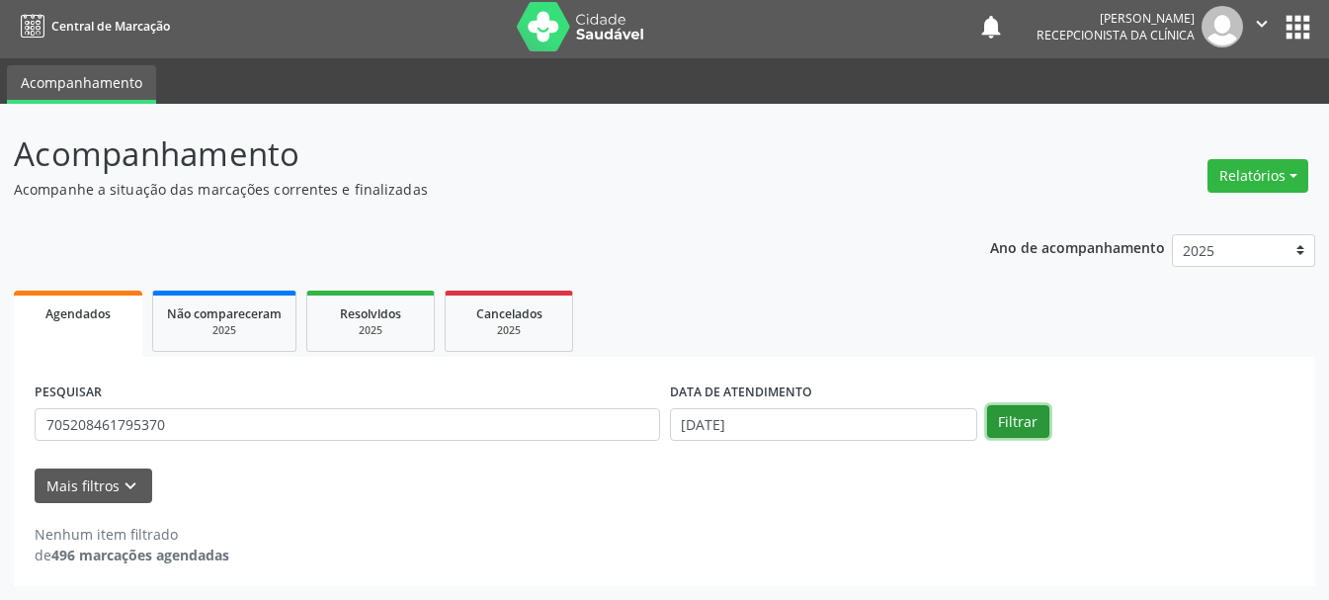
click at [1022, 406] on button "Filtrar" at bounding box center [1018, 422] width 62 height 34
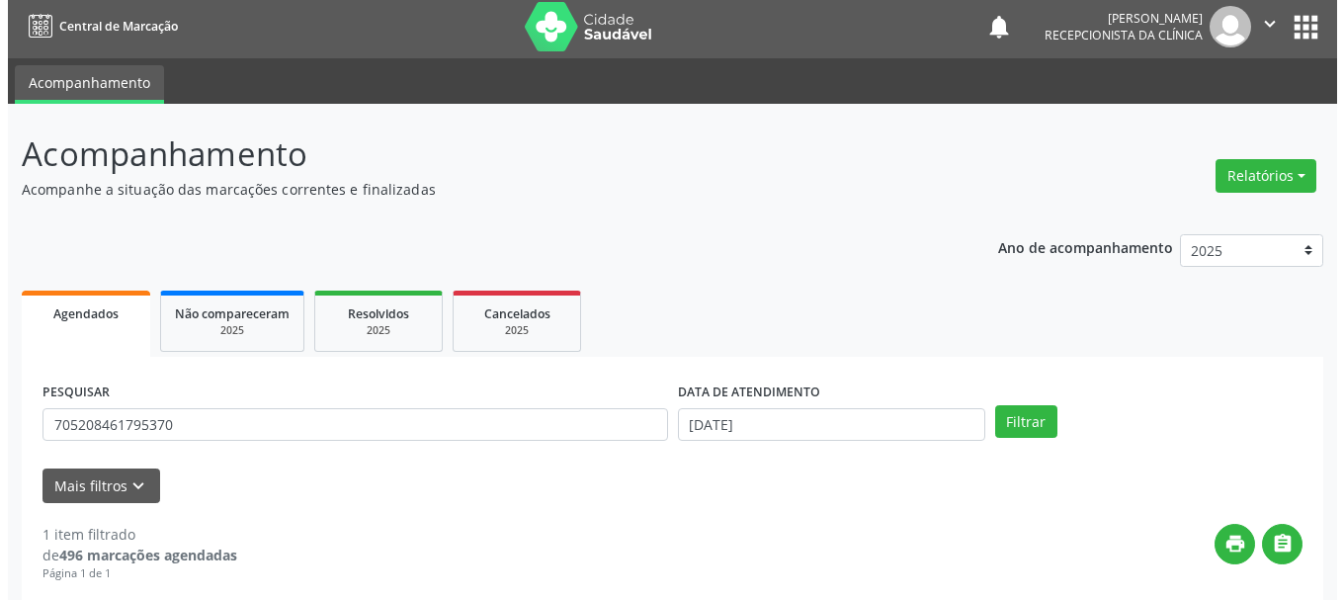
scroll to position [289, 0]
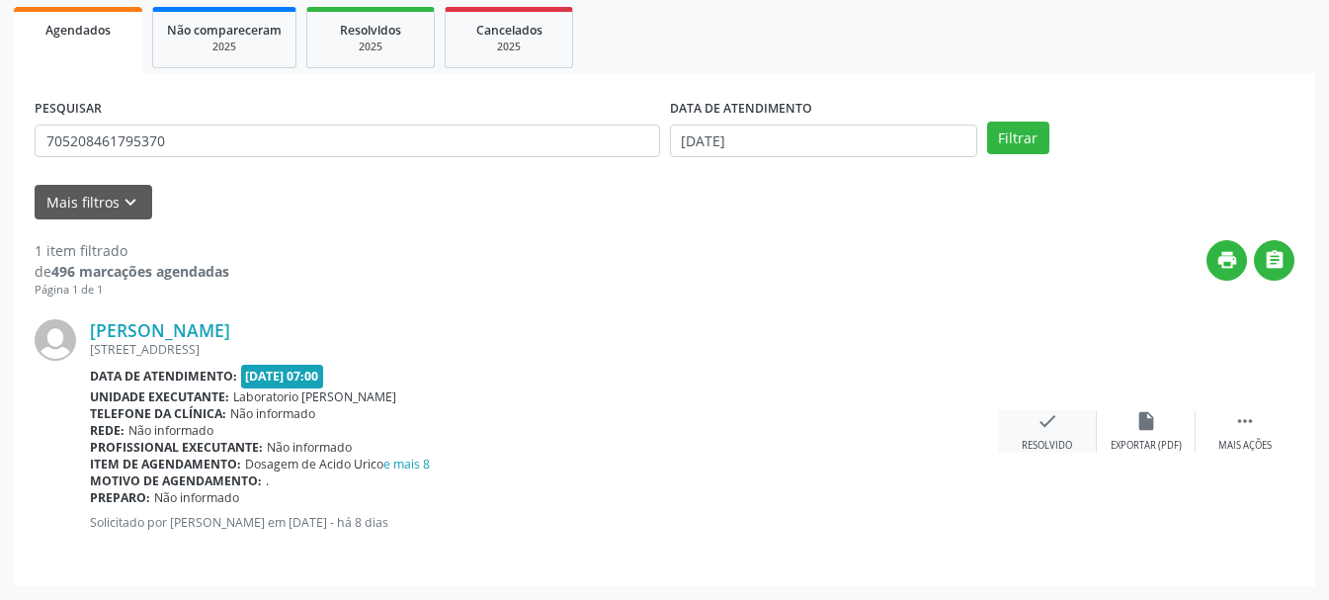
click at [1052, 445] on div "Resolvido" at bounding box center [1047, 446] width 50 height 14
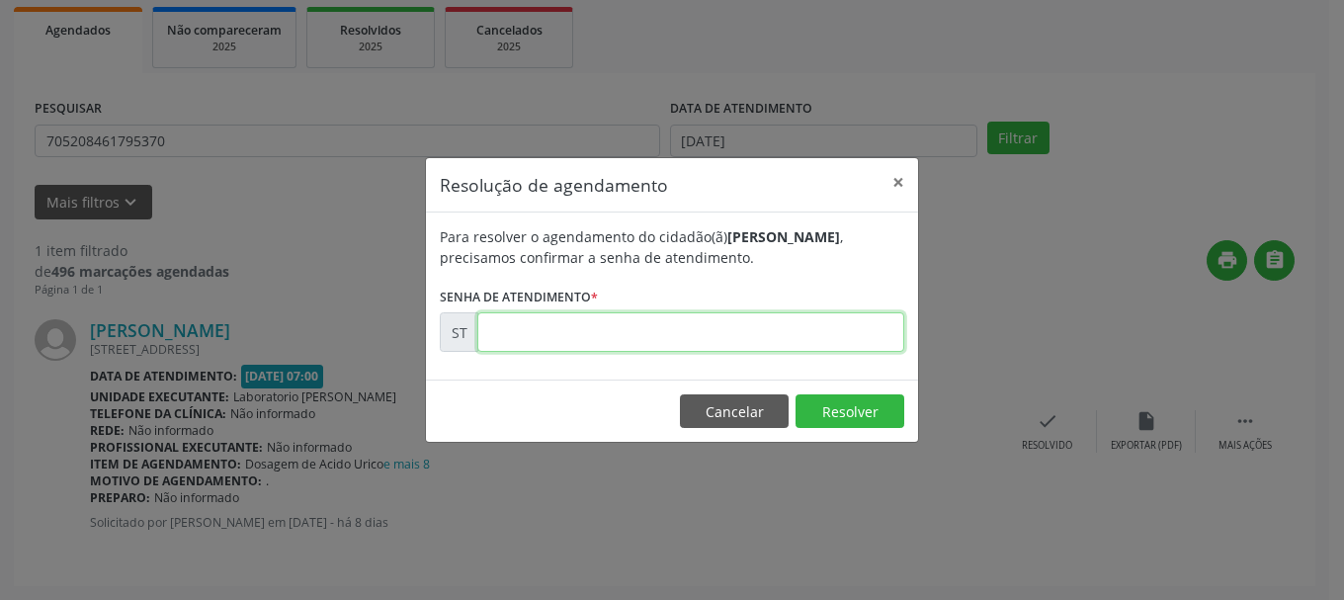
click at [759, 343] on input "text" at bounding box center [690, 332] width 427 height 40
type input "00015945"
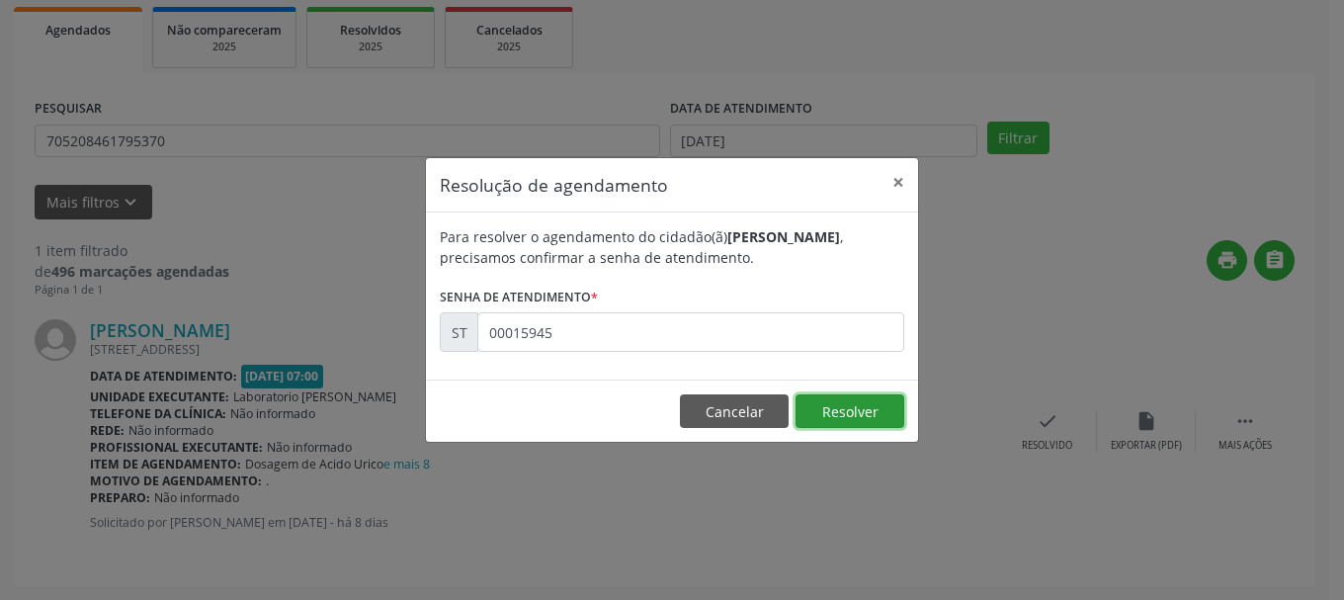
click at [848, 413] on button "Resolver" at bounding box center [850, 411] width 109 height 34
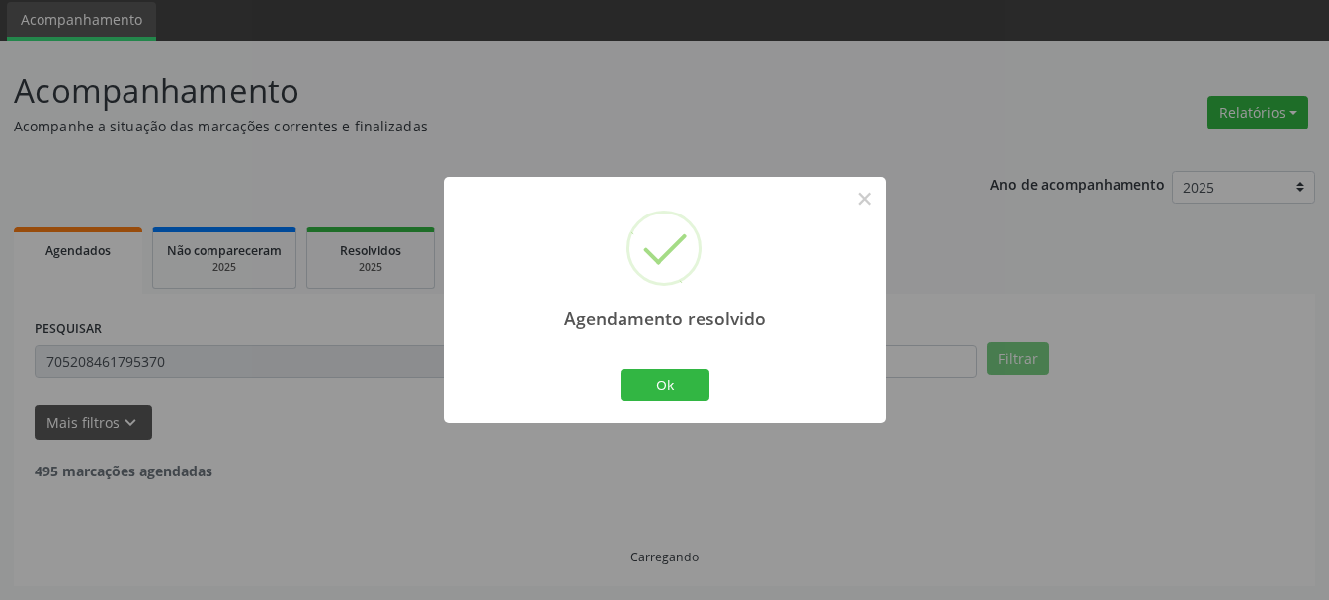
scroll to position [5, 0]
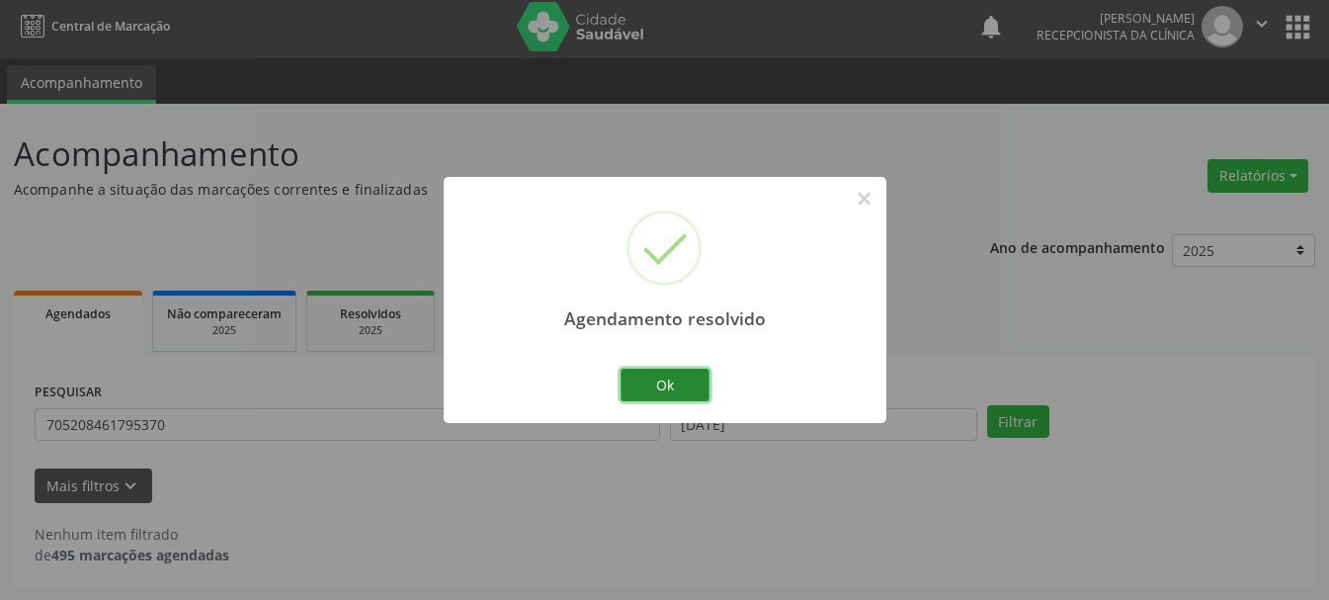
click at [637, 397] on button "Ok" at bounding box center [665, 386] width 89 height 34
